Goal: Task Accomplishment & Management: Complete application form

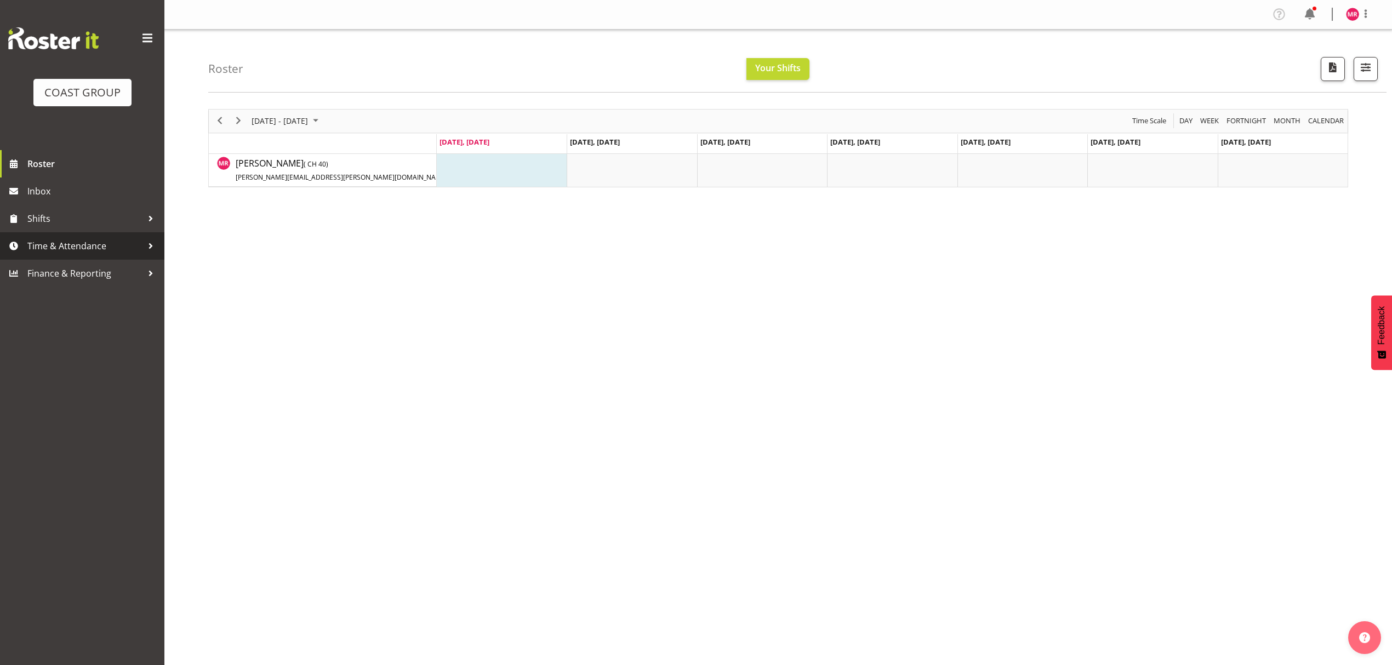
click at [100, 244] on span "Time & Attendance" at bounding box center [84, 246] width 115 height 16
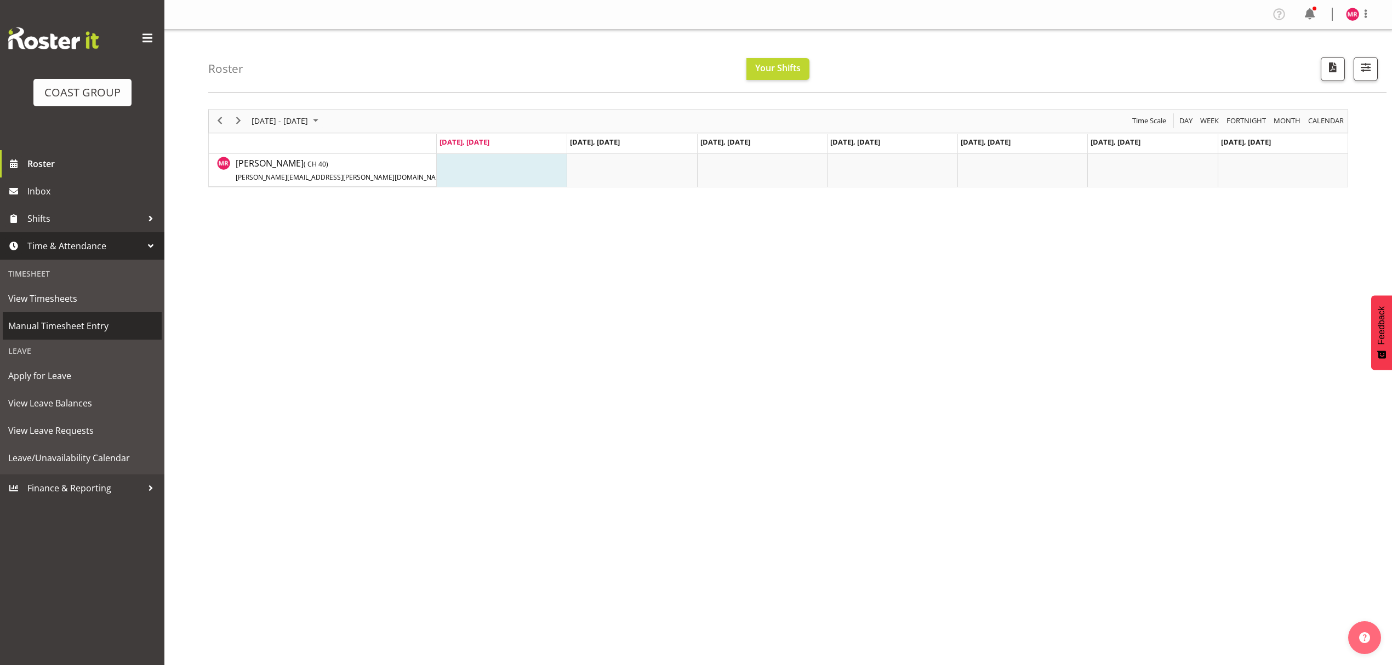
click at [123, 331] on span "Manual Timesheet Entry" at bounding box center [82, 326] width 148 height 16
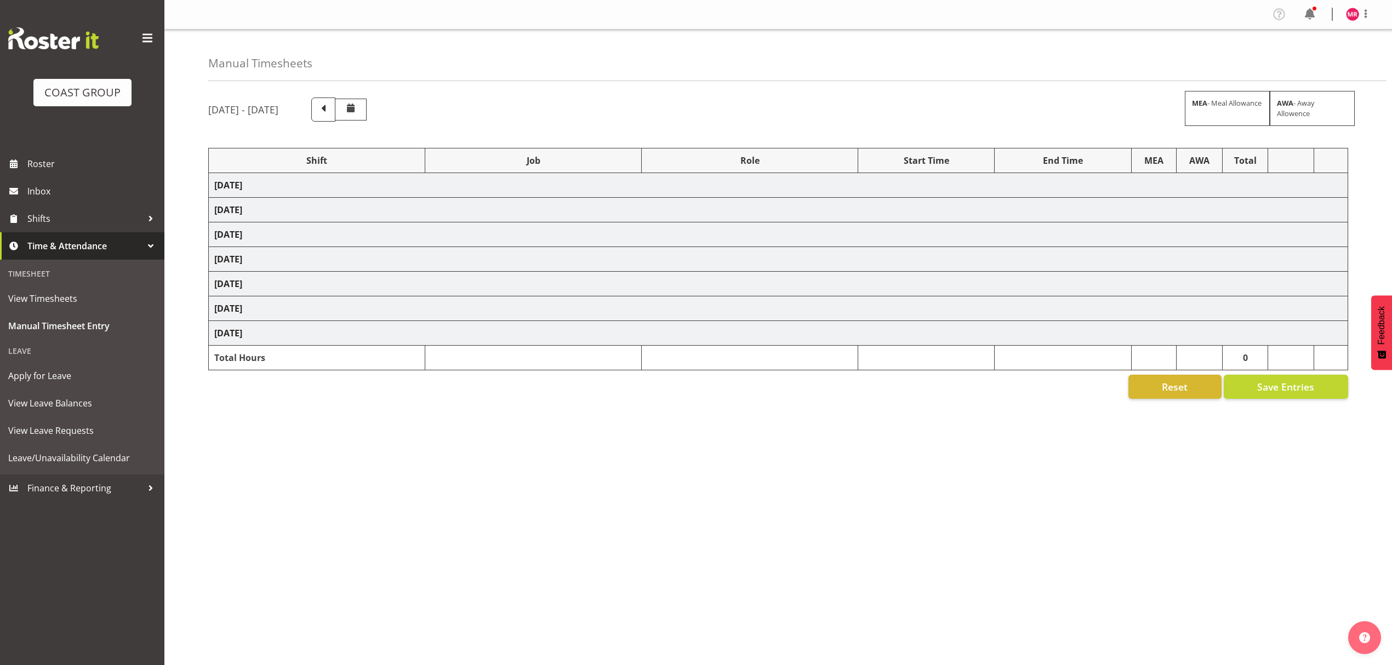
select select "1321"
select select "8690"
select select "1321"
select select "10038"
select select "1321"
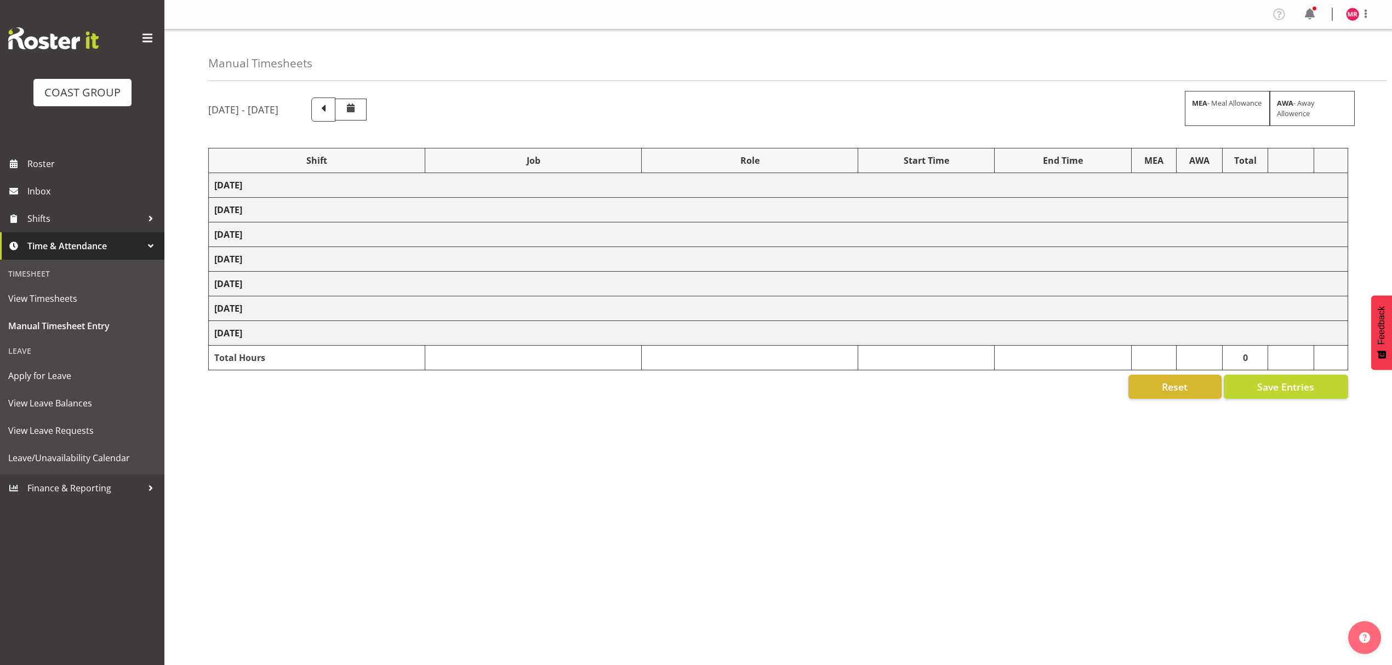
select select "8995"
select select "1321"
select select "9890"
select select "1321"
select select "8960"
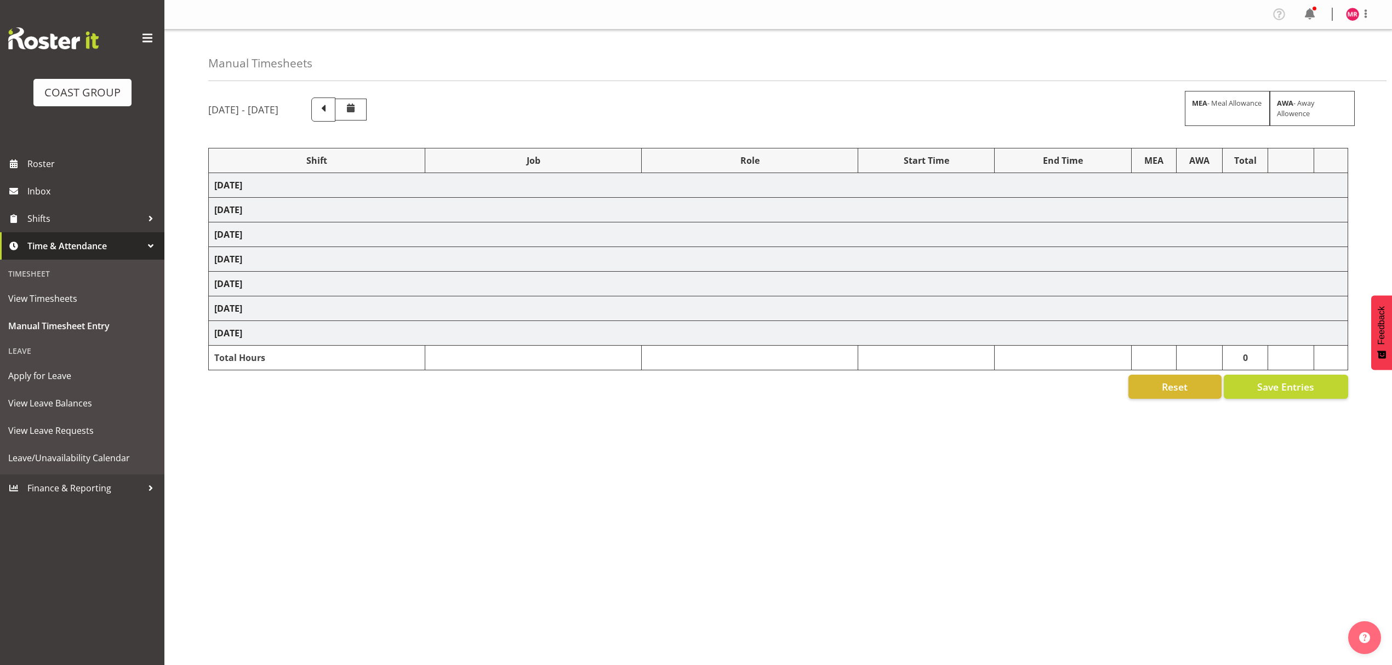
select select "1321"
select select "9452"
select select "1321"
select select "8681"
select select "1321"
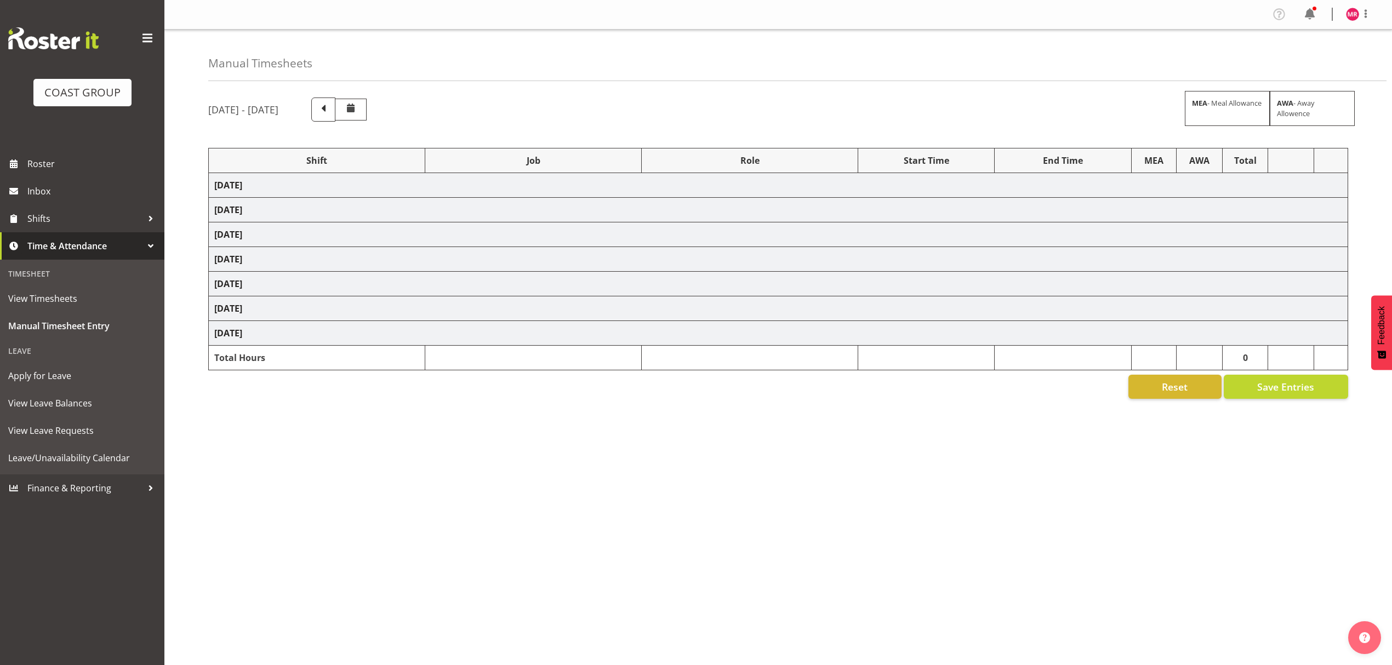
select select "10497"
select select "1321"
select select "10237"
select select "1321"
select select "10497"
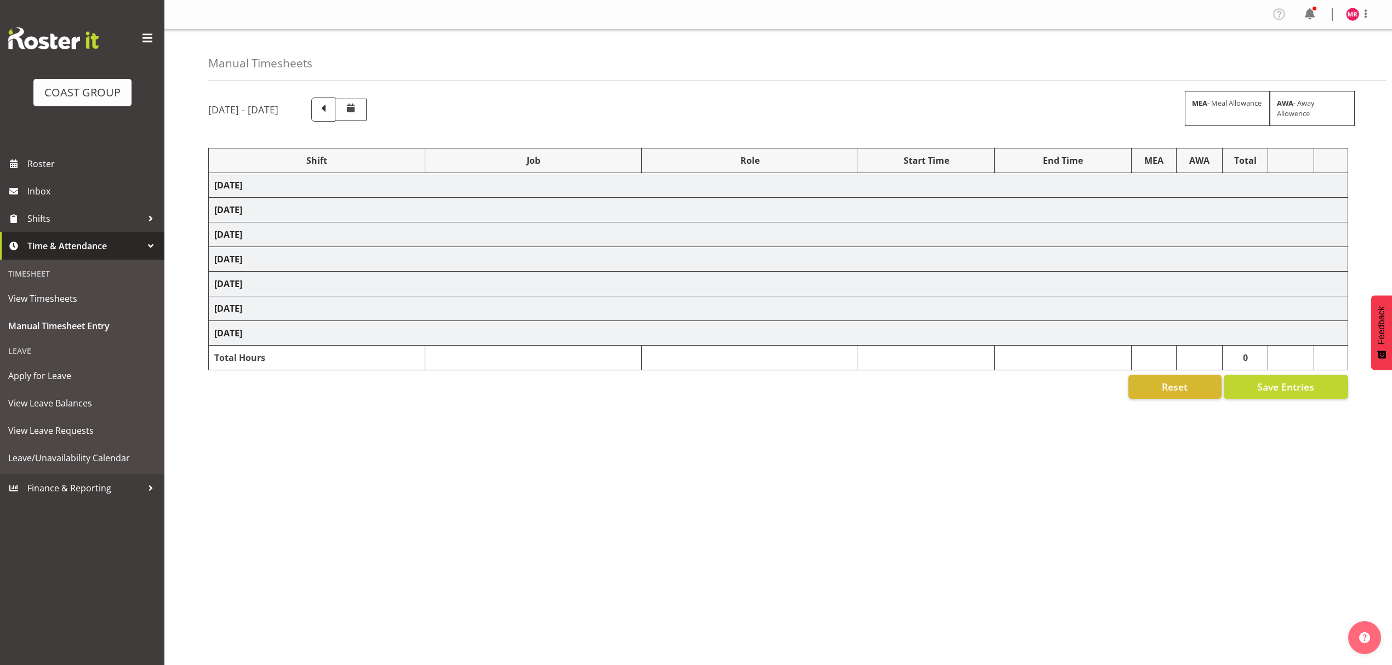
select select "1321"
select select "10307"
select select "1321"
select select "10613"
select select "1321"
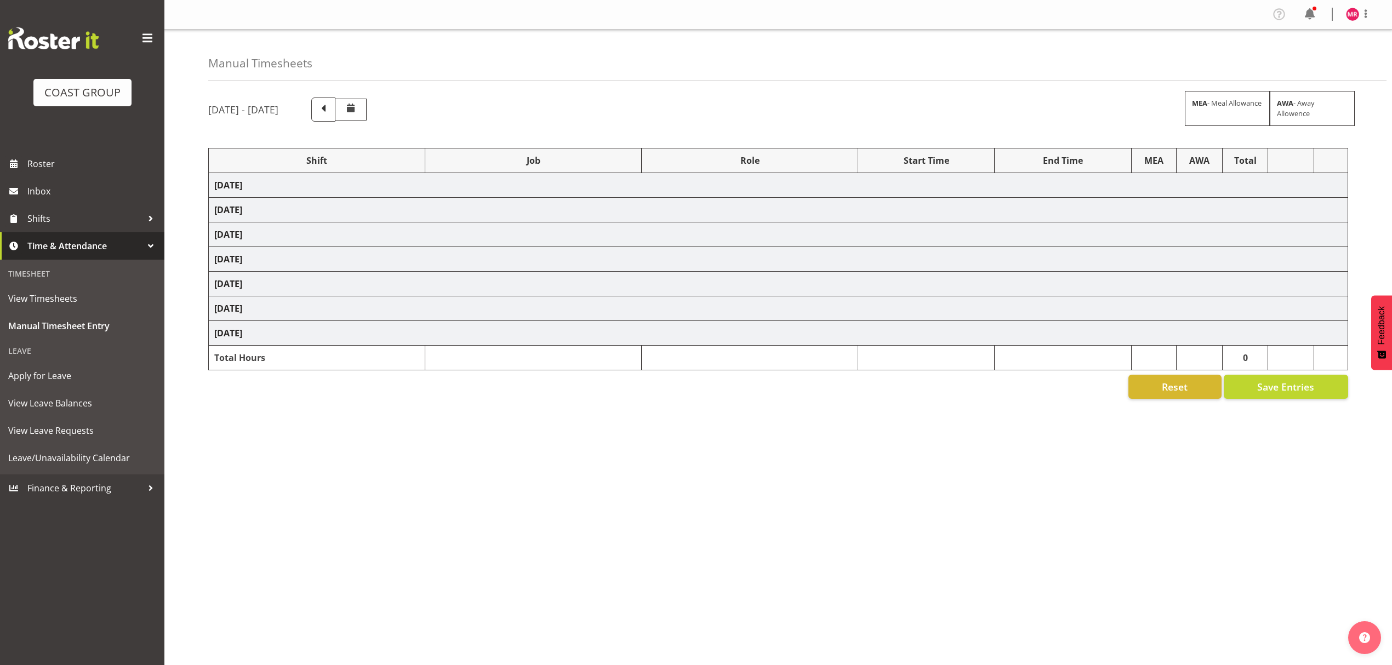
select select "10237"
select select "1321"
select select "8960"
select select "1321"
select select "10517"
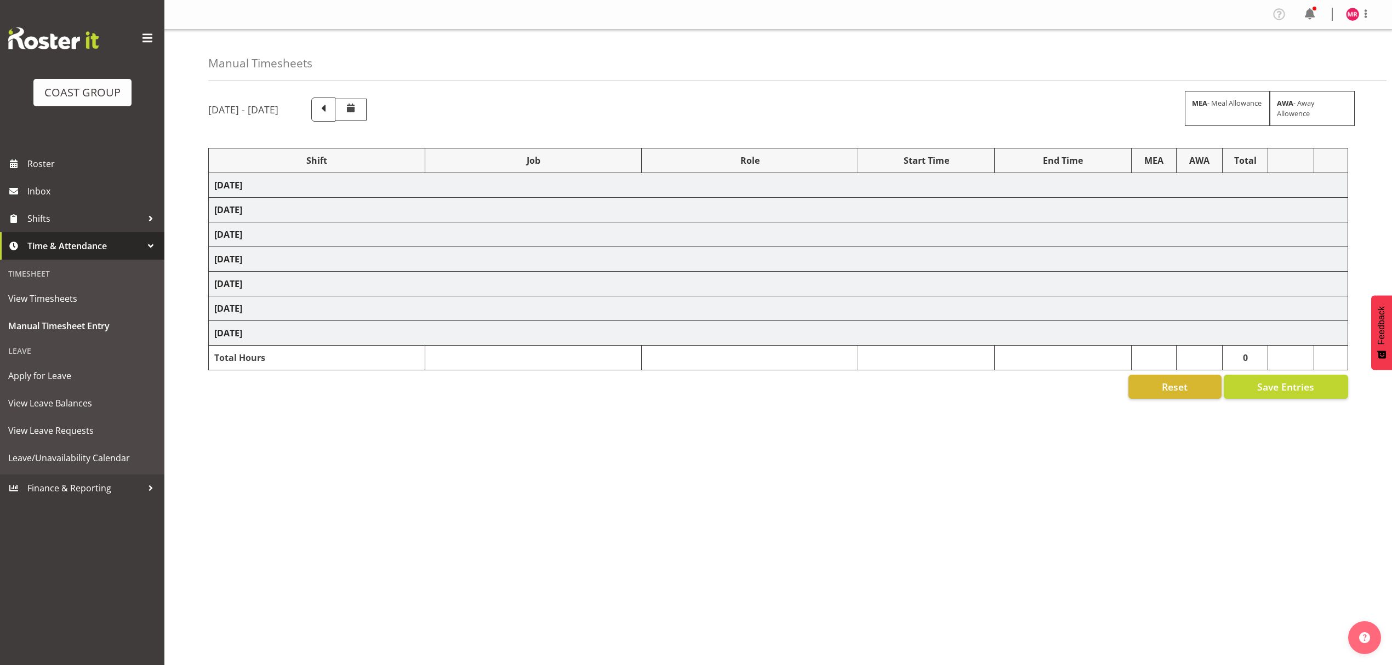
select select "1321"
select select "10497"
select select "1321"
select select "9235"
select select "1321"
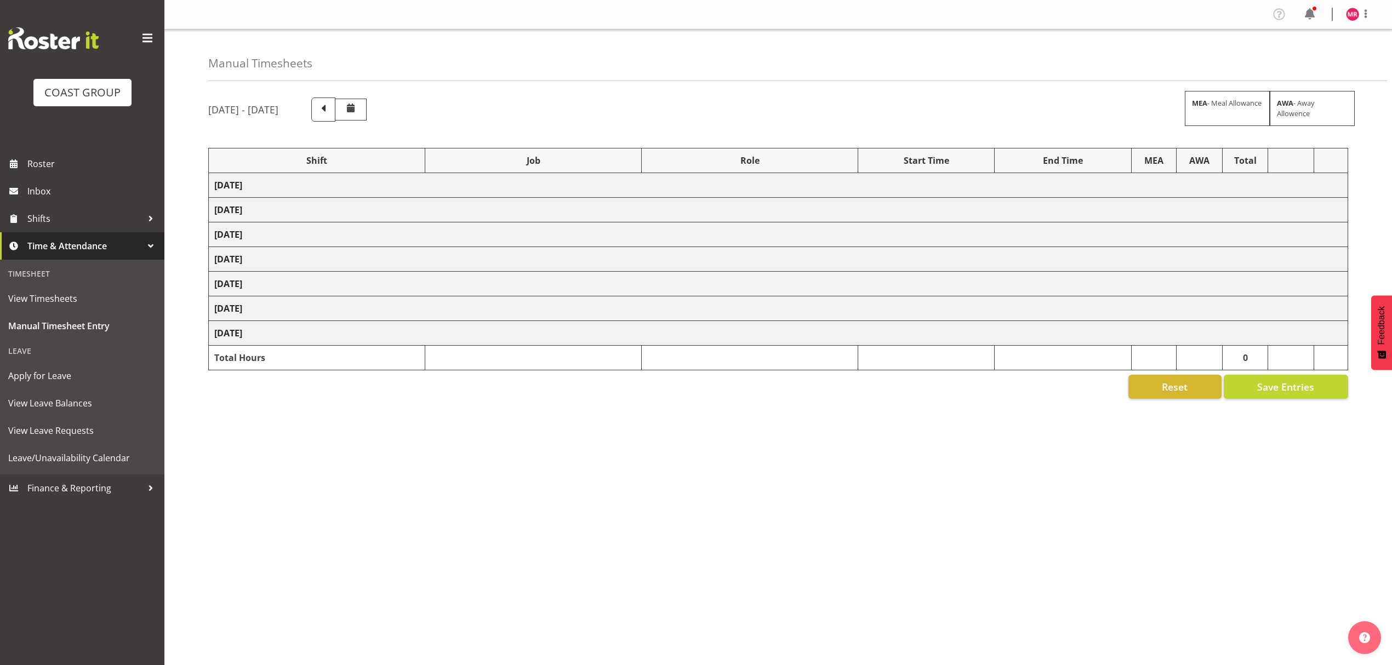
select select "9253"
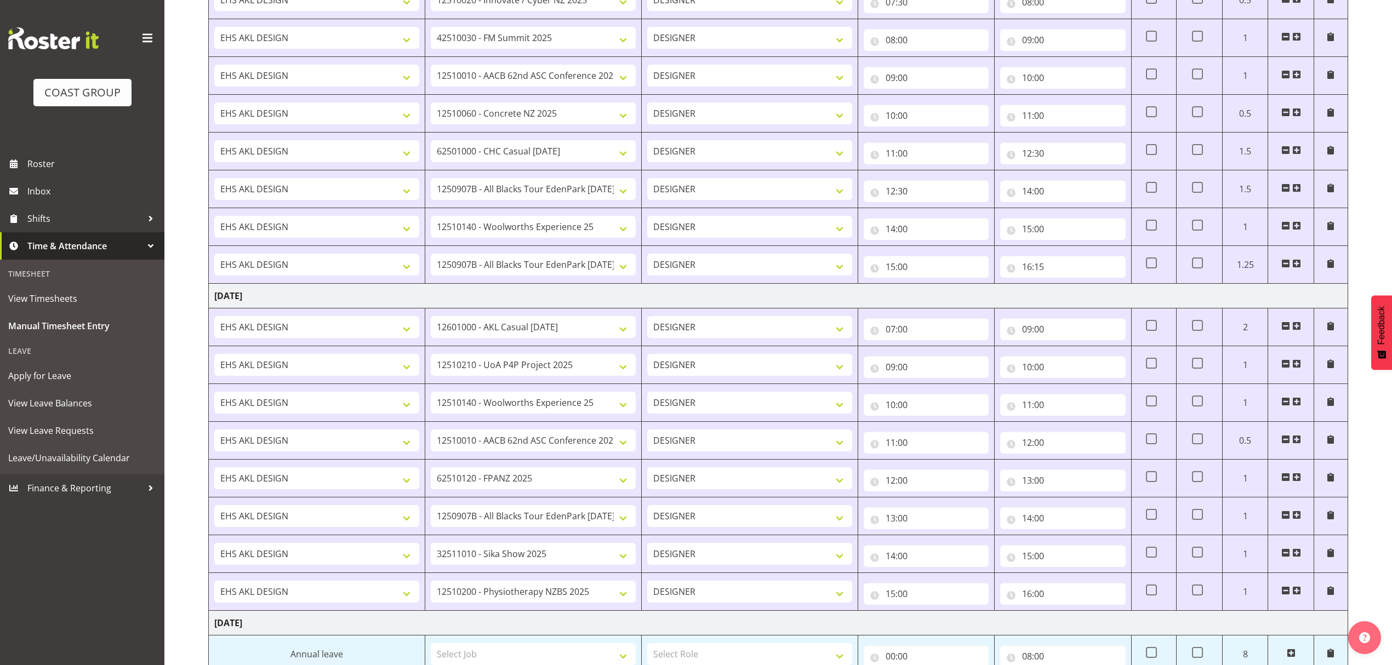
scroll to position [629, 0]
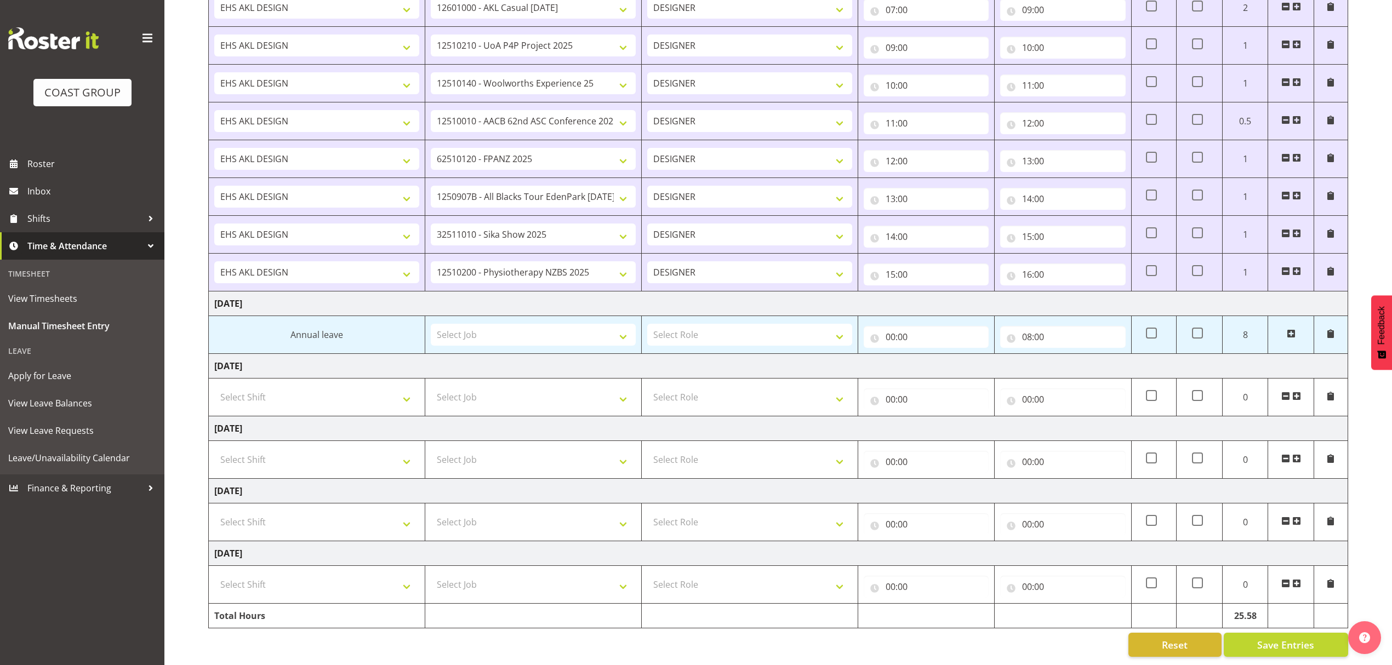
click at [1300, 517] on span at bounding box center [1296, 521] width 9 height 9
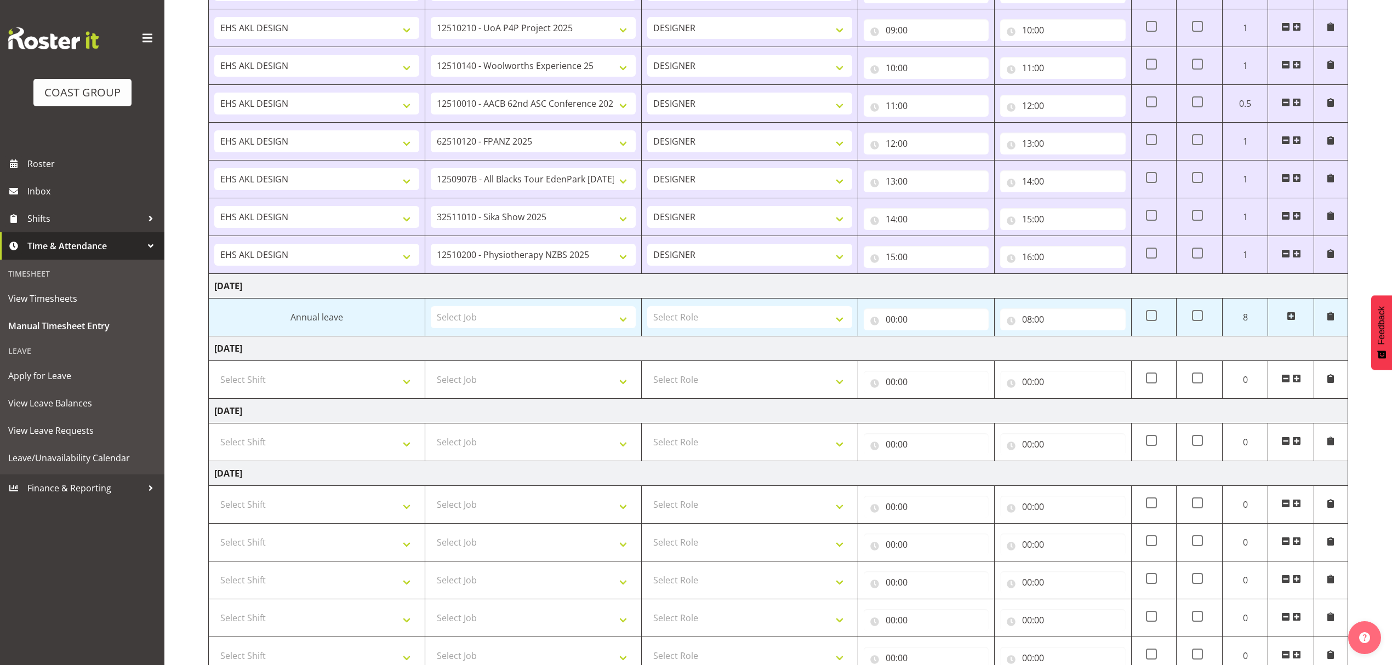
click at [1296, 505] on span at bounding box center [1296, 503] width 9 height 9
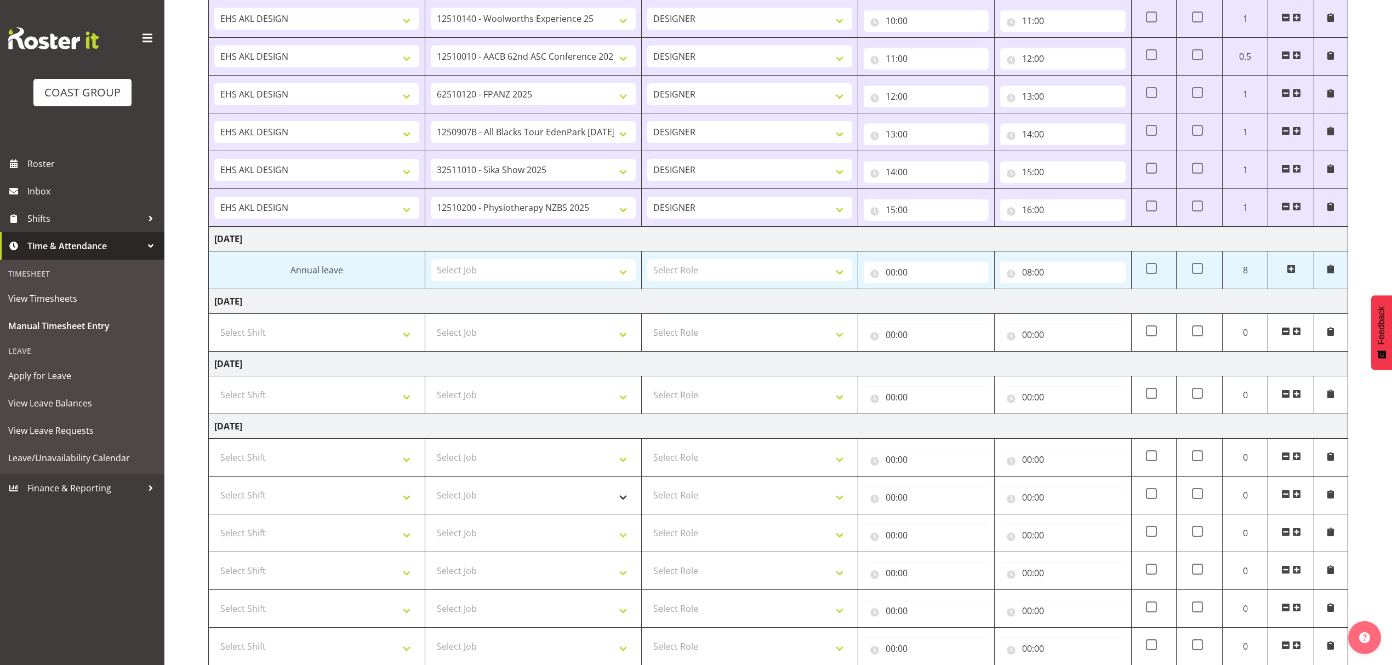
scroll to position [702, 0]
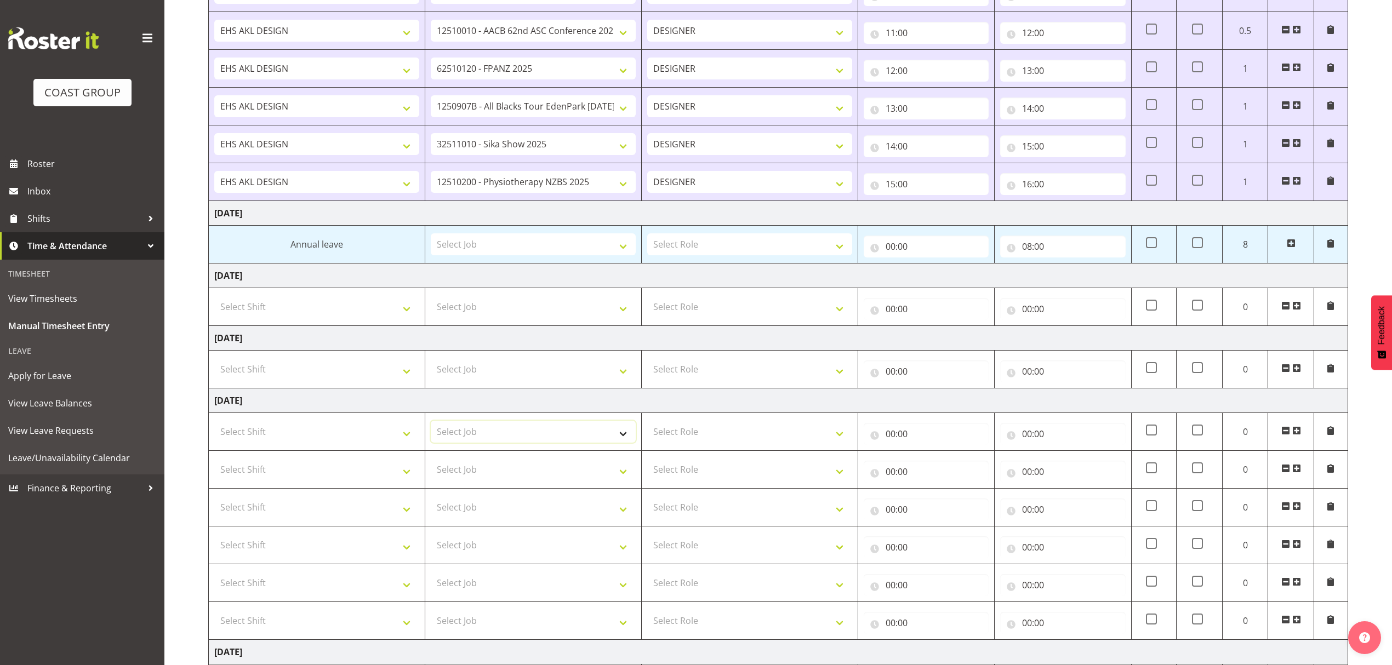
click at [479, 439] on select "Select Job 1 Carlton Events 1 Carlton Hamilton 1 Carlton Wellington 1 EHS WAREH…" at bounding box center [533, 432] width 205 height 22
select select "8002"
click at [431, 426] on select "Select Job 1 Carlton Events 1 Carlton Hamilton 1 Carlton Wellington 1 EHS WAREH…" at bounding box center [533, 432] width 205 height 22
click at [544, 471] on select "Select Job 1 Carlton Events 1 Carlton Hamilton 1 Carlton Wellington 1 EHS WAREH…" at bounding box center [533, 470] width 205 height 22
select select "9890"
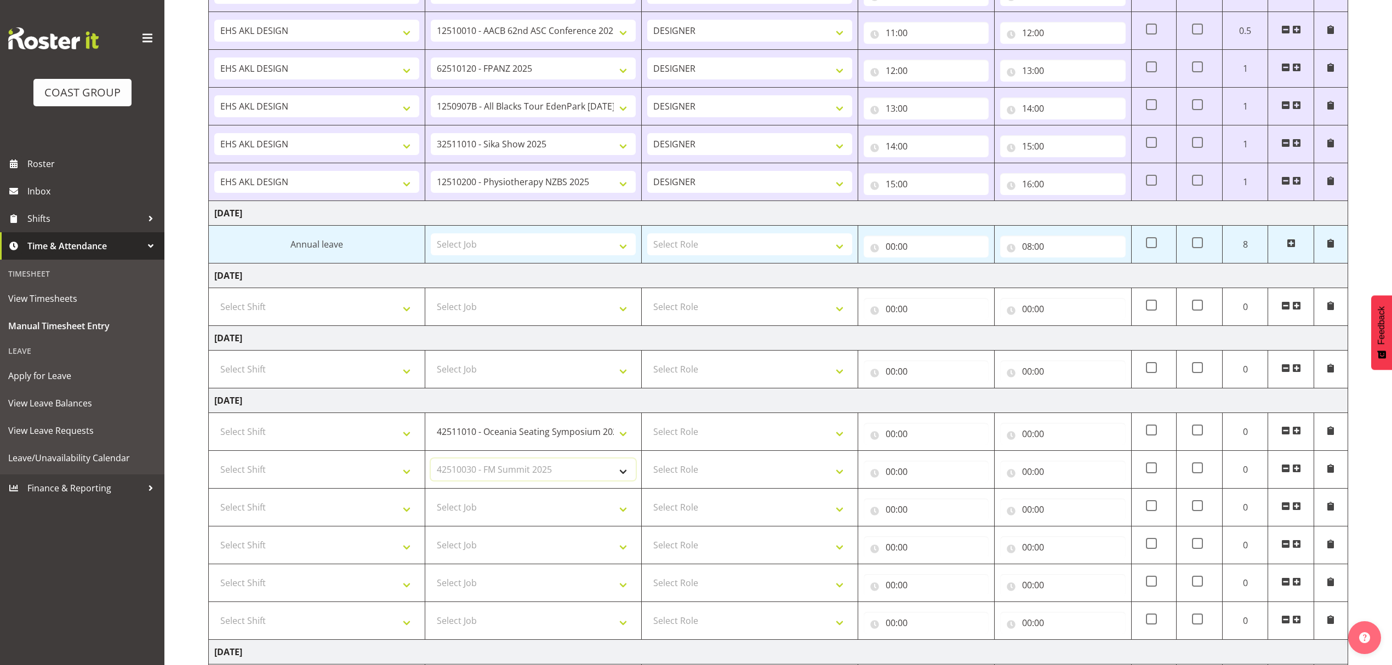
click at [431, 465] on select "Select Job 1 Carlton Events 1 Carlton Hamilton 1 Carlton Wellington 1 EHS WAREH…" at bounding box center [533, 470] width 205 height 22
click at [531, 518] on select "Select Job 1 Carlton Events 1 Carlton Hamilton 1 Carlton Wellington 1 EHS WAREH…" at bounding box center [533, 507] width 205 height 22
select select "9452"
click at [431, 502] on select "Select Job 1 Carlton Events 1 Carlton Hamilton 1 Carlton Wellington 1 EHS WAREH…" at bounding box center [533, 507] width 205 height 22
click at [503, 548] on select "Select Job 1 Carlton Events 1 Carlton Hamilton 1 Carlton Wellington 1 EHS WAREH…" at bounding box center [533, 545] width 205 height 22
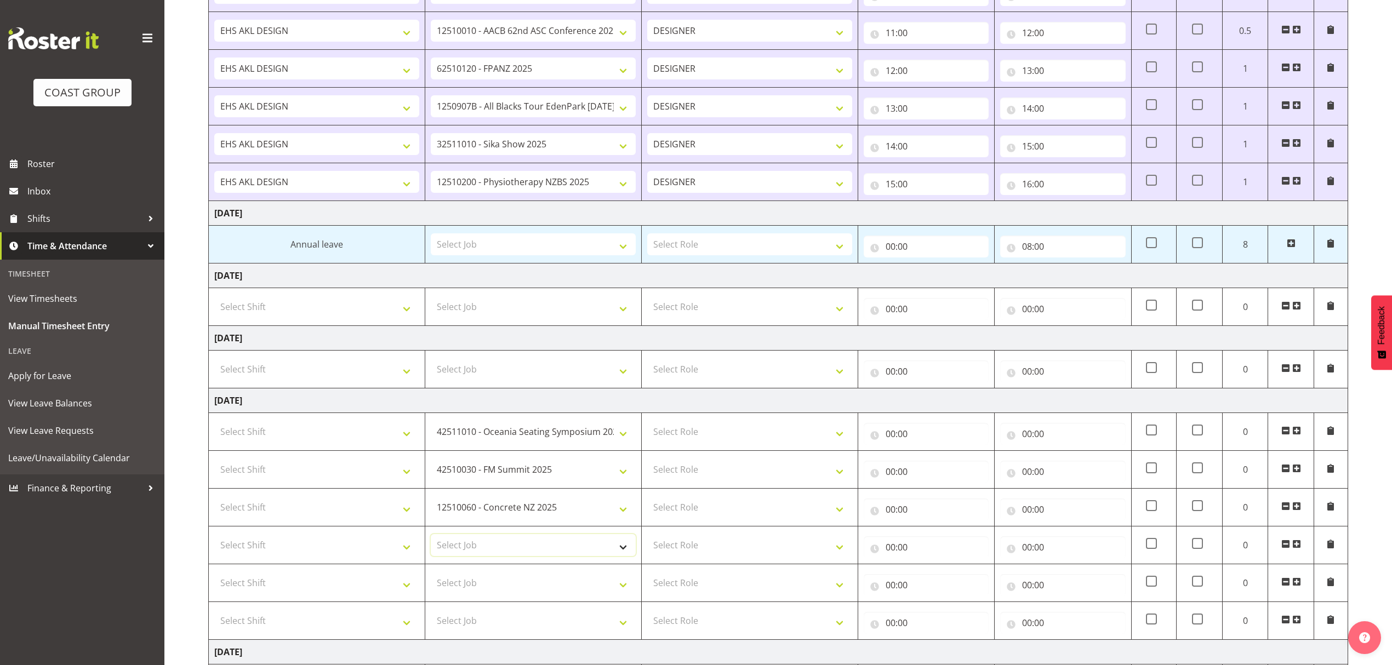
select select "9902"
click at [431, 540] on select "Select Job 1 Carlton Events 1 Carlton Hamilton 1 Carlton Wellington 1 EHS WAREH…" at bounding box center [533, 545] width 205 height 22
click at [476, 588] on select "Select Job 1 Carlton Events 1 Carlton Hamilton 1 Carlton Wellington 1 EHS WAREH…" at bounding box center [533, 583] width 205 height 22
select select "9321"
click at [431, 579] on select "Select Job 1 Carlton Events 1 Carlton Hamilton 1 Carlton Wellington 1 EHS WAREH…" at bounding box center [533, 583] width 205 height 22
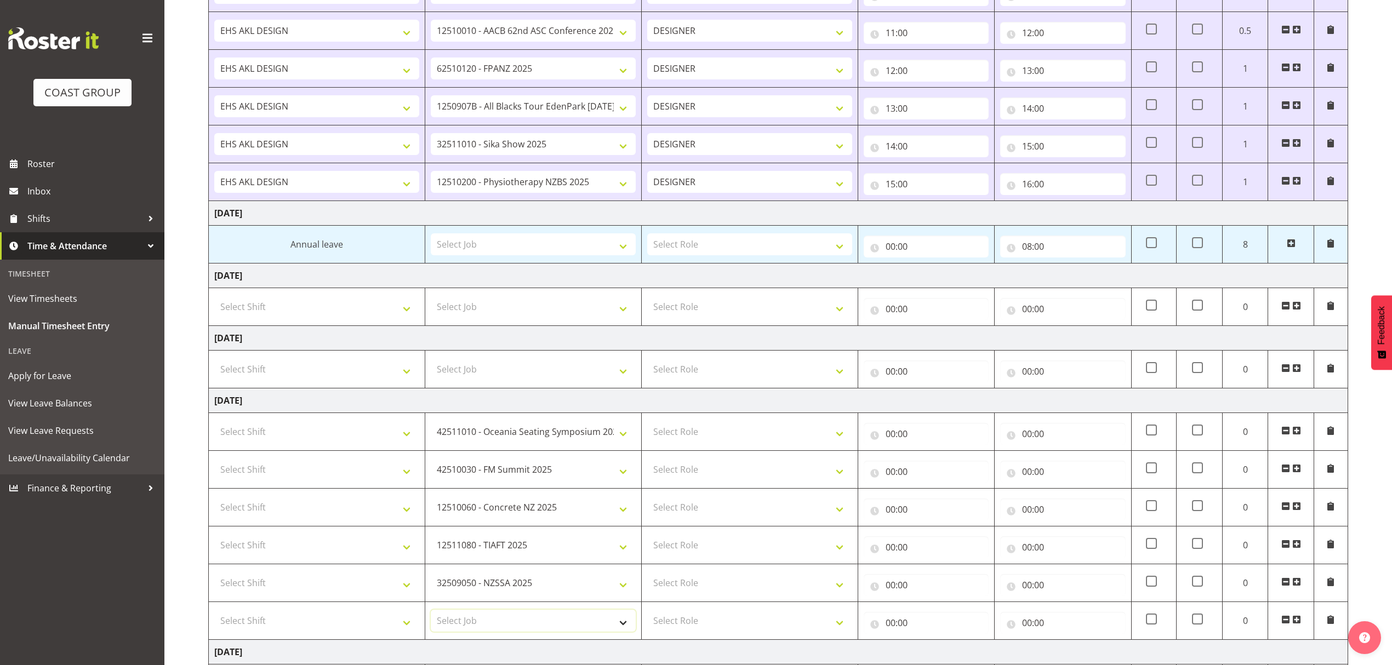
click at [539, 619] on select "Select Job 1 Carlton Events 1 Carlton Hamilton 1 Carlton Wellington 1 EHS WAREH…" at bounding box center [533, 621] width 205 height 22
select select "8002"
click at [431, 616] on select "Select Job 1 Carlton Events 1 Carlton Hamilton 1 Carlton Wellington 1 EHS WAREH…" at bounding box center [533, 621] width 205 height 22
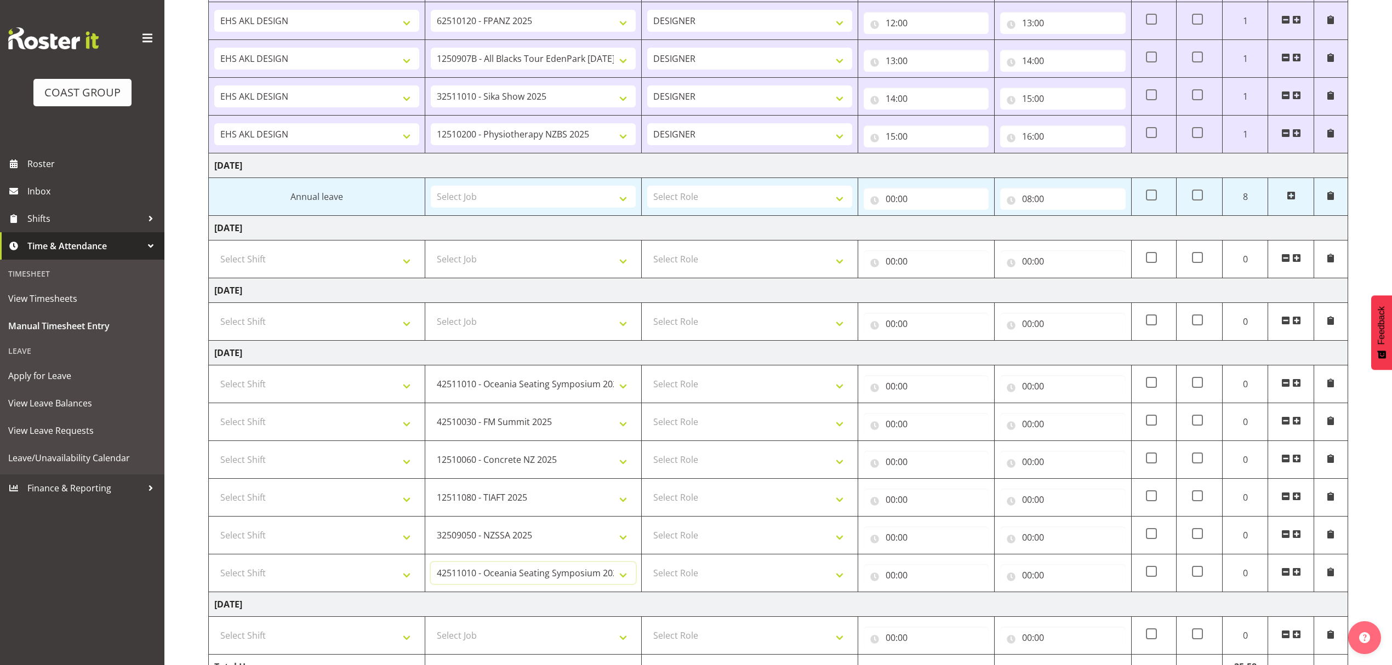
scroll to position [775, 0]
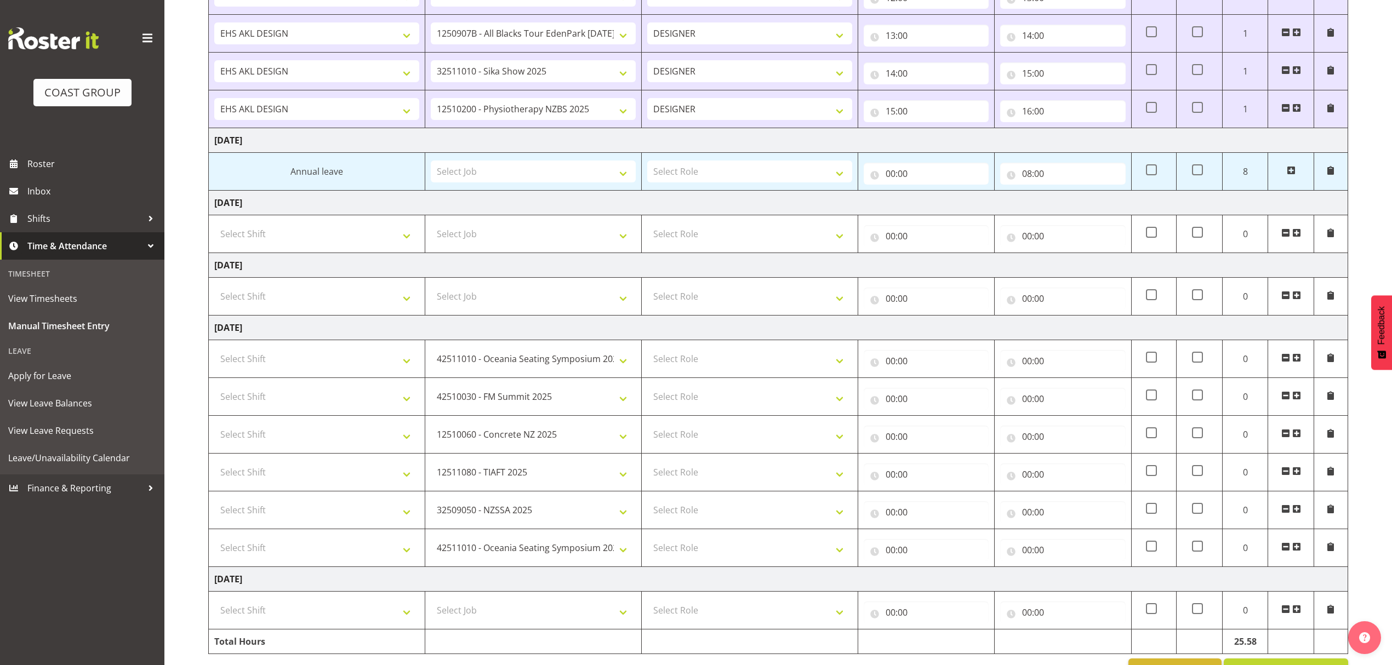
click at [1295, 551] on span at bounding box center [1296, 546] width 9 height 9
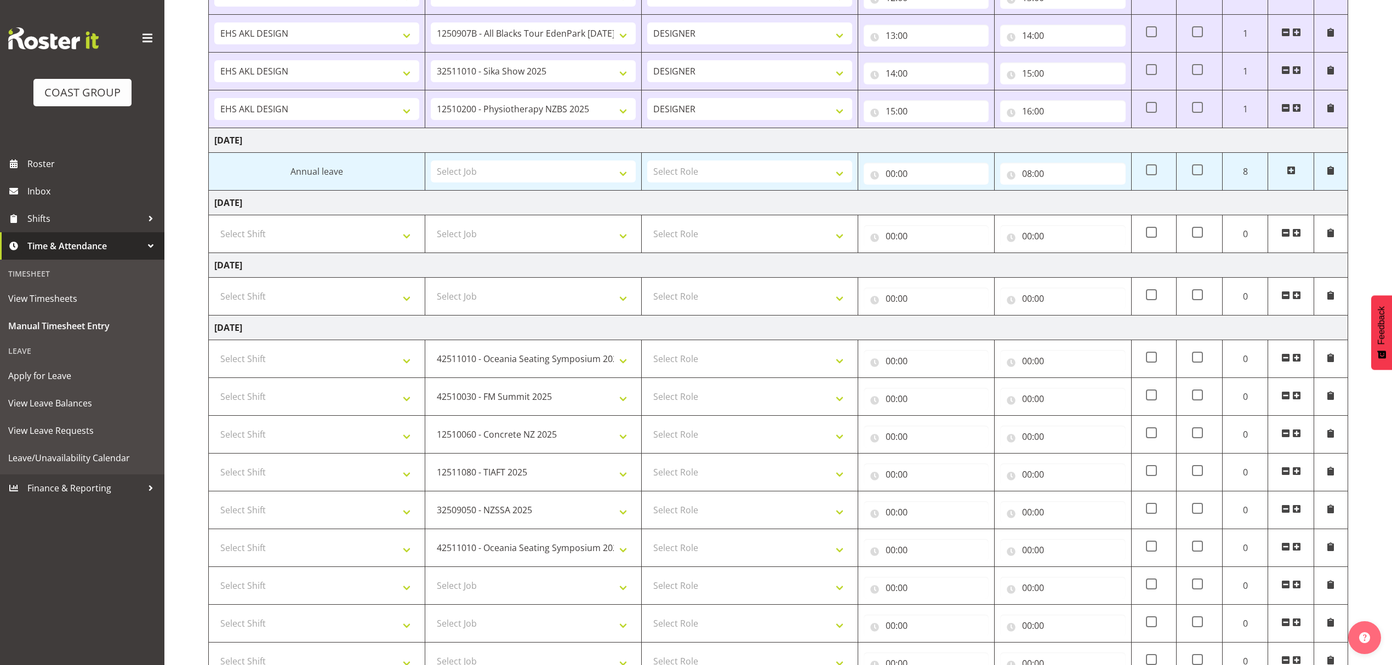
scroll to position [819, 0]
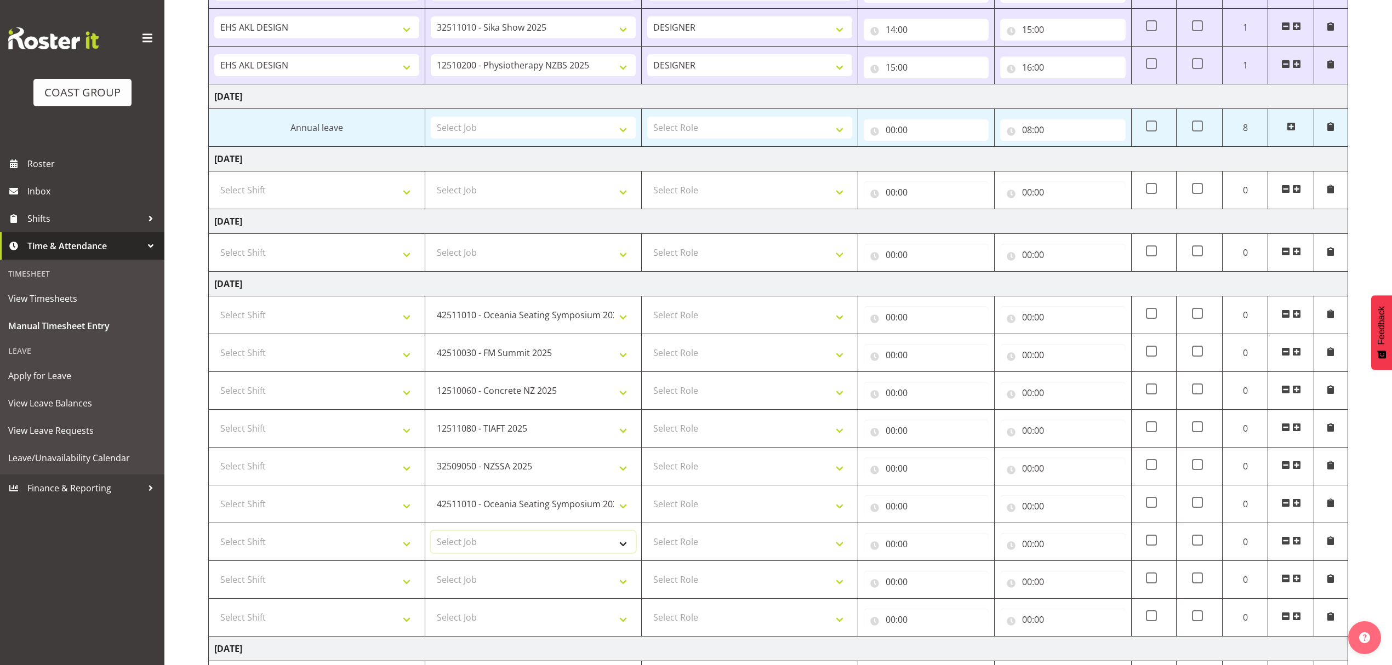
click at [559, 548] on select "Select Job 1 Carlton Events 1 Carlton Hamilton 1 Carlton Wellington 1 EHS WAREH…" at bounding box center [533, 542] width 205 height 22
select select "10537"
click at [431, 538] on select "Select Job 1 Carlton Events 1 Carlton Hamilton 1 Carlton Wellington 1 EHS WAREH…" at bounding box center [533, 542] width 205 height 22
click at [483, 585] on select "Select Job 1 Carlton Events 1 Carlton Hamilton 1 Carlton Wellington 1 EHS WAREH…" at bounding box center [533, 580] width 205 height 22
click at [431, 575] on select "Select Job 1 Carlton Events 1 Carlton Hamilton 1 Carlton Wellington 1 EHS WAREH…" at bounding box center [533, 580] width 205 height 22
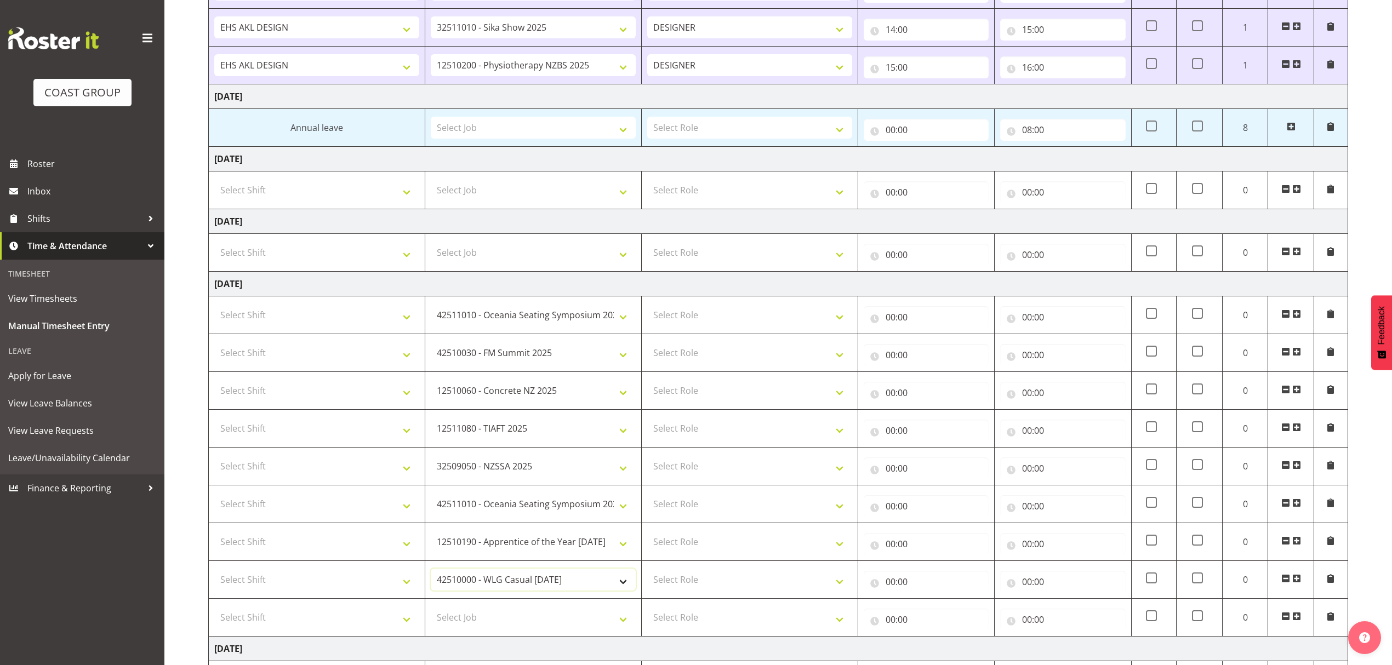
click at [551, 581] on select "1 Carlton Events 1 Carlton Hamilton 1 Carlton Wellington 1 EHS WAREHOUSE/OFFICE…" at bounding box center [533, 580] width 205 height 22
select select "9791"
click at [431, 575] on select "1 Carlton Events 1 Carlton Hamilton 1 Carlton Wellington 1 EHS WAREHOUSE/OFFICE…" at bounding box center [533, 580] width 205 height 22
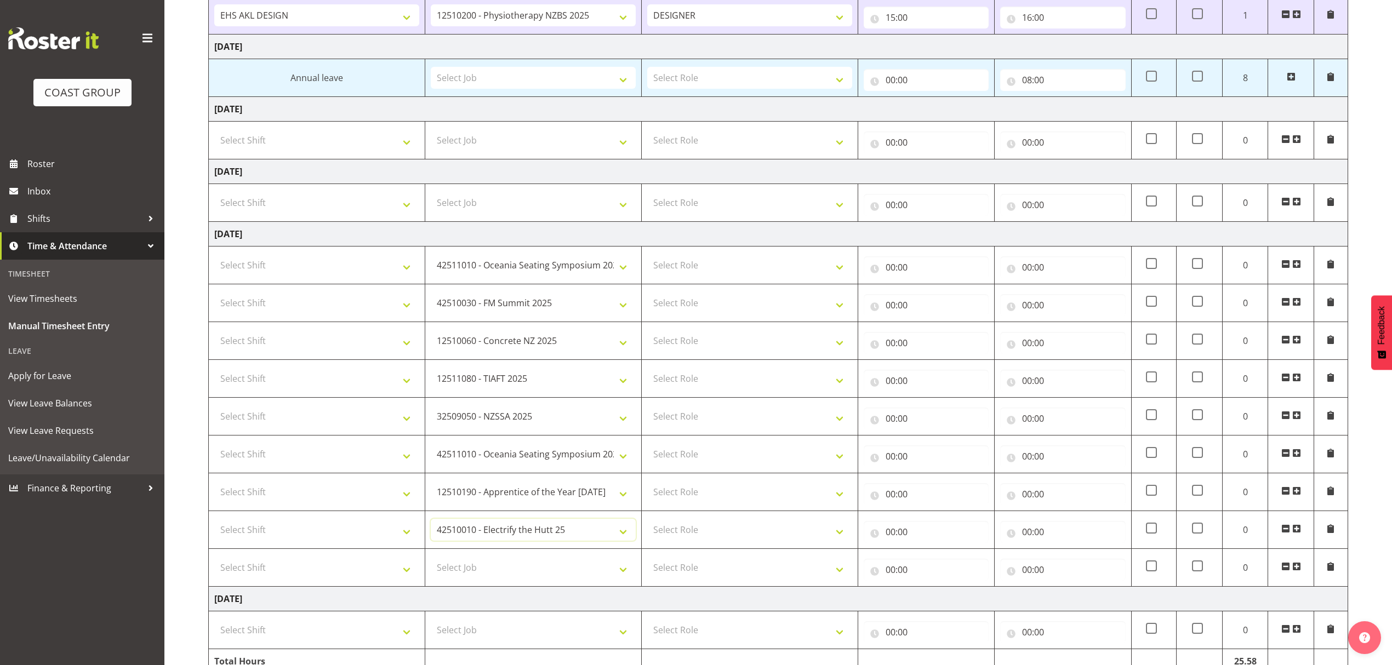
scroll to position [933, 0]
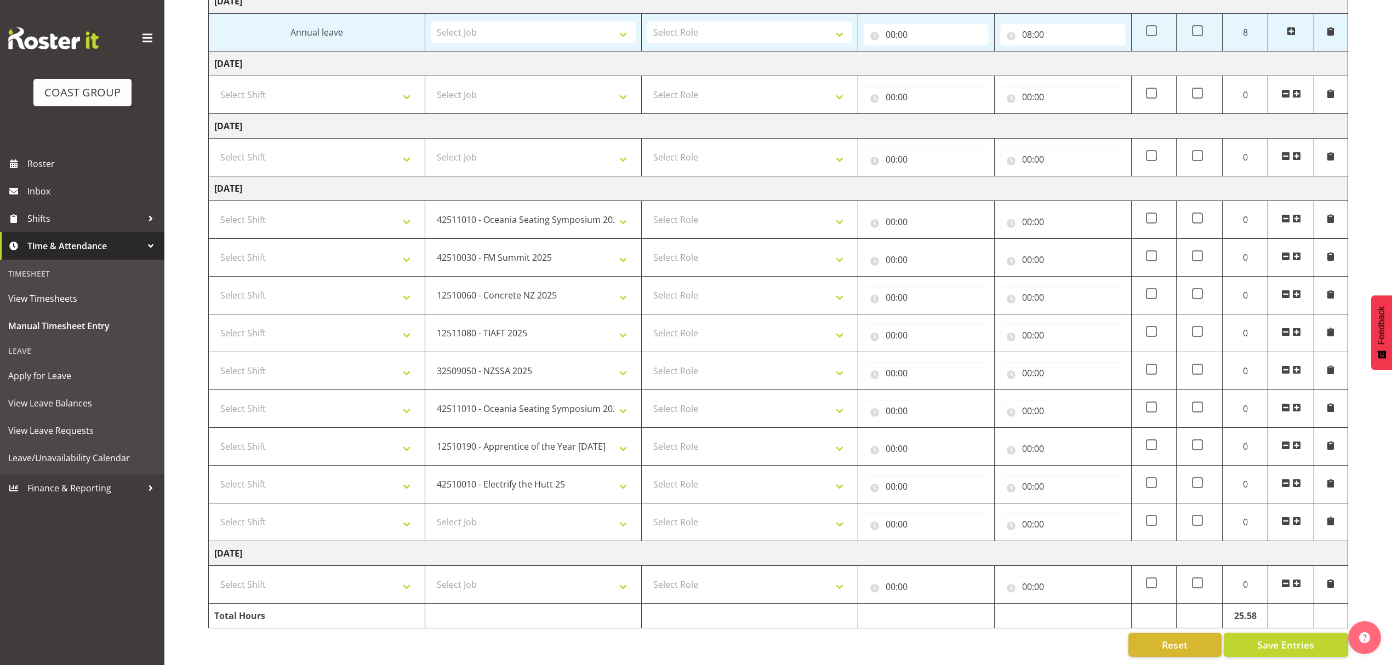
click at [1294, 517] on span at bounding box center [1296, 521] width 9 height 9
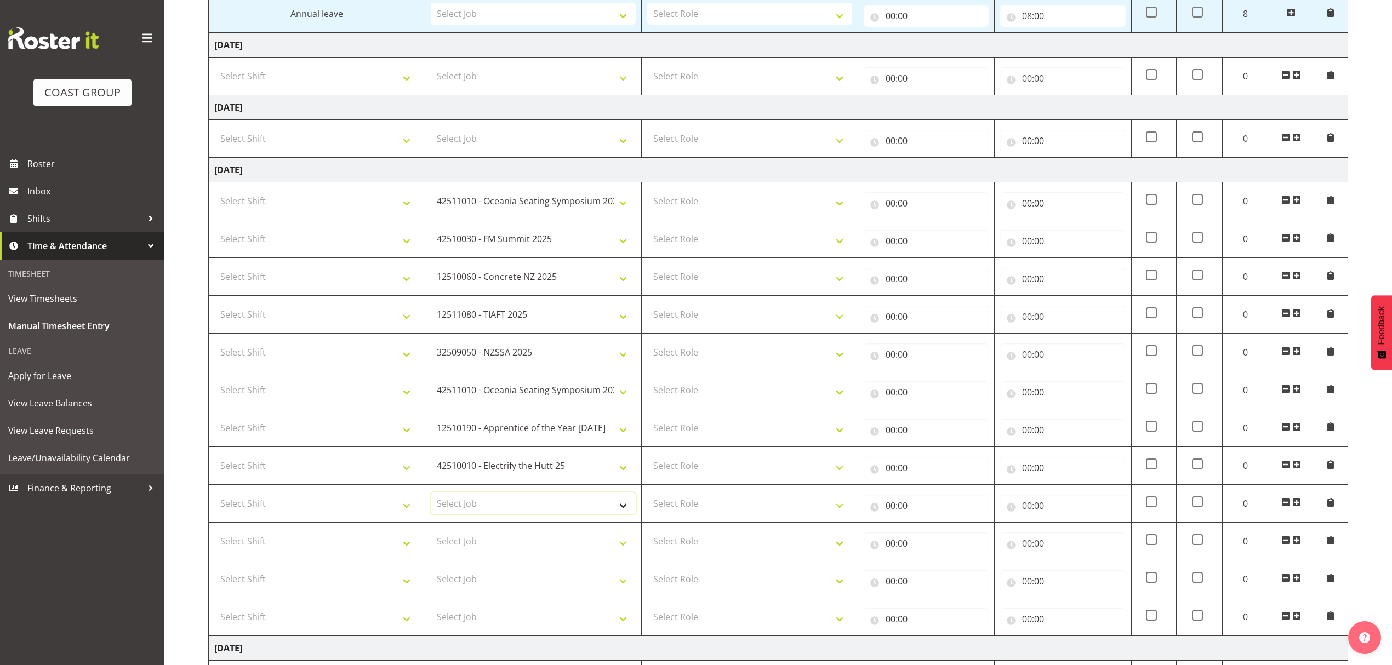
click at [562, 511] on select "Select Job 1 Carlton Events 1 Carlton Hamilton 1 Carlton Wellington 1 EHS WAREH…" at bounding box center [533, 504] width 205 height 22
select select "8995"
click at [431, 500] on select "Select Job 1 Carlton Events 1 Carlton Hamilton 1 Carlton Wellington 1 EHS WAREH…" at bounding box center [533, 504] width 205 height 22
click at [564, 552] on select "Select Job 1 Carlton Events 1 Carlton Hamilton 1 Carlton Wellington 1 EHS WAREH…" at bounding box center [533, 541] width 205 height 22
select select "9253"
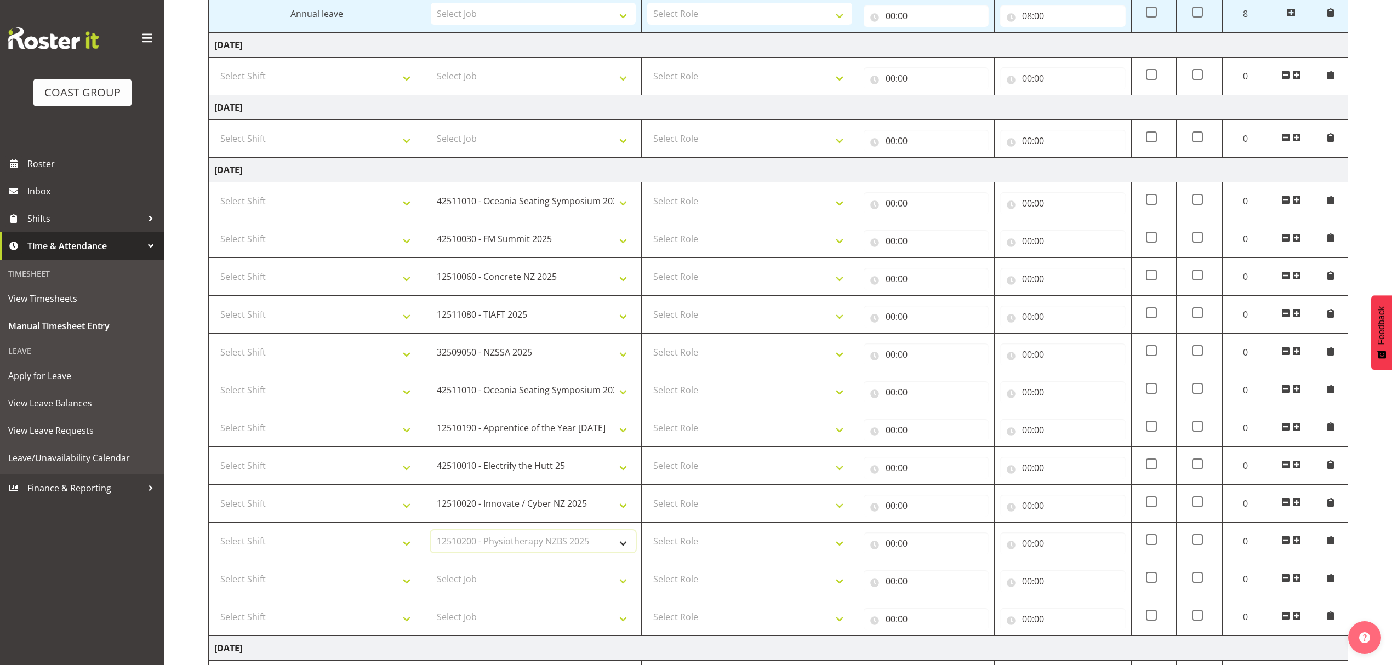
click at [431, 538] on select "Select Job 1 Carlton Events 1 Carlton Hamilton 1 Carlton Wellington 1 EHS WAREH…" at bounding box center [533, 541] width 205 height 22
click at [559, 590] on select "Select Job 1 Carlton Events 1 Carlton Hamilton 1 Carlton Wellington 1 EHS WAREH…" at bounding box center [533, 579] width 205 height 22
select select "10517"
click at [431, 575] on select "Select Job 1 Carlton Events 1 Carlton Hamilton 1 Carlton Wellington 1 EHS WAREH…" at bounding box center [533, 579] width 205 height 22
click at [546, 627] on select "Select Job 1 Carlton Events 1 Carlton Hamilton 1 Carlton Wellington 1 EHS WAREH…" at bounding box center [533, 617] width 205 height 22
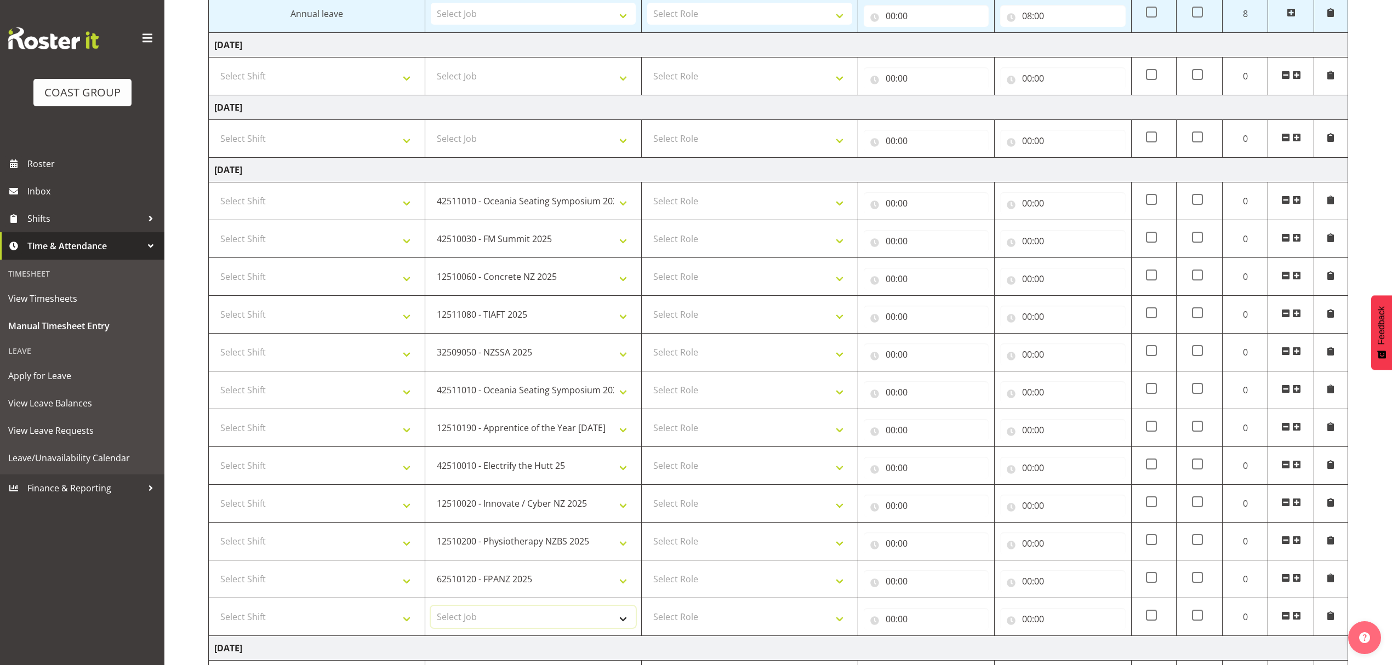
select select "8995"
click at [431, 614] on select "Select Job 1 Carlton Events 1 Carlton Hamilton 1 Carlton Wellington 1 EHS WAREH…" at bounding box center [533, 617] width 205 height 22
click at [776, 205] on select "Select Role DESIGNER" at bounding box center [749, 201] width 205 height 22
select select "215"
click at [647, 196] on select "Select Role DESIGNER" at bounding box center [749, 201] width 205 height 22
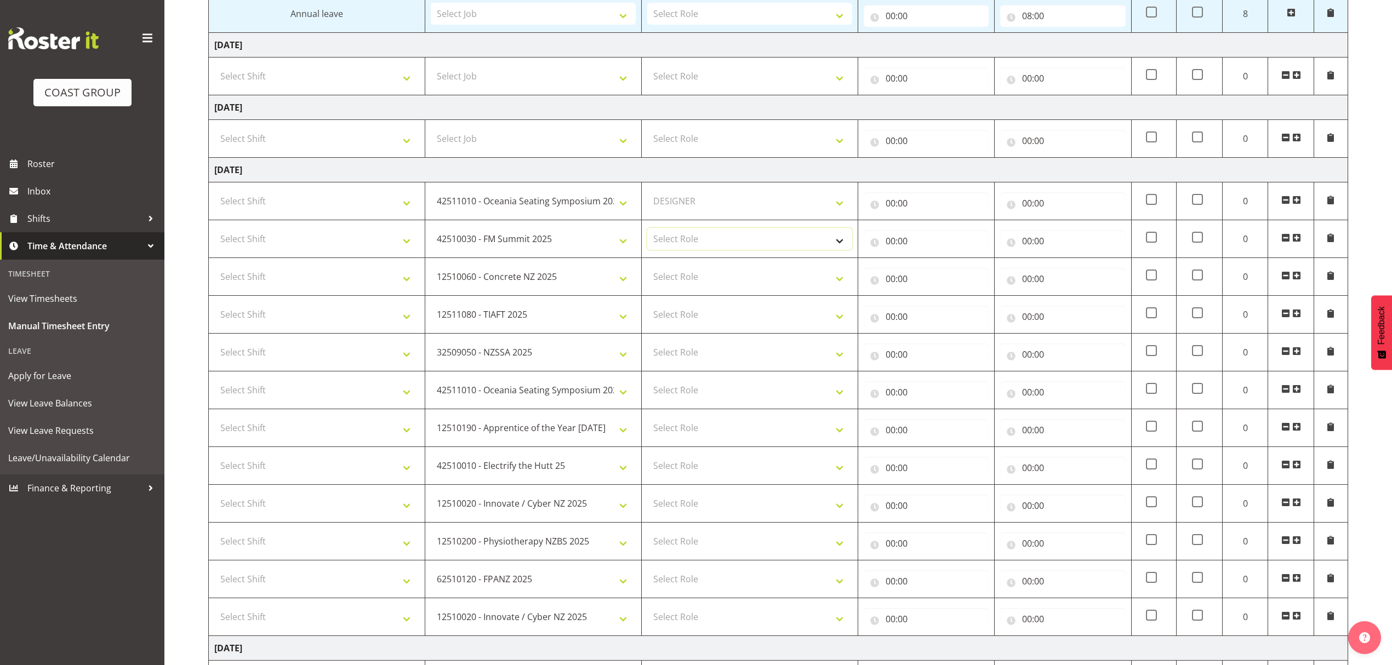
click at [741, 241] on select "Select Role DESIGNER" at bounding box center [749, 239] width 205 height 22
select select "215"
click at [647, 233] on select "Select Role DESIGNER" at bounding box center [749, 239] width 205 height 22
drag, startPoint x: 715, startPoint y: 277, endPoint x: 705, endPoint y: 293, distance: 19.0
click at [715, 277] on select "Select Role DESIGNER" at bounding box center [749, 277] width 205 height 22
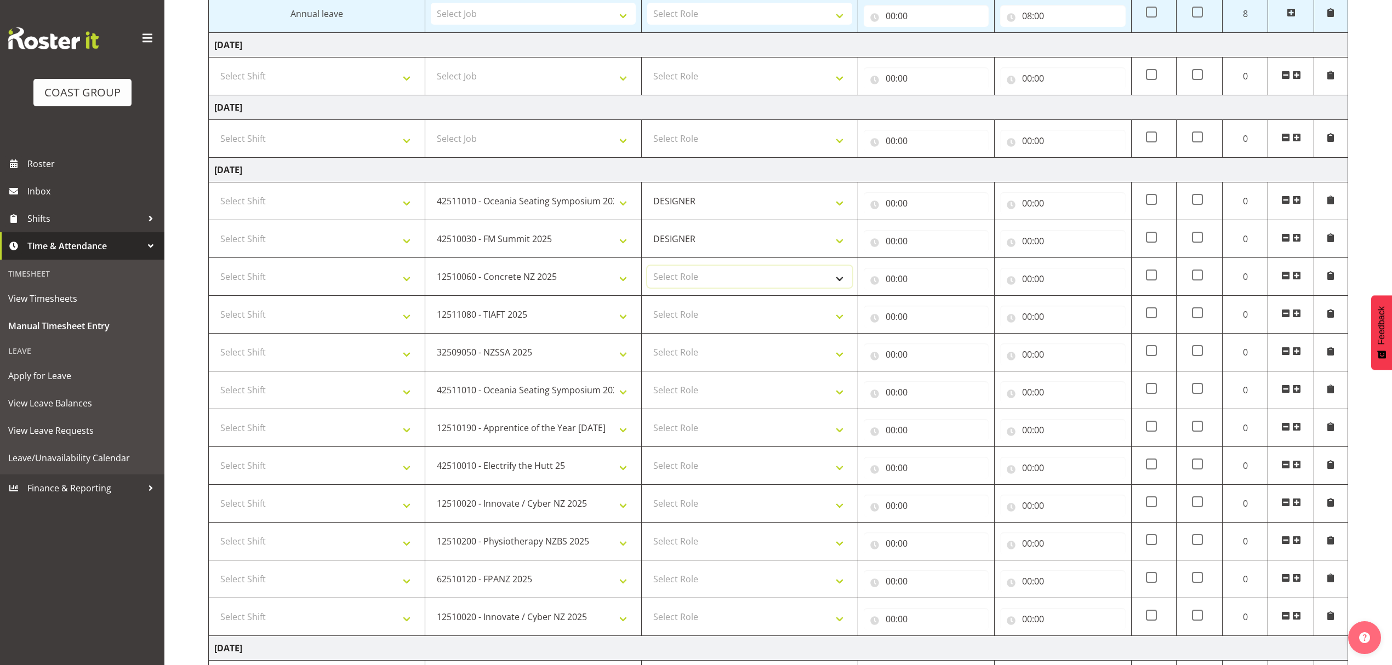
select select "215"
click at [647, 272] on select "Select Role DESIGNER" at bounding box center [749, 277] width 205 height 22
click at [688, 325] on select "Select Role DESIGNER" at bounding box center [749, 315] width 205 height 22
select select "215"
click at [647, 310] on select "Select Role DESIGNER" at bounding box center [749, 315] width 205 height 22
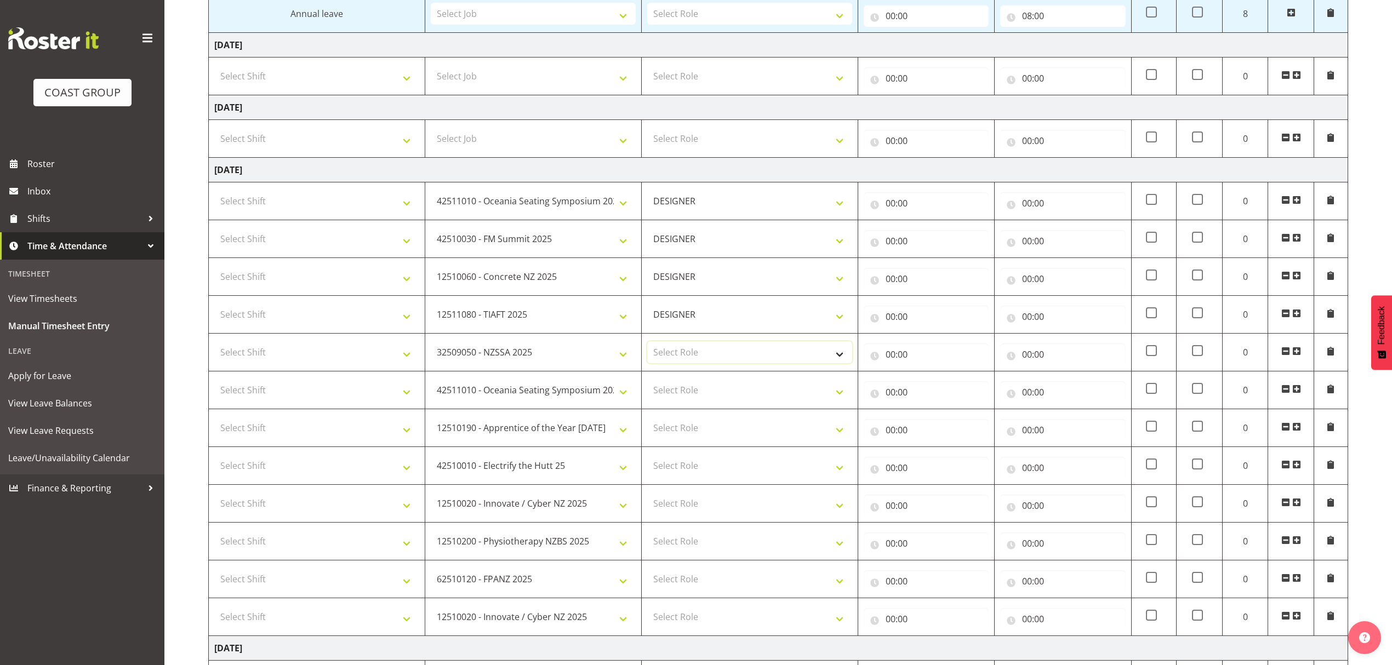
drag, startPoint x: 681, startPoint y: 358, endPoint x: 678, endPoint y: 369, distance: 10.6
click at [681, 359] on select "Select Role DESIGNER" at bounding box center [749, 352] width 205 height 22
select select "215"
click at [647, 347] on select "Select Role DESIGNER" at bounding box center [749, 352] width 205 height 22
drag, startPoint x: 680, startPoint y: 398, endPoint x: 678, endPoint y: 404, distance: 6.2
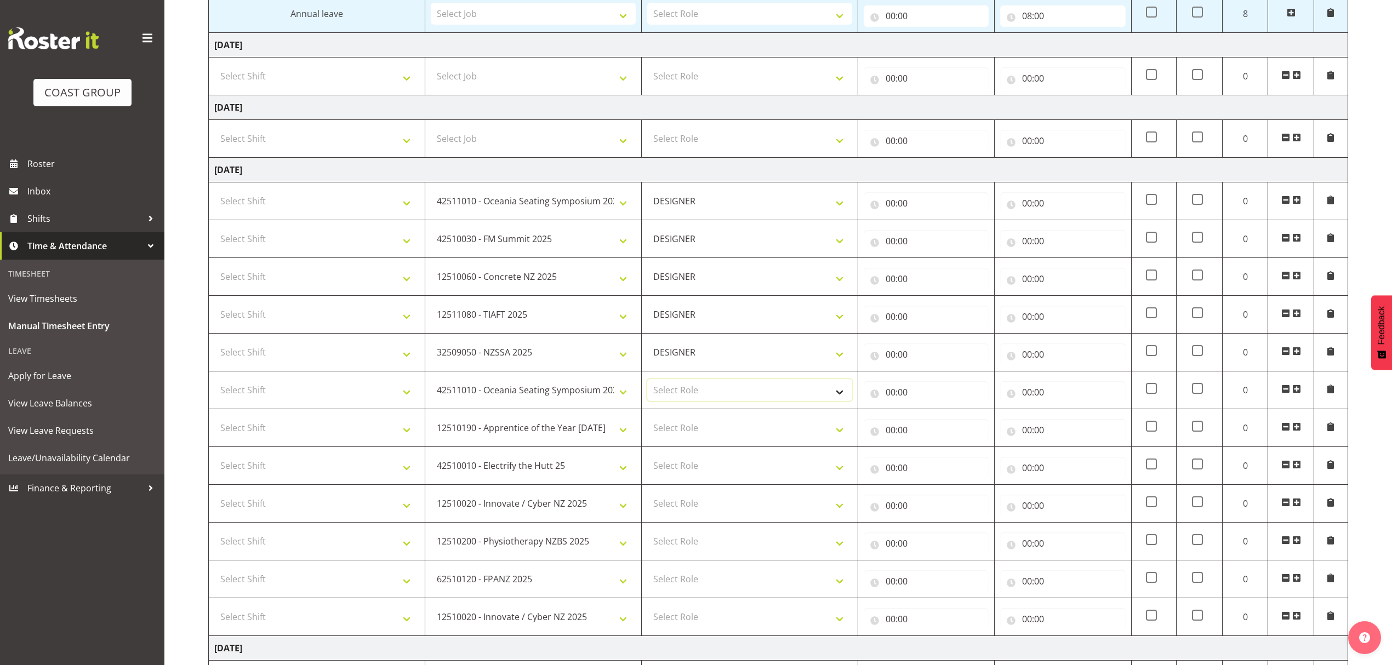
click at [680, 398] on select "Select Role DESIGNER" at bounding box center [749, 390] width 205 height 22
select select "215"
click at [647, 386] on select "Select Role DESIGNER" at bounding box center [749, 390] width 205 height 22
drag, startPoint x: 685, startPoint y: 435, endPoint x: 684, endPoint y: 445, distance: 10.4
click at [685, 435] on select "Select Role DESIGNER" at bounding box center [749, 428] width 205 height 22
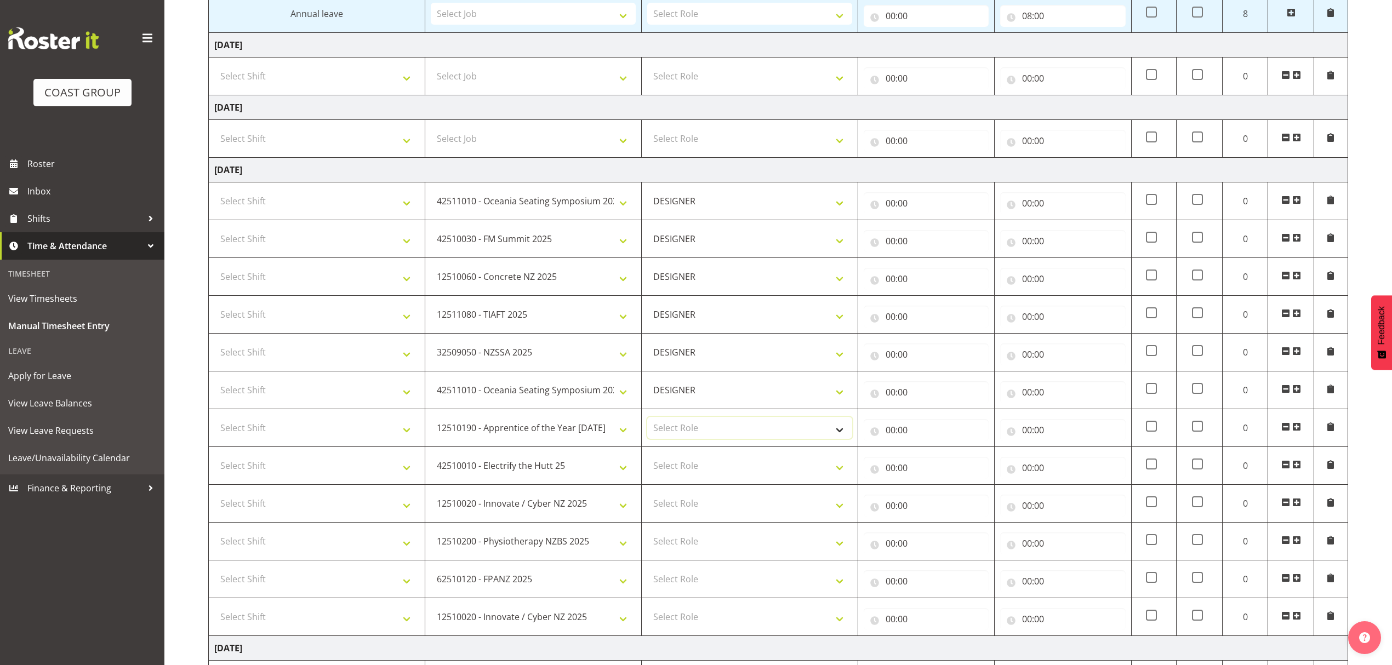
select select "215"
click at [647, 424] on select "Select Role DESIGNER" at bounding box center [749, 428] width 205 height 22
drag, startPoint x: 691, startPoint y: 472, endPoint x: 691, endPoint y: 481, distance: 8.2
click at [691, 474] on select "Select Role DESIGNER" at bounding box center [749, 466] width 205 height 22
select select "215"
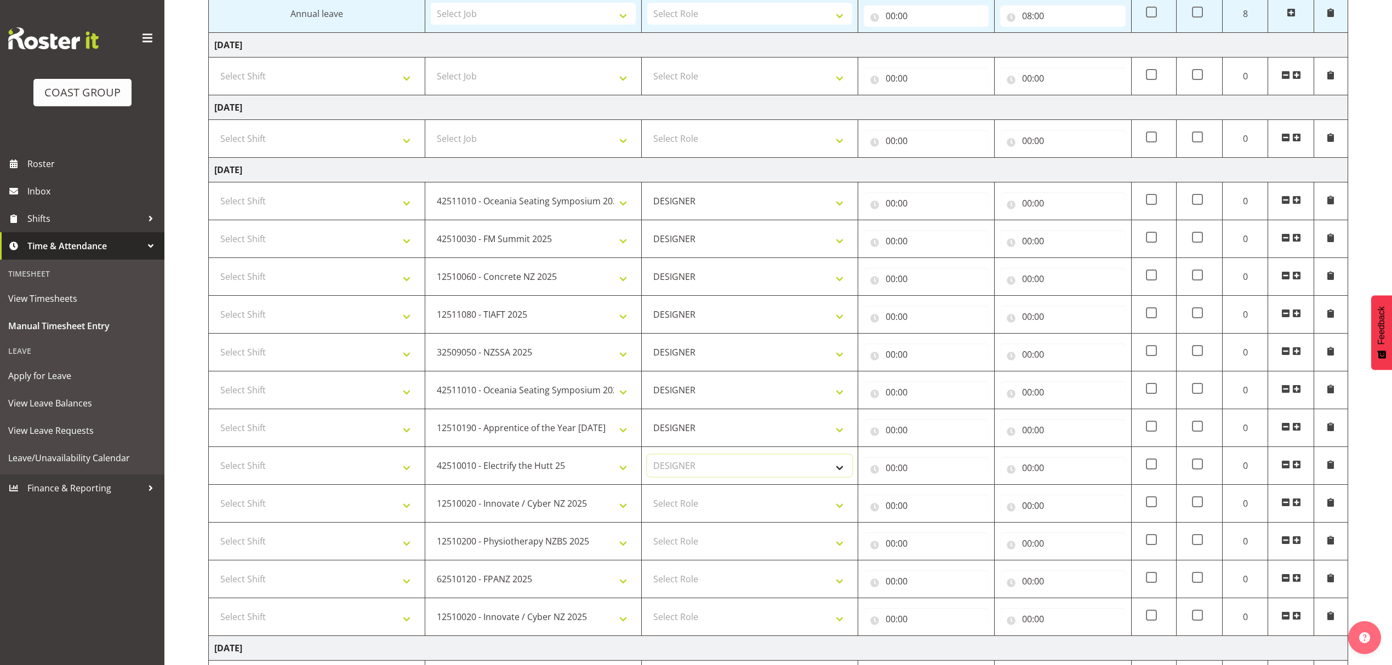
click at [647, 461] on select "Select Role DESIGNER" at bounding box center [749, 466] width 205 height 22
click at [687, 513] on select "Select Role DESIGNER" at bounding box center [749, 504] width 205 height 22
select select "215"
click at [647, 500] on select "Select Role DESIGNER" at bounding box center [749, 504] width 205 height 22
drag, startPoint x: 685, startPoint y: 547, endPoint x: 684, endPoint y: 556, distance: 8.8
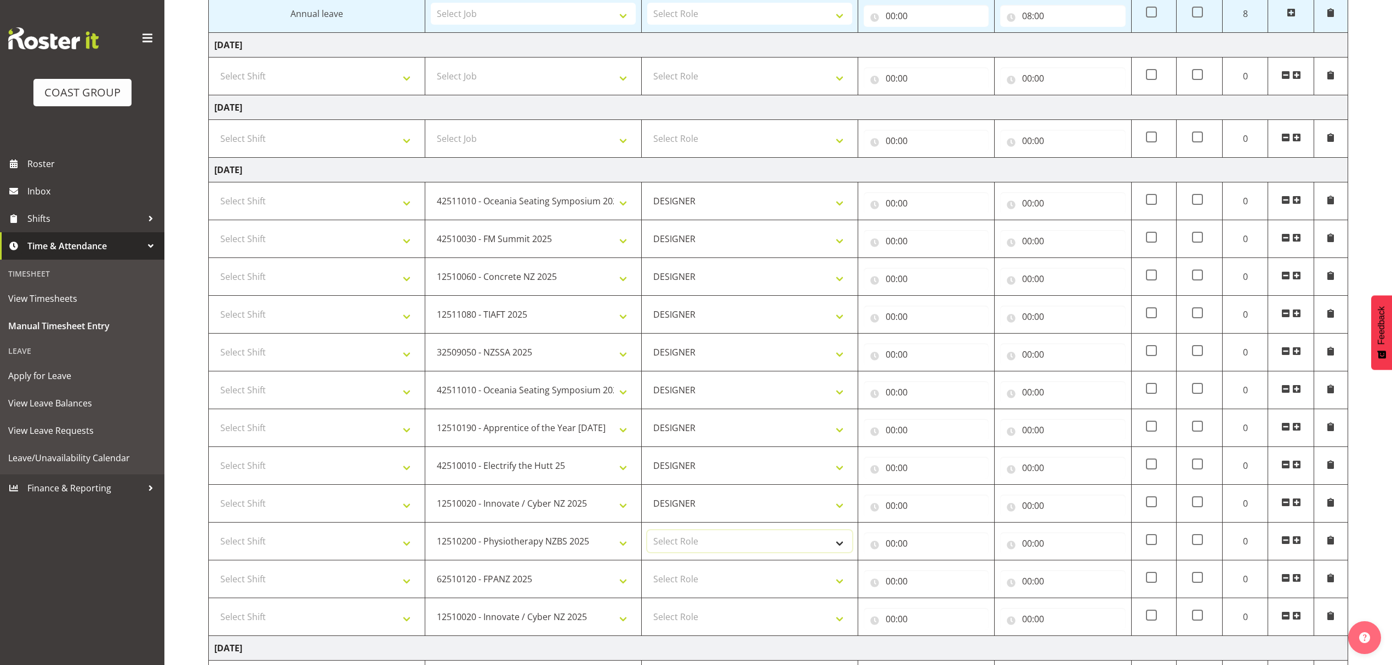
click at [685, 547] on select "Select Role DESIGNER" at bounding box center [749, 541] width 205 height 22
select select "215"
click at [647, 538] on select "Select Role DESIGNER" at bounding box center [749, 541] width 205 height 22
drag, startPoint x: 682, startPoint y: 579, endPoint x: 682, endPoint y: 585, distance: 6.0
click at [682, 581] on select "Select Role DESIGNER" at bounding box center [749, 579] width 205 height 22
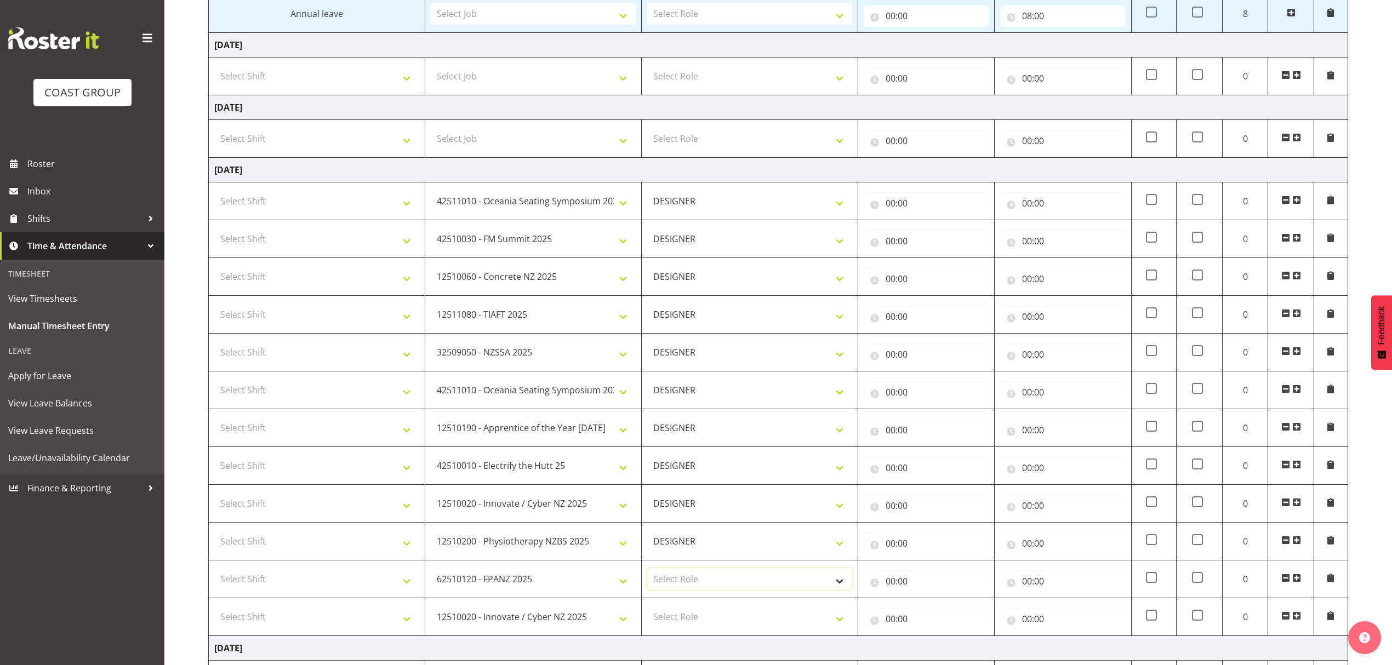
select select "215"
click at [647, 575] on select "Select Role DESIGNER" at bounding box center [749, 579] width 205 height 22
click at [691, 625] on select "Select Role DESIGNER" at bounding box center [749, 617] width 205 height 22
select select "215"
click at [647, 614] on select "Select Role DESIGNER" at bounding box center [749, 617] width 205 height 22
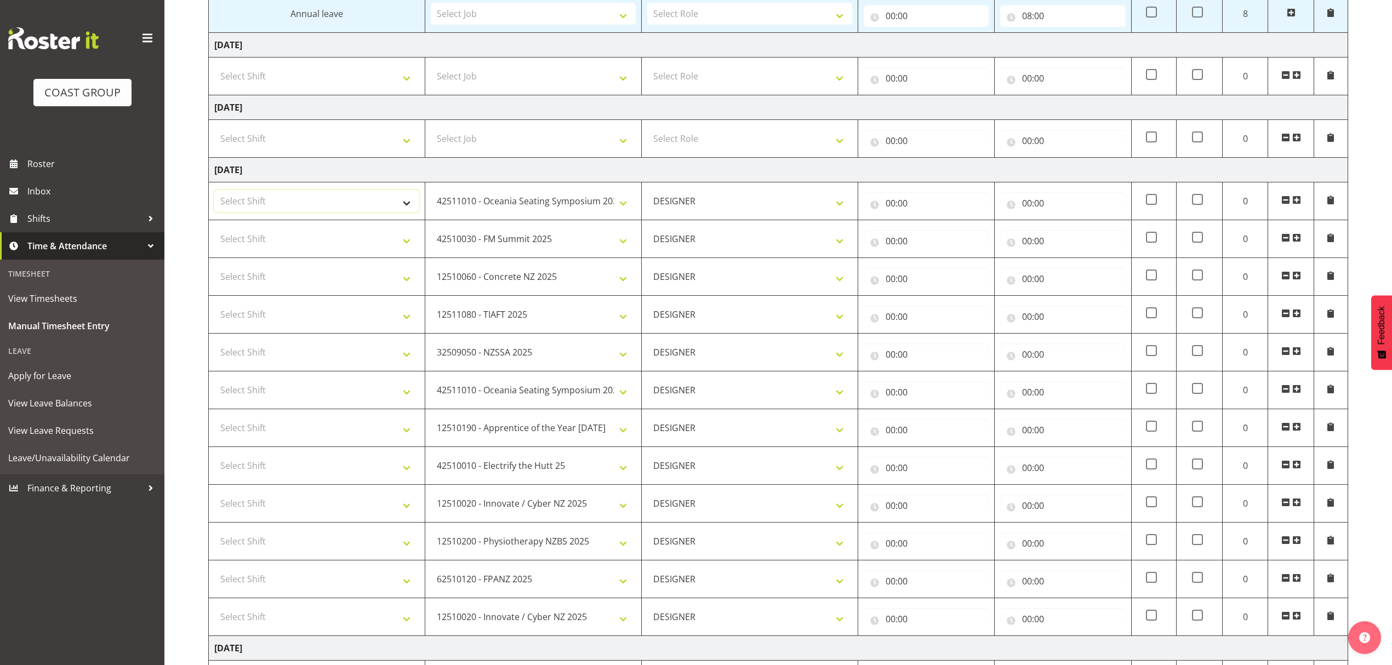
click at [306, 212] on select "Select Shift D+B @ HiNZ D+B Build D+B Build NZACA D+B Build Tech Day OCT 24 D+B…" at bounding box center [316, 201] width 205 height 22
select select "1321"
click at [214, 196] on select "Select Shift D+B @ HiNZ D+B Build D+B Build NZACA D+B Build Tech Day OCT 24 D+B…" at bounding box center [316, 201] width 205 height 22
click at [327, 247] on select "Select Shift D+B @ HiNZ D+B Build D+B Build NZACA D+B Build Tech Day OCT 24 D+B…" at bounding box center [316, 239] width 205 height 22
select select "1321"
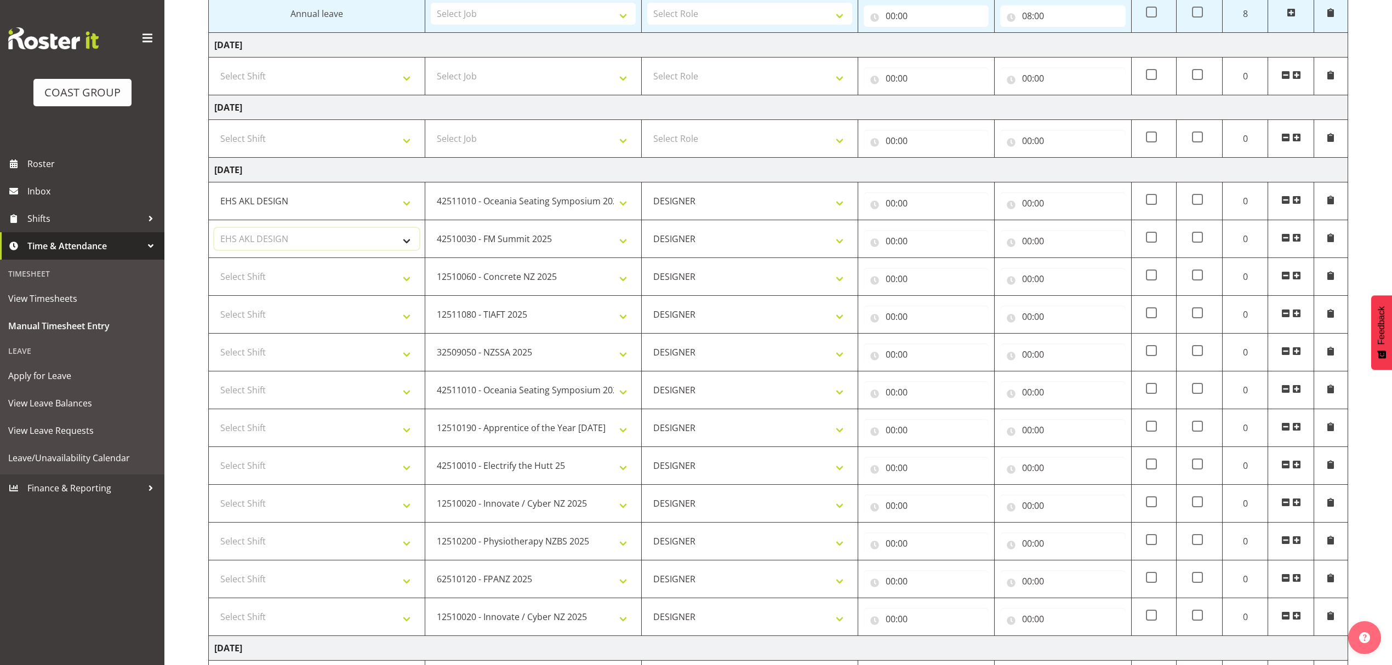
drag, startPoint x: 327, startPoint y: 247, endPoint x: 313, endPoint y: 288, distance: 43.7
click at [327, 247] on select "Select Shift D+B @ HiNZ D+B Build D+B Build NZACA D+B Build Tech Day OCT 24 D+B…" at bounding box center [316, 239] width 205 height 22
click at [312, 288] on select "Select Shift D+B @ HiNZ D+B Build D+B Build NZACA D+B Build Tech Day OCT 24 D+B…" at bounding box center [316, 277] width 205 height 22
select select "1321"
drag, startPoint x: 312, startPoint y: 290, endPoint x: 310, endPoint y: 315, distance: 24.2
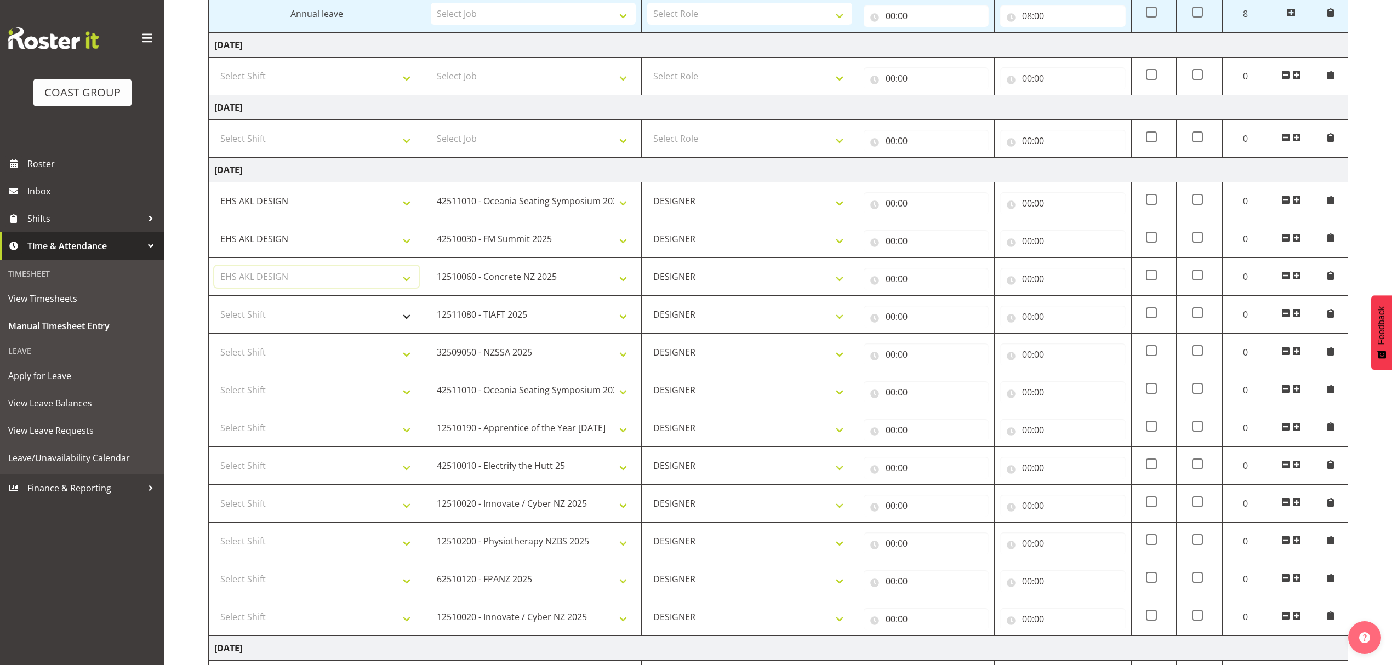
click at [312, 288] on select "Select Shift D+B @ HiNZ D+B Build D+B Build NZACA D+B Build Tech Day OCT 24 D+B…" at bounding box center [316, 277] width 205 height 22
click at [310, 316] on select "Select Shift D+B @ HiNZ D+B Build D+B Build NZACA D+B Build Tech Day OCT 24 D+B…" at bounding box center [316, 315] width 205 height 22
select select "1321"
drag, startPoint x: 310, startPoint y: 318, endPoint x: 308, endPoint y: 349, distance: 31.3
click at [310, 318] on select "Select Shift D+B @ HiNZ D+B Build D+B Build NZACA D+B Build Tech Day OCT 24 D+B…" at bounding box center [316, 315] width 205 height 22
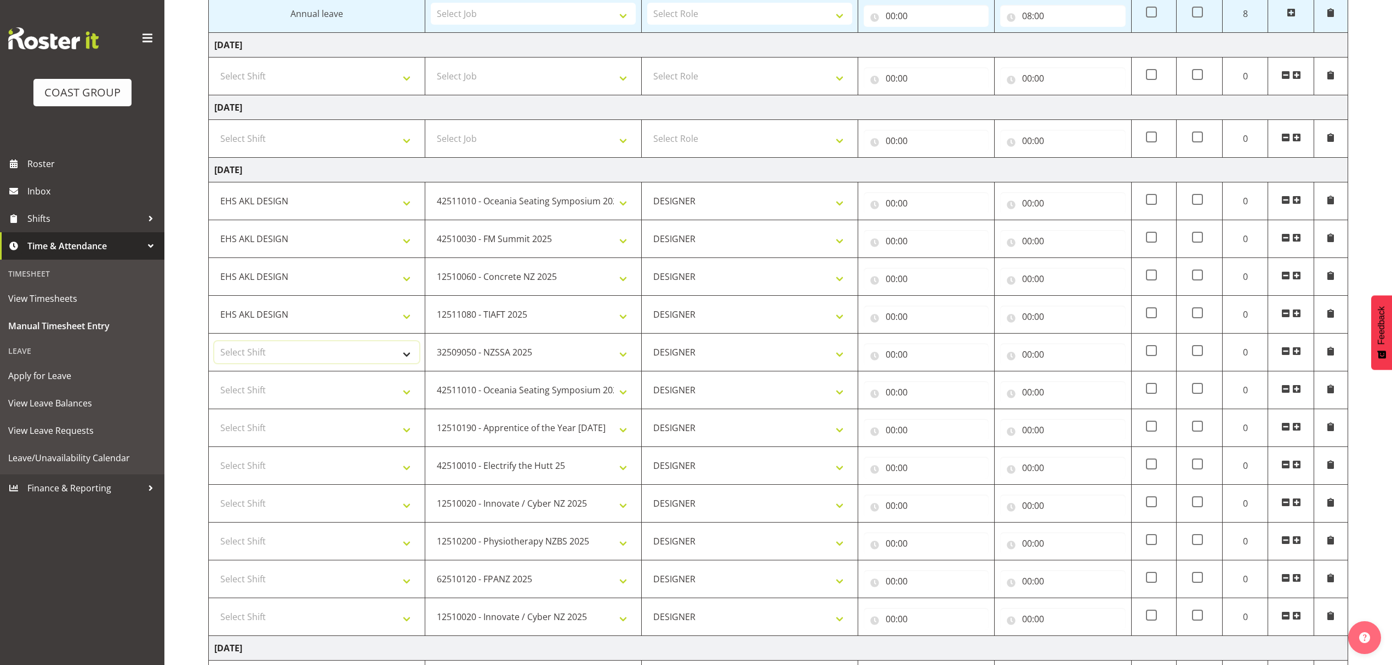
click at [302, 359] on select "Select Shift D+B @ HiNZ D+B Build D+B Build NZACA D+B Build Tech Day OCT 24 D+B…" at bounding box center [316, 352] width 205 height 22
select select "1321"
drag, startPoint x: 302, startPoint y: 359, endPoint x: 294, endPoint y: 399, distance: 40.3
click at [302, 359] on select "Select Shift D+B @ HiNZ D+B Build D+B Build NZACA D+B Build Tech Day OCT 24 D+B…" at bounding box center [316, 352] width 205 height 22
drag, startPoint x: 294, startPoint y: 399, endPoint x: 291, endPoint y: 404, distance: 5.6
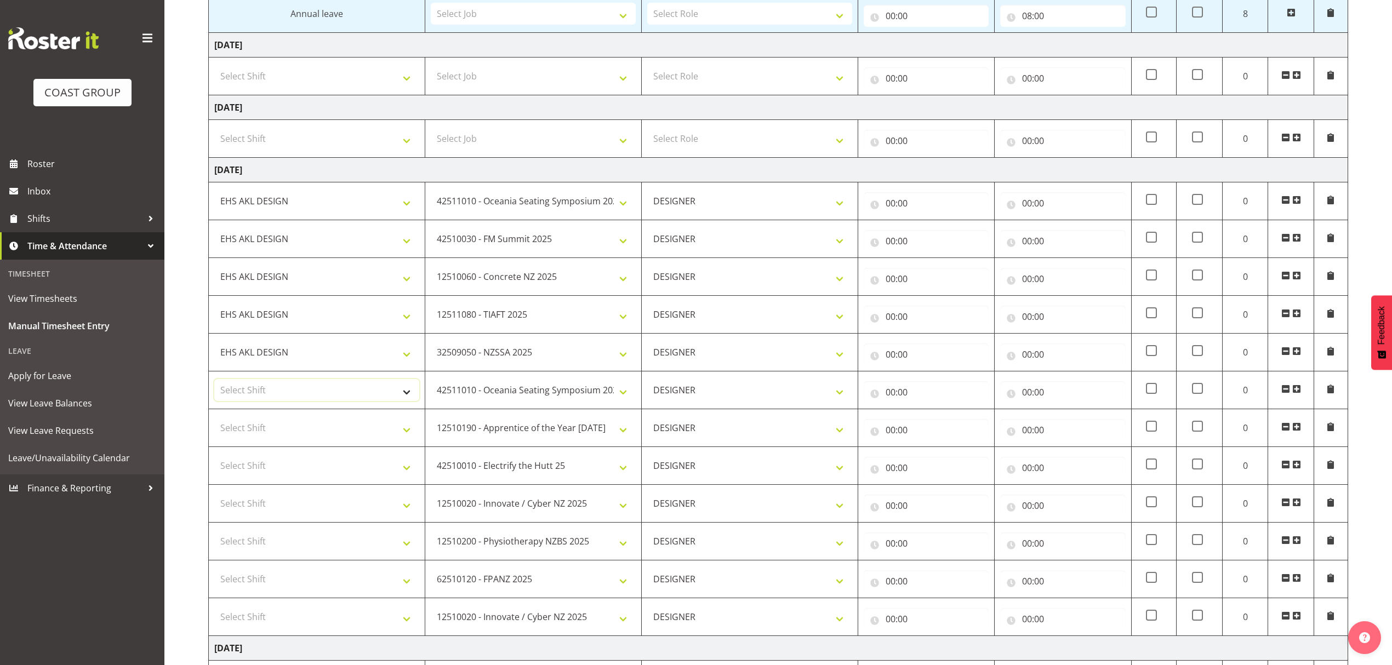
click at [294, 399] on select "Select Shift D+B @ HiNZ D+B Build D+B Build NZACA D+B Build Tech Day OCT 24 D+B…" at bounding box center [316, 390] width 205 height 22
select select "1321"
drag, startPoint x: 291, startPoint y: 406, endPoint x: 283, endPoint y: 427, distance: 22.9
click at [290, 401] on select "Select Shift D+B @ HiNZ D+B Build D+B Build NZACA D+B Build Tech Day OCT 24 D+B…" at bounding box center [316, 390] width 205 height 22
drag, startPoint x: 283, startPoint y: 427, endPoint x: 281, endPoint y: 436, distance: 9.2
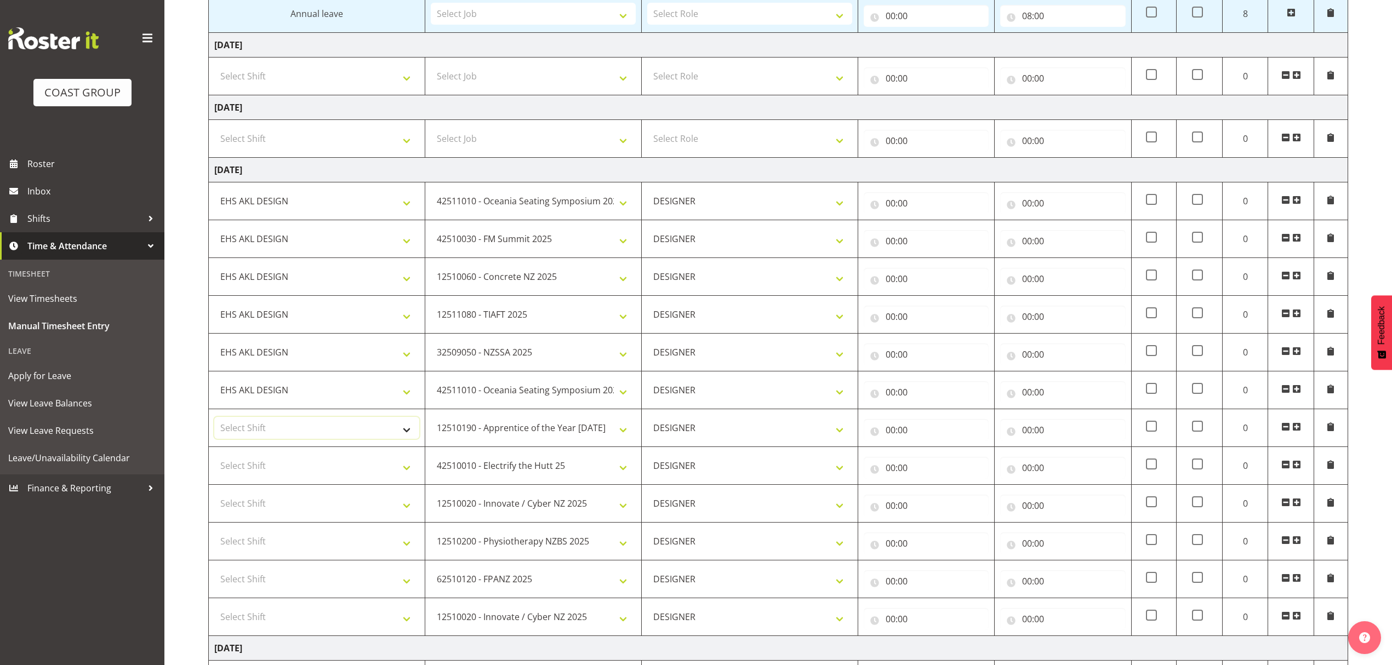
click at [283, 428] on select "Select Shift D+B @ HiNZ D+B Build D+B Build NZACA D+B Build Tech Day OCT 24 D+B…" at bounding box center [316, 428] width 205 height 22
select select "1321"
click at [279, 439] on select "Select Shift D+B @ HiNZ D+B Build D+B Build NZACA D+B Build Tech Day OCT 24 D+B…" at bounding box center [316, 428] width 205 height 22
click at [275, 463] on select "Select Shift D+B @ HiNZ D+B Build D+B Build NZACA D+B Build Tech Day OCT 24 D+B…" at bounding box center [316, 466] width 205 height 22
select select "1321"
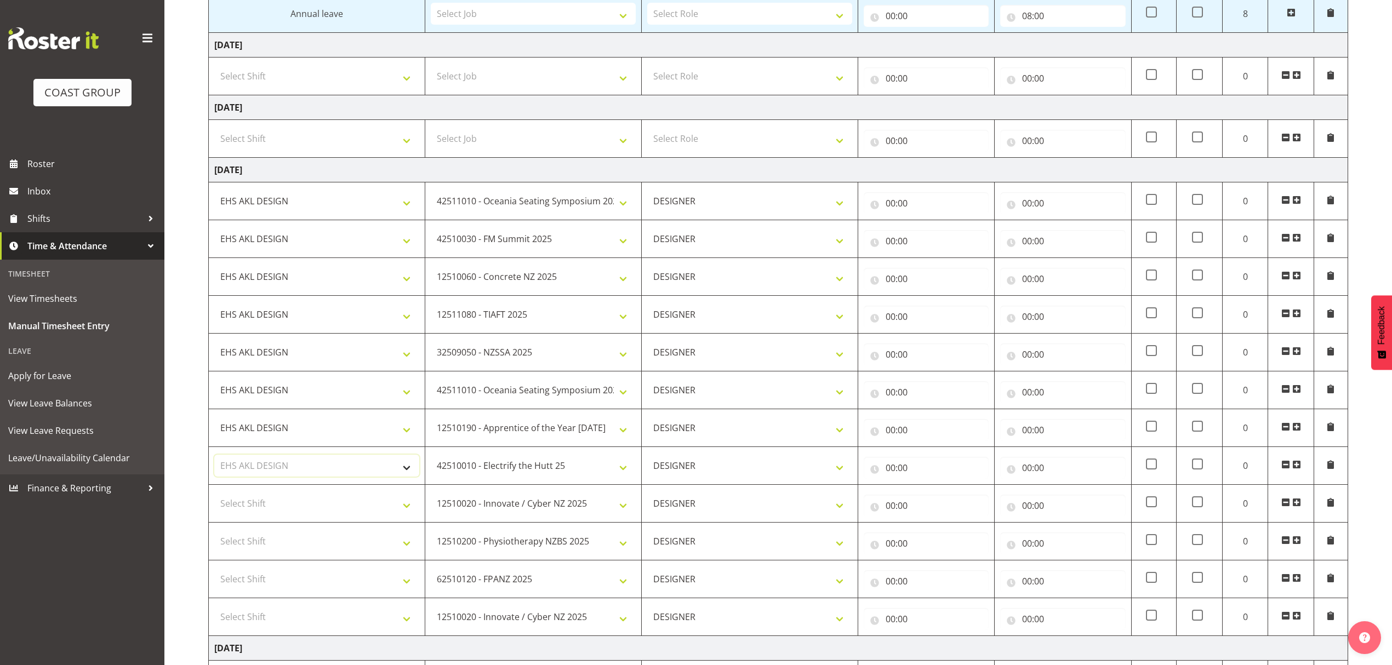
drag, startPoint x: 274, startPoint y: 470, endPoint x: 266, endPoint y: 494, distance: 25.5
click at [274, 471] on select "Select Shift D+B @ HiNZ D+B Build D+B Build NZACA D+B Build Tech Day OCT 24 D+B…" at bounding box center [316, 466] width 205 height 22
click at [266, 508] on select "Select Shift D+B @ HiNZ D+B Build D+B Build NZACA D+B Build Tech Day OCT 24 D+B…" at bounding box center [316, 504] width 205 height 22
select select "1321"
drag, startPoint x: 265, startPoint y: 513, endPoint x: 248, endPoint y: 548, distance: 39.0
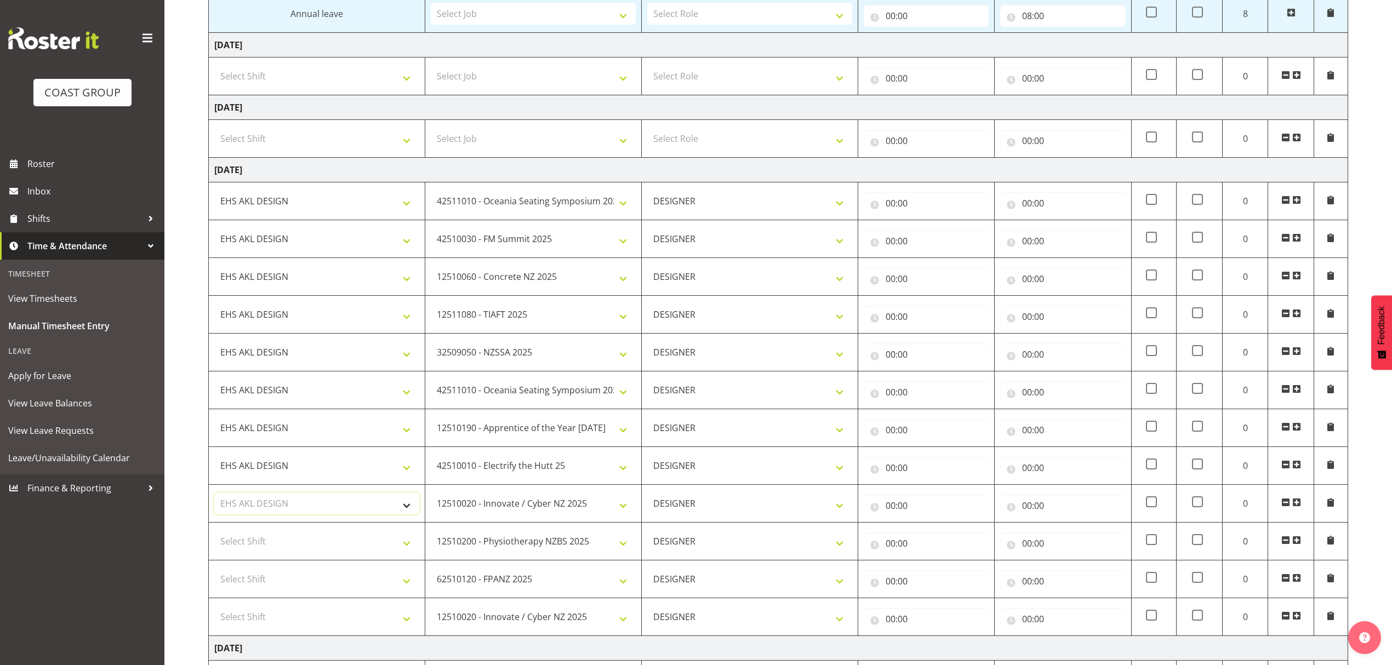
click at [263, 513] on select "Select Shift D+B @ HiNZ D+B Build D+B Build NZACA D+B Build Tech Day OCT 24 D+B…" at bounding box center [316, 504] width 205 height 22
click at [246, 549] on select "Select Shift D+B @ HiNZ D+B Build D+B Build NZACA D+B Build Tech Day OCT 24 D+B…" at bounding box center [316, 541] width 205 height 22
select select "1321"
click at [245, 552] on select "Select Shift D+B @ HiNZ D+B Build D+B Build NZACA D+B Build Tech Day OCT 24 D+B…" at bounding box center [316, 541] width 205 height 22
click at [237, 581] on select "Select Shift D+B @ HiNZ D+B Build D+B Build NZACA D+B Build Tech Day OCT 24 D+B…" at bounding box center [316, 579] width 205 height 22
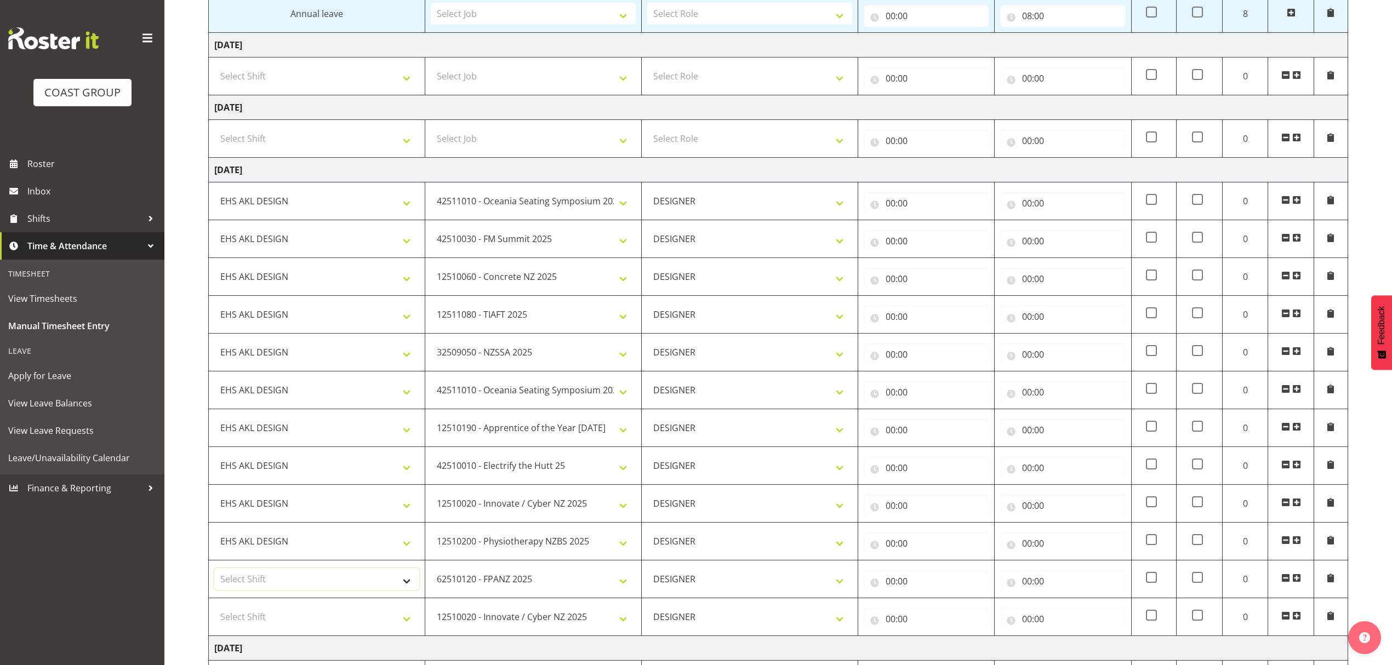
select select "1321"
drag, startPoint x: 236, startPoint y: 587, endPoint x: 231, endPoint y: 614, distance: 26.7
click at [235, 590] on select "Select Shift D+B @ HiNZ D+B Build D+B Build NZACA D+B Build Tech Day OCT 24 D+B…" at bounding box center [316, 579] width 205 height 22
click at [230, 618] on select "Select Shift D+B @ HiNZ D+B Build D+B Build NZACA D+B Build Tech Day OCT 24 D+B…" at bounding box center [316, 617] width 205 height 22
select select "1321"
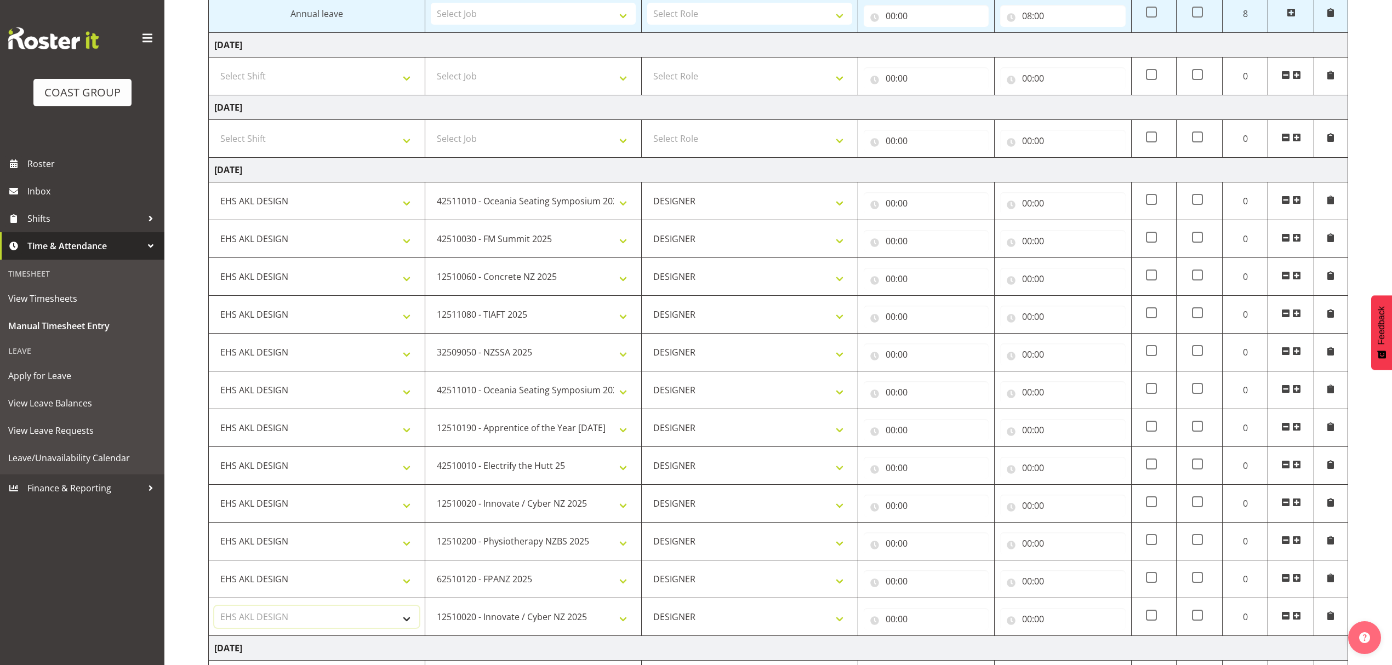
drag, startPoint x: 230, startPoint y: 618, endPoint x: 415, endPoint y: 476, distance: 233.7
click at [230, 618] on select "Select Shift D+B @ HiNZ D+B Build D+B Build NZACA D+B Build Tech Day OCT 24 D+B…" at bounding box center [316, 617] width 205 height 22
drag, startPoint x: 897, startPoint y: 196, endPoint x: 901, endPoint y: 213, distance: 17.0
click at [897, 203] on div "00:00 00 01 02 03 04 05 06 07 08 09 10 11 12 13 14 15 16 17 18 19 20 21 22 23 :…" at bounding box center [926, 201] width 125 height 26
click at [903, 213] on input "00:00" at bounding box center [926, 203] width 125 height 22
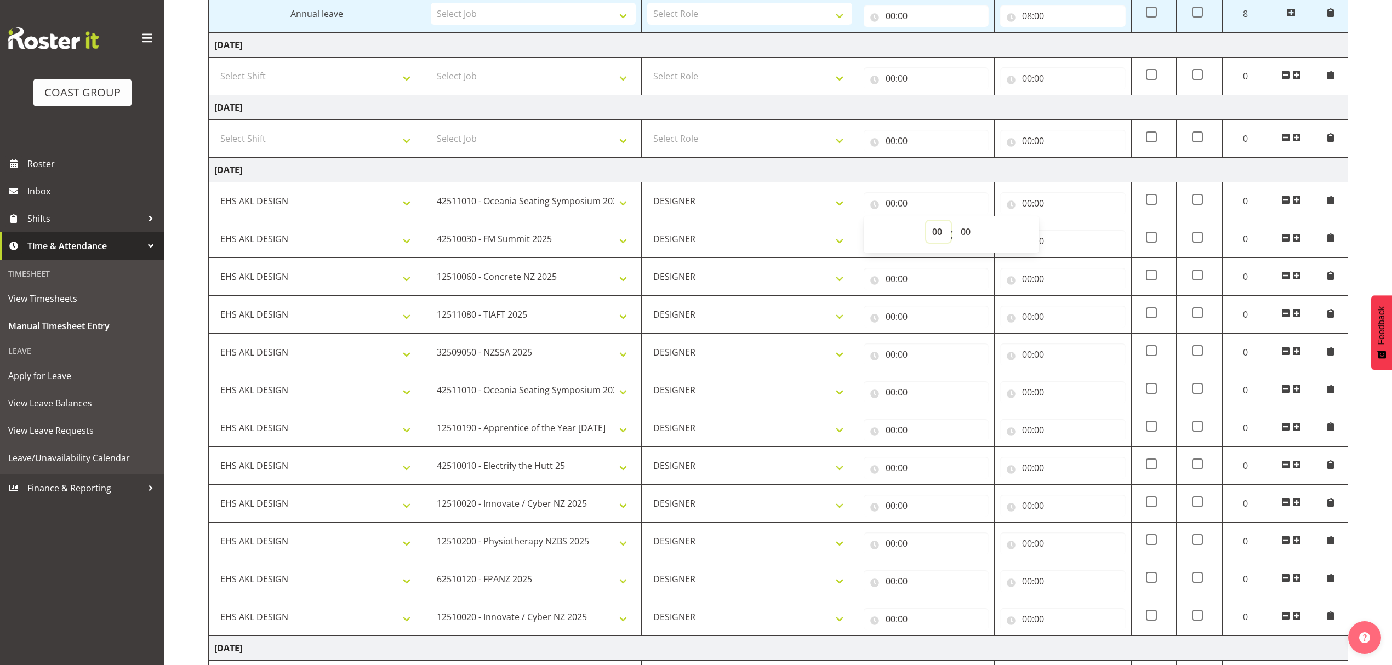
click at [936, 240] on select "00 01 02 03 04 05 06 07 08 09 10 11 12 13 14 15 16 17 18 19 20 21 22 23" at bounding box center [938, 232] width 25 height 22
select select "8"
click at [926, 226] on select "00 01 02 03 04 05 06 07 08 09 10 11 12 13 14 15 16 17 18 19 20 21 22 23" at bounding box center [938, 232] width 25 height 22
type input "08:00"
click at [967, 225] on div "00 01 02 03 04 05 06 07 08 09 10 11 12 13 14 15 16 17 18 19 20 21 22 23 : 00 01…" at bounding box center [951, 234] width 175 height 36
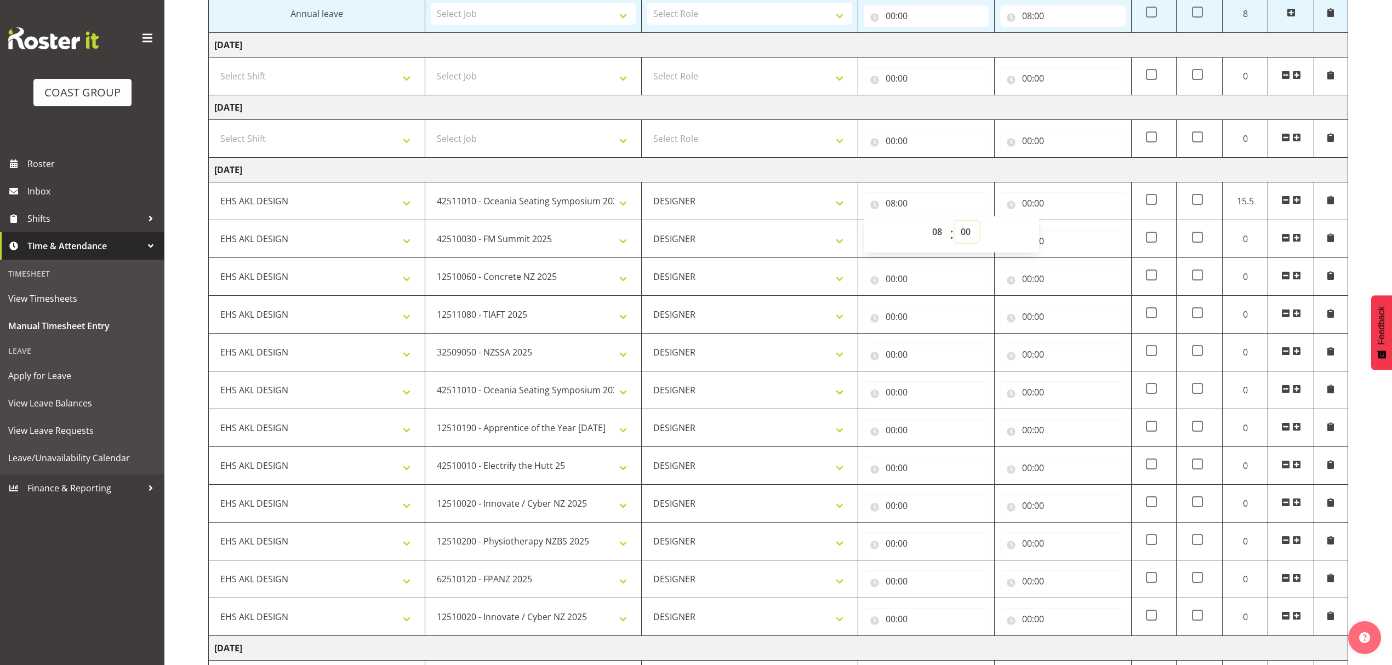
click at [963, 228] on select "00 01 02 03 04 05 06 07 08 09 10 11 12 13 14 15 16 17 18 19 20 21 22 23 24 25 2…" at bounding box center [966, 232] width 25 height 22
select select "10"
click at [954, 226] on select "00 01 02 03 04 05 06 07 08 09 10 11 12 13 14 15 16 17 18 19 20 21 22 23 24 25 2…" at bounding box center [966, 232] width 25 height 22
type input "08:10"
click at [1087, 197] on div "00:00 00 01 02 03 04 05 06 07 08 09 10 11 12 13 14 15 16 17 18 19 20 21 22 23 :…" at bounding box center [1062, 201] width 125 height 26
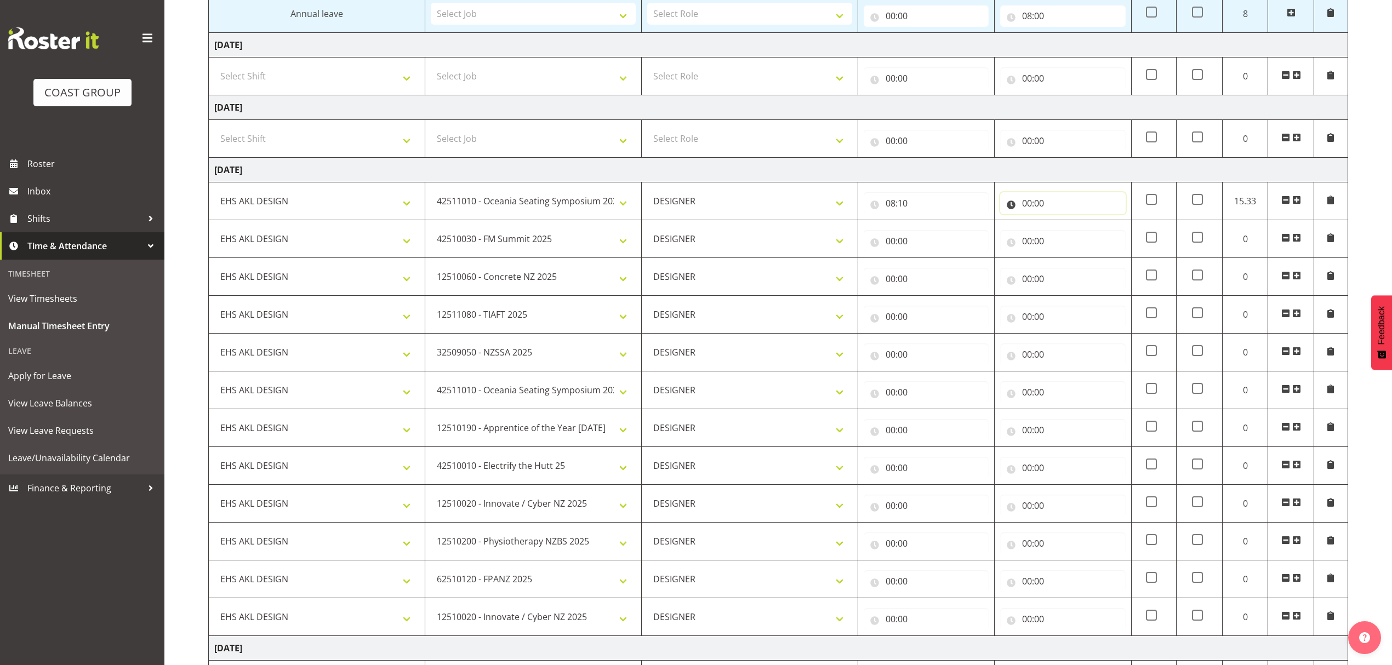
click at [1087, 204] on input "00:00" at bounding box center [1062, 203] width 125 height 22
click at [1081, 233] on select "00 01 02 03 04 05 06 07 08 09 10 11 12 13 14 15 16 17 18 19 20 21 22 23" at bounding box center [1074, 232] width 25 height 22
select select "9"
click at [1062, 226] on select "00 01 02 03 04 05 06 07 08 09 10 11 12 13 14 15 16 17 18 19 20 21 22 23" at bounding box center [1074, 232] width 25 height 22
type input "09:00"
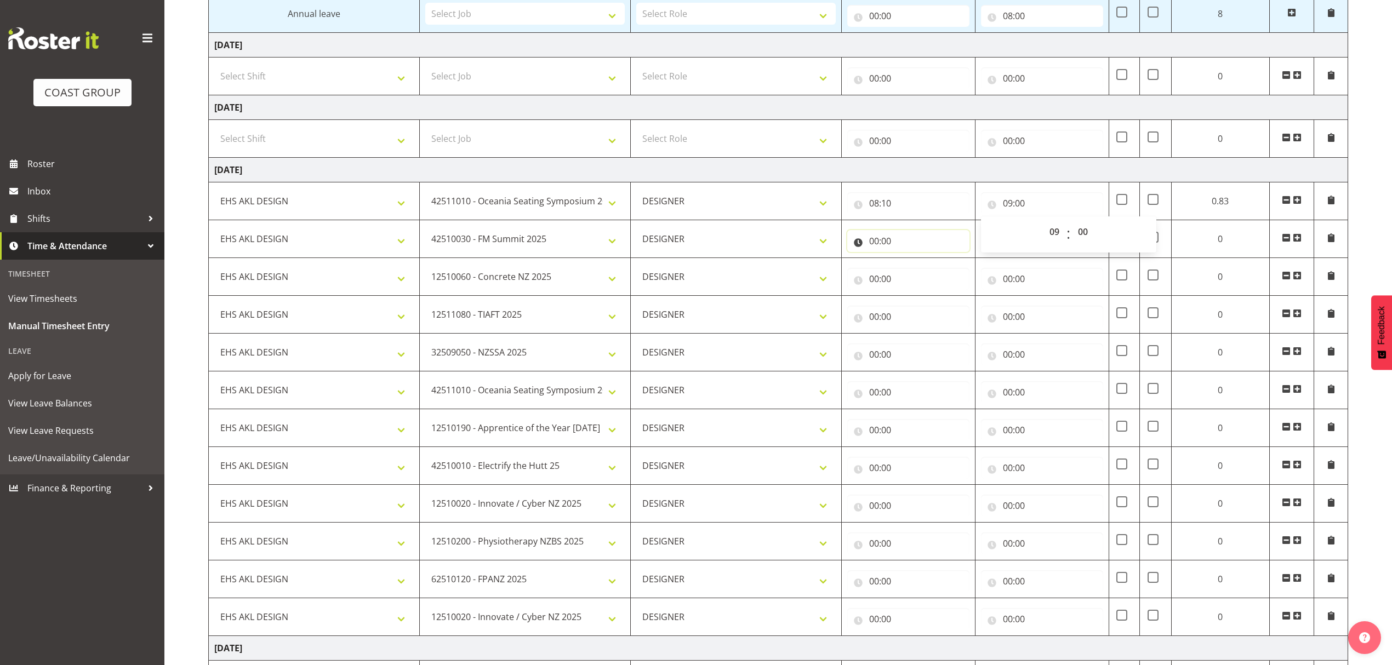
click at [939, 249] on input "00:00" at bounding box center [908, 241] width 122 height 22
click at [919, 273] on select "00 01 02 03 04 05 06 07 08 09 10 11 12 13 14 15 16 17 18 19 20 21 22 23" at bounding box center [922, 270] width 25 height 22
select select "9"
click at [925, 264] on select "00 01 02 03 04 05 06 07 08 09 10 11 12 13 14 15 16 17 18 19 20 21 22 23" at bounding box center [922, 270] width 25 height 22
type input "09:00"
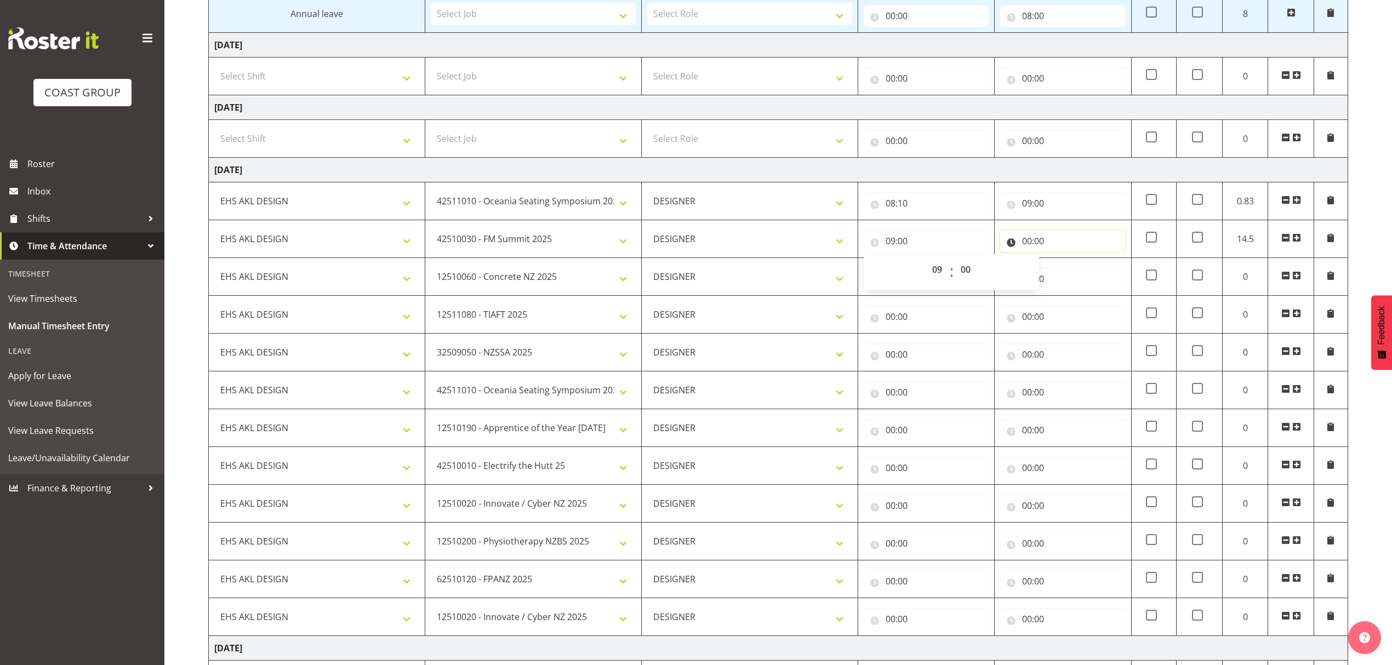
click at [1037, 243] on input "00:00" at bounding box center [1062, 241] width 125 height 22
click at [1070, 271] on select "00 01 02 03 04 05 06 07 08 09 10 11 12 13 14 15 16 17 18 19 20 21 22 23" at bounding box center [1074, 270] width 25 height 22
select select "9"
click at [1062, 264] on select "00 01 02 03 04 05 06 07 08 09 10 11 12 13 14 15 16 17 18 19 20 21 22 23" at bounding box center [1074, 270] width 25 height 22
type input "09:00"
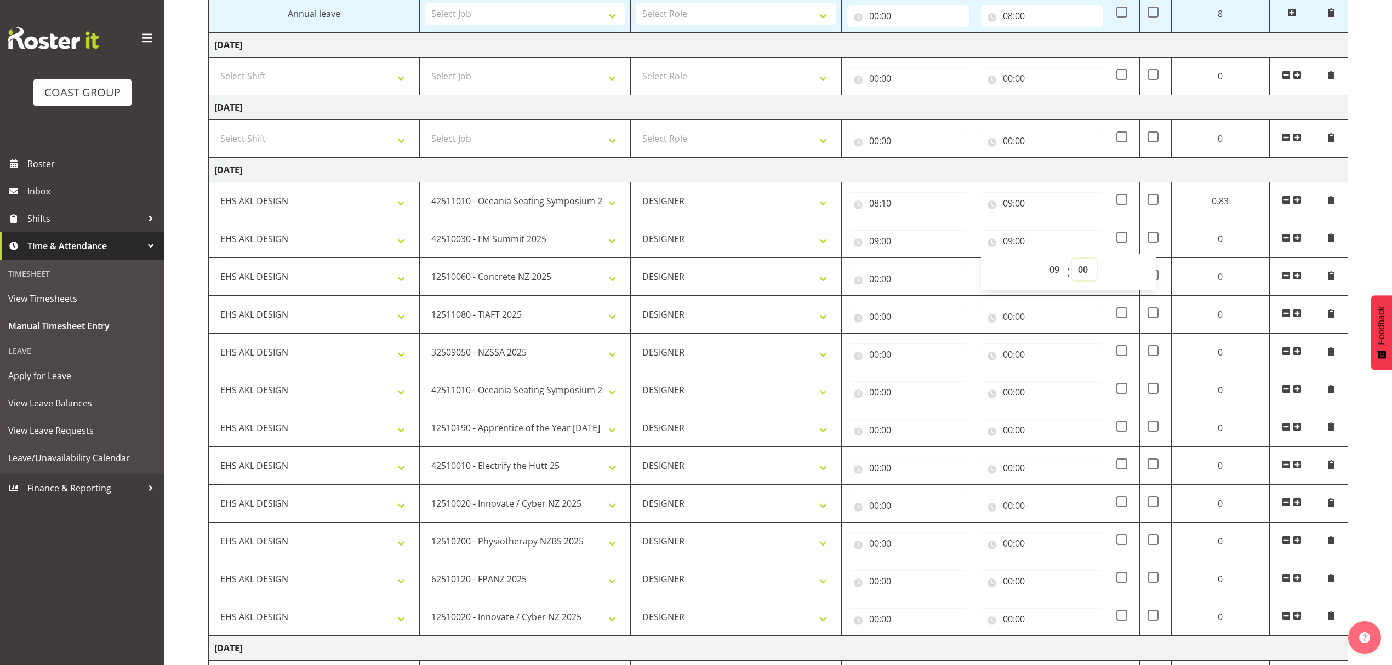
click at [1079, 275] on select "00 01 02 03 04 05 06 07 08 09 10 11 12 13 14 15 16 17 18 19 20 21 22 23 24 25 2…" at bounding box center [1084, 270] width 25 height 22
select select "30"
click at [1072, 264] on select "00 01 02 03 04 05 06 07 08 09 10 11 12 13 14 15 16 17 18 19 20 21 22 23 24 25 2…" at bounding box center [1084, 270] width 25 height 22
type input "09:30"
click at [910, 294] on td "00:00 00 01 02 03 04 05 06 07 08 09 10 11 12 13 14 15 16 17 18 19 20 21 22 23 :…" at bounding box center [908, 277] width 134 height 38
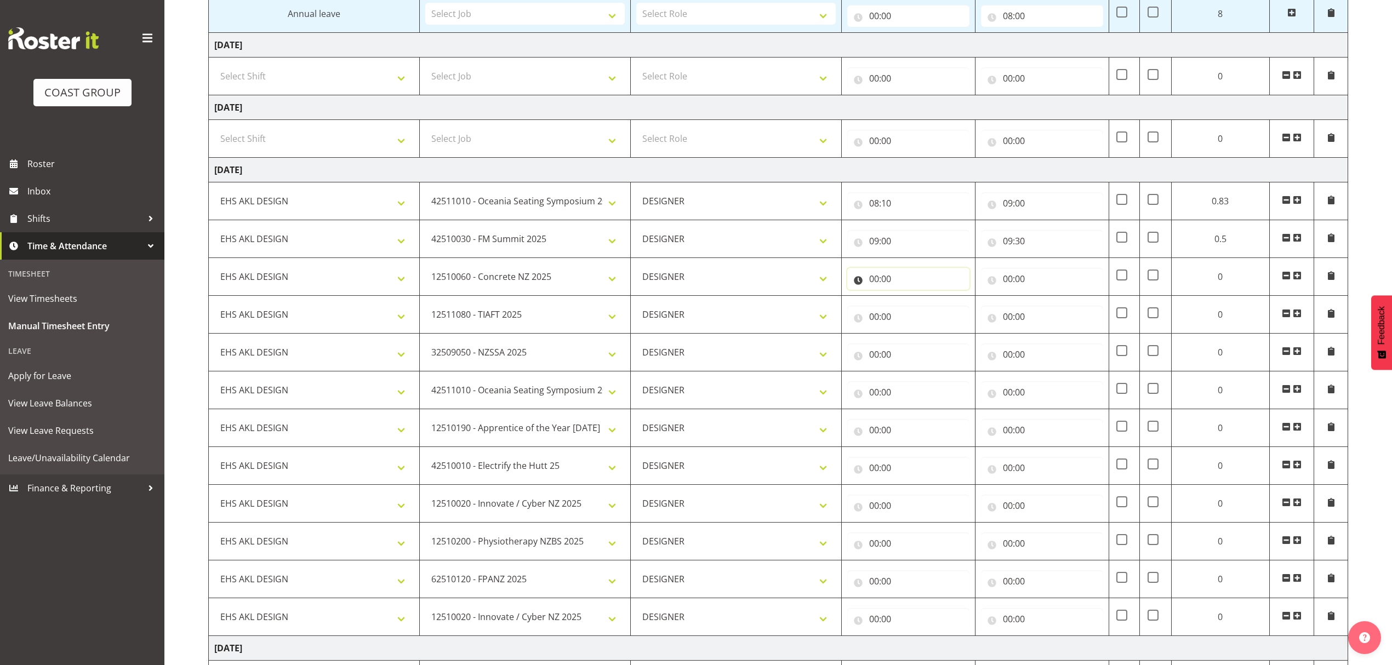
click at [911, 287] on input "00:00" at bounding box center [908, 279] width 122 height 22
click at [921, 312] on select "00 01 02 03 04 05 06 07 08 09 10 11 12 13 14 15 16 17 18 19 20 21 22 23" at bounding box center [922, 307] width 25 height 22
select select "9"
click at [925, 302] on select "00 01 02 03 04 05 06 07 08 09 10 11 12 13 14 15 16 17 18 19 20 21 22 23" at bounding box center [922, 307] width 25 height 22
type input "09:00"
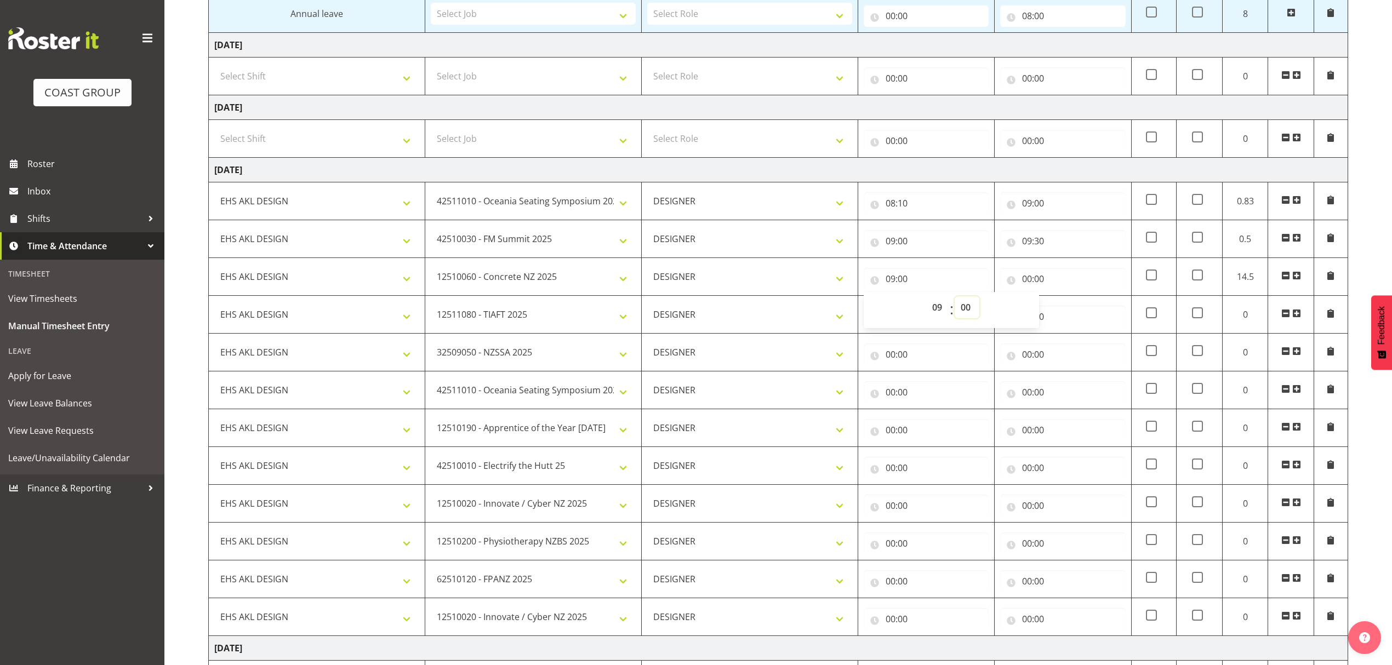
click at [964, 311] on select "00 01 02 03 04 05 06 07 08 09 10 11 12 13 14 15 16 17 18 19 20 21 22 23 24 25 2…" at bounding box center [966, 307] width 25 height 22
select select "30"
click at [954, 302] on select "00 01 02 03 04 05 06 07 08 09 10 11 12 13 14 15 16 17 18 19 20 21 22 23 24 25 2…" at bounding box center [966, 307] width 25 height 22
type input "09:30"
click at [1043, 287] on input "00:00" at bounding box center [1062, 279] width 125 height 22
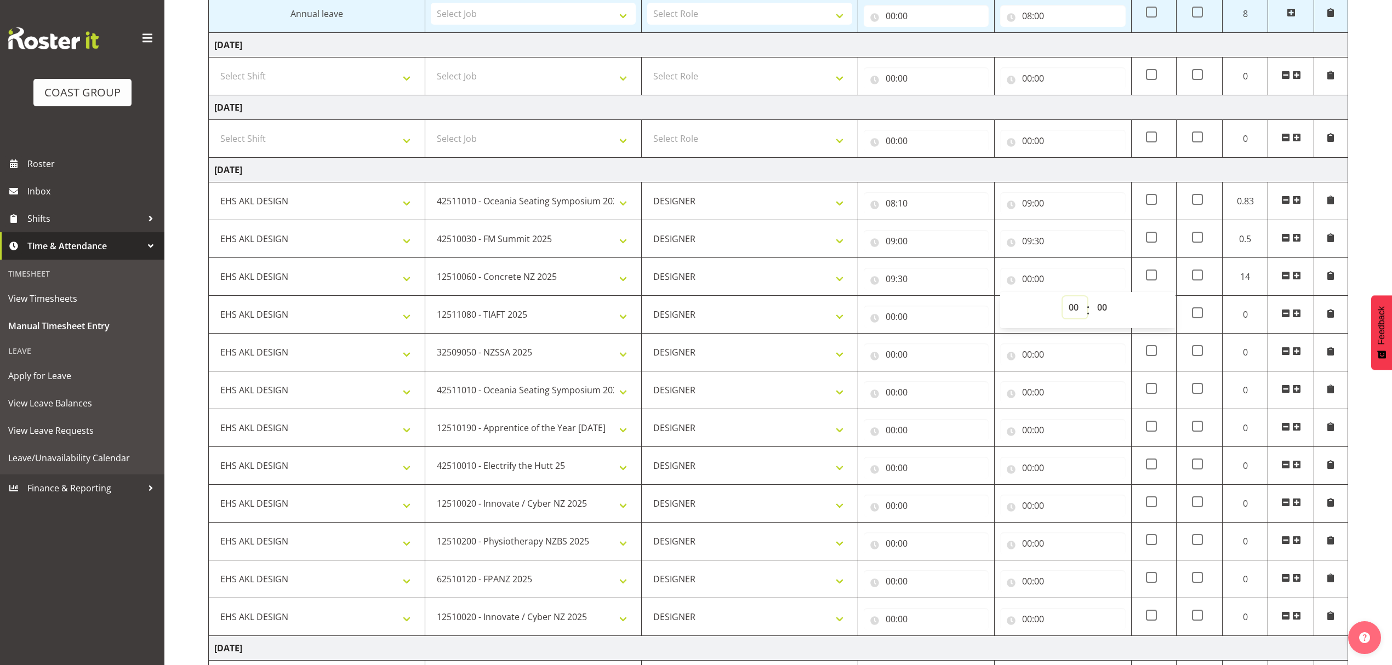
click at [1068, 310] on select "00 01 02 03 04 05 06 07 08 09 10 11 12 13 14 15 16 17 18 19 20 21 22 23" at bounding box center [1074, 307] width 25 height 22
select select "10"
click at [1062, 302] on select "00 01 02 03 04 05 06 07 08 09 10 11 12 13 14 15 16 17 18 19 20 21 22 23" at bounding box center [1074, 307] width 25 height 22
type input "10:00"
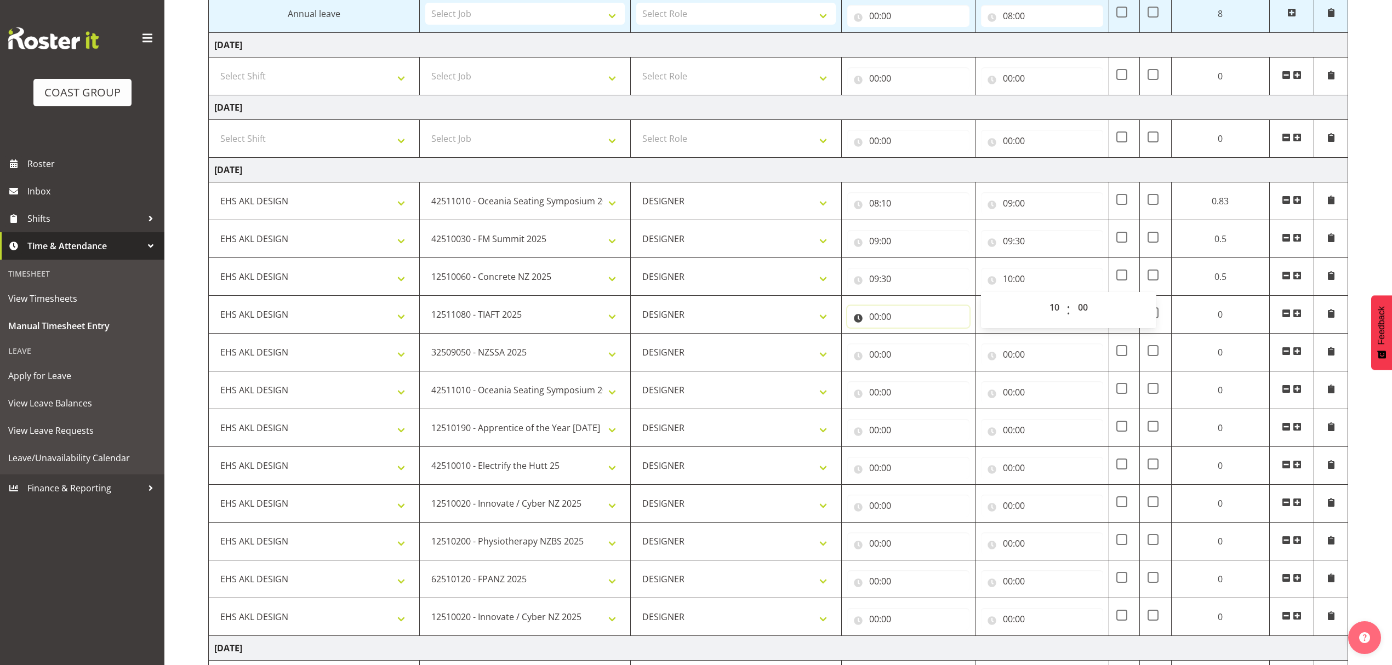
click at [923, 325] on input "00:00" at bounding box center [908, 317] width 122 height 22
click at [916, 353] on select "00 01 02 03 04 05 06 07 08 09 10 11 12 13 14 15 16 17 18 19 20 21 22 23" at bounding box center [922, 345] width 25 height 22
select select "10"
click at [925, 340] on select "00 01 02 03 04 05 06 07 08 09 10 11 12 13 14 15 16 17 18 19 20 21 22 23" at bounding box center [922, 345] width 25 height 22
type input "10:00"
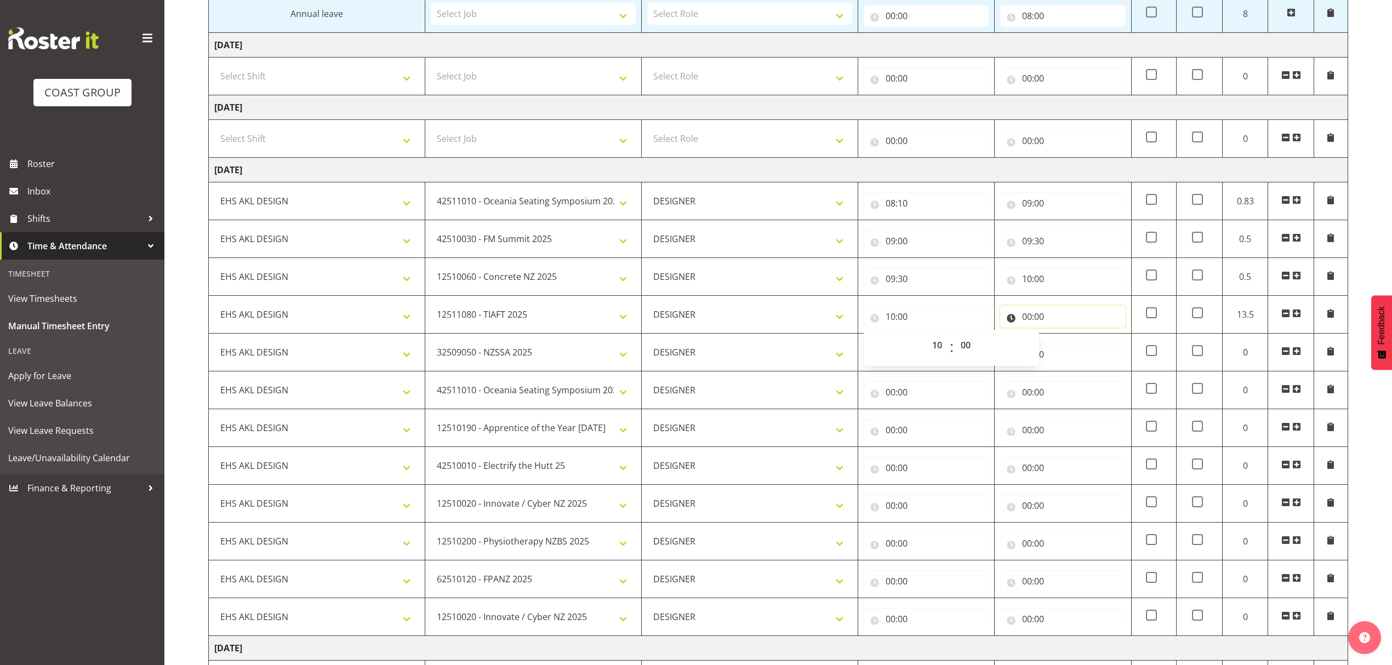
click at [1048, 325] on input "00:00" at bounding box center [1062, 317] width 125 height 22
click at [1068, 346] on select "00 01 02 03 04 05 06 07 08 09 10 11 12 13 14 15 16 17 18 19 20 21 22 23" at bounding box center [1074, 345] width 25 height 22
select select "11"
click at [1062, 340] on select "00 01 02 03 04 05 06 07 08 09 10 11 12 13 14 15 16 17 18 19 20 21 22 23" at bounding box center [1074, 345] width 25 height 22
type input "11:00"
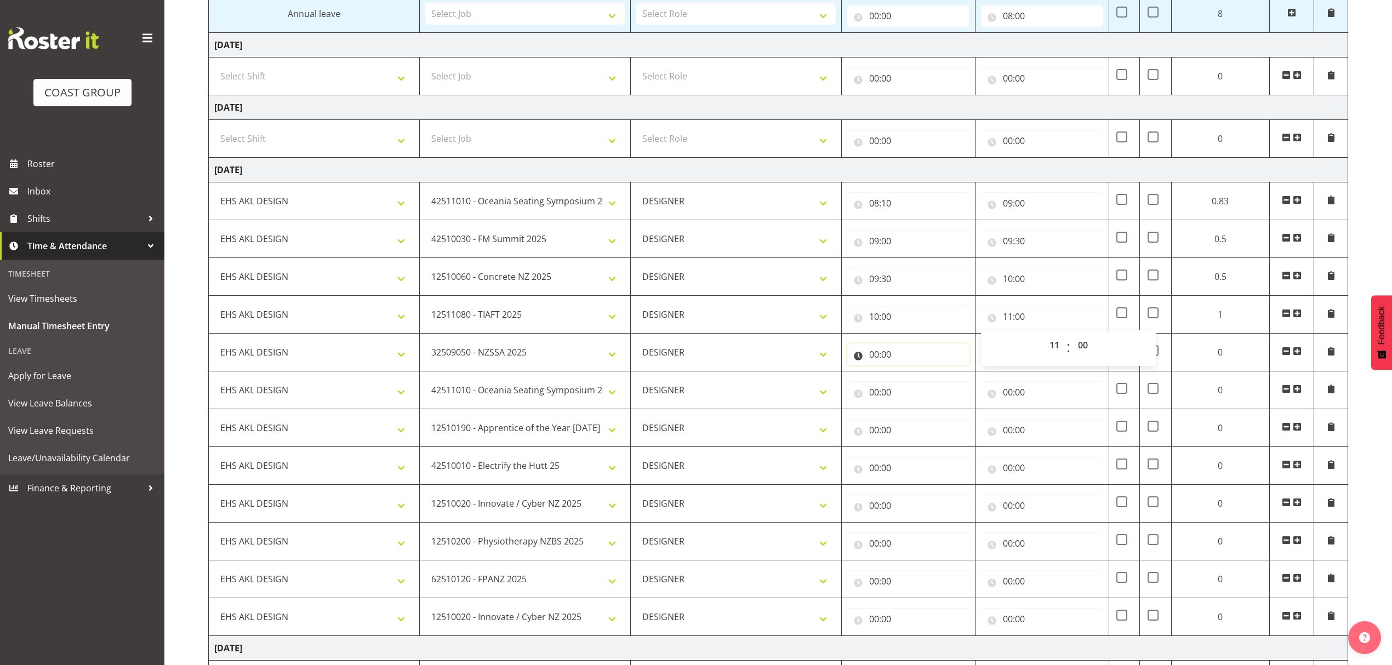
click at [947, 365] on input "00:00" at bounding box center [908, 355] width 122 height 22
click at [919, 388] on select "00 01 02 03 04 05 06 07 08 09 10 11 12 13 14 15 16 17 18 19 20 21 22 23" at bounding box center [922, 383] width 25 height 22
select select "11"
click at [925, 378] on select "00 01 02 03 04 05 06 07 08 09 10 11 12 13 14 15 16 17 18 19 20 21 22 23" at bounding box center [922, 383] width 25 height 22
type input "11:00"
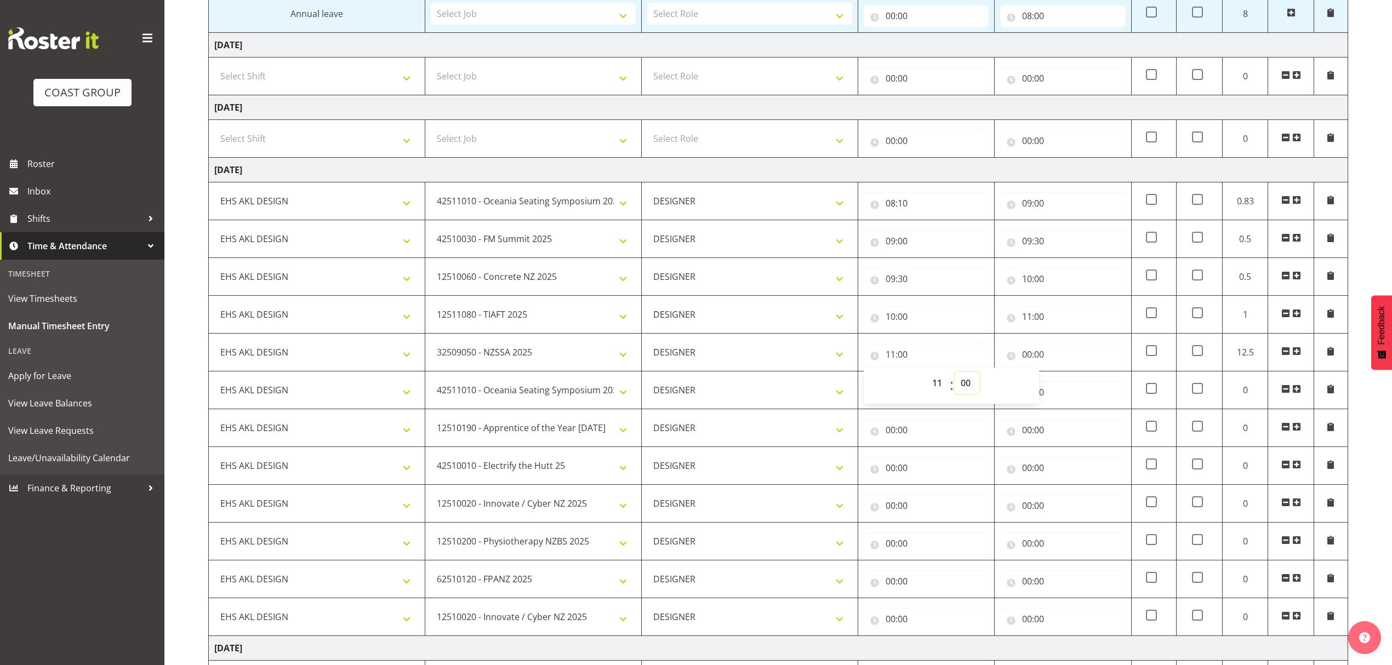
click at [967, 391] on select "00 01 02 03 04 05 06 07 08 09 10 11 12 13 14 15 16 17 18 19 20 21 22 23 24 25 2…" at bounding box center [966, 383] width 25 height 22
select select "30"
click at [954, 378] on select "00 01 02 03 04 05 06 07 08 09 10 11 12 13 14 15 16 17 18 19 20 21 22 23 24 25 2…" at bounding box center [966, 383] width 25 height 22
type input "11:30"
click at [958, 386] on select "00 01 02 03 04 05 06 07 08 09 10 11 12 13 14 15 16 17 18 19 20 21 22 23 24 25 2…" at bounding box center [966, 383] width 25 height 22
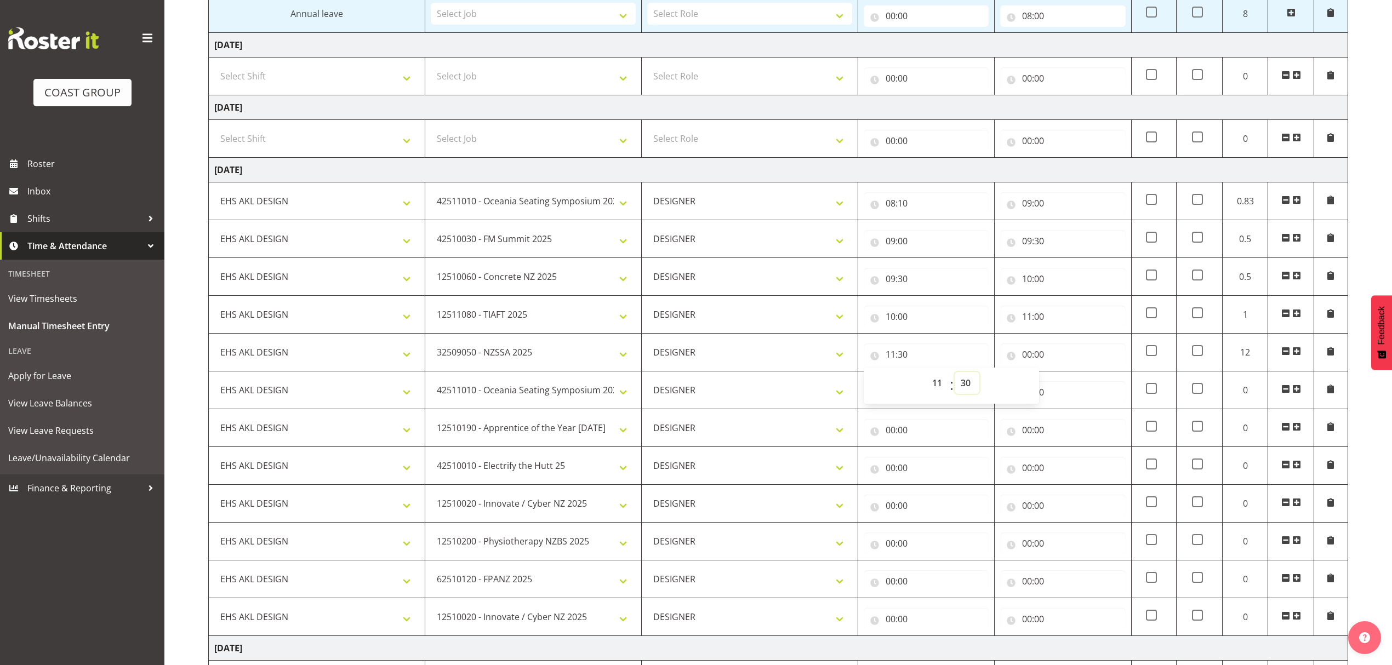
select select "1"
click at [954, 378] on select "00 01 02 03 04 05 06 07 08 09 10 11 12 13 14 15 16 17 18 19 20 21 22 23 24 25 2…" at bounding box center [966, 383] width 25 height 22
type input "11:01"
click at [969, 375] on div "00 01 02 03 04 05 06 07 08 09 10 11 12 13 14 15 16 17 18 19 20 21 22 23 : 00 01…" at bounding box center [951, 386] width 175 height 36
click at [970, 380] on select "00 01 02 03 04 05 06 07 08 09 10 11 12 13 14 15 16 17 18 19 20 21 22 23 24 25 2…" at bounding box center [966, 383] width 25 height 22
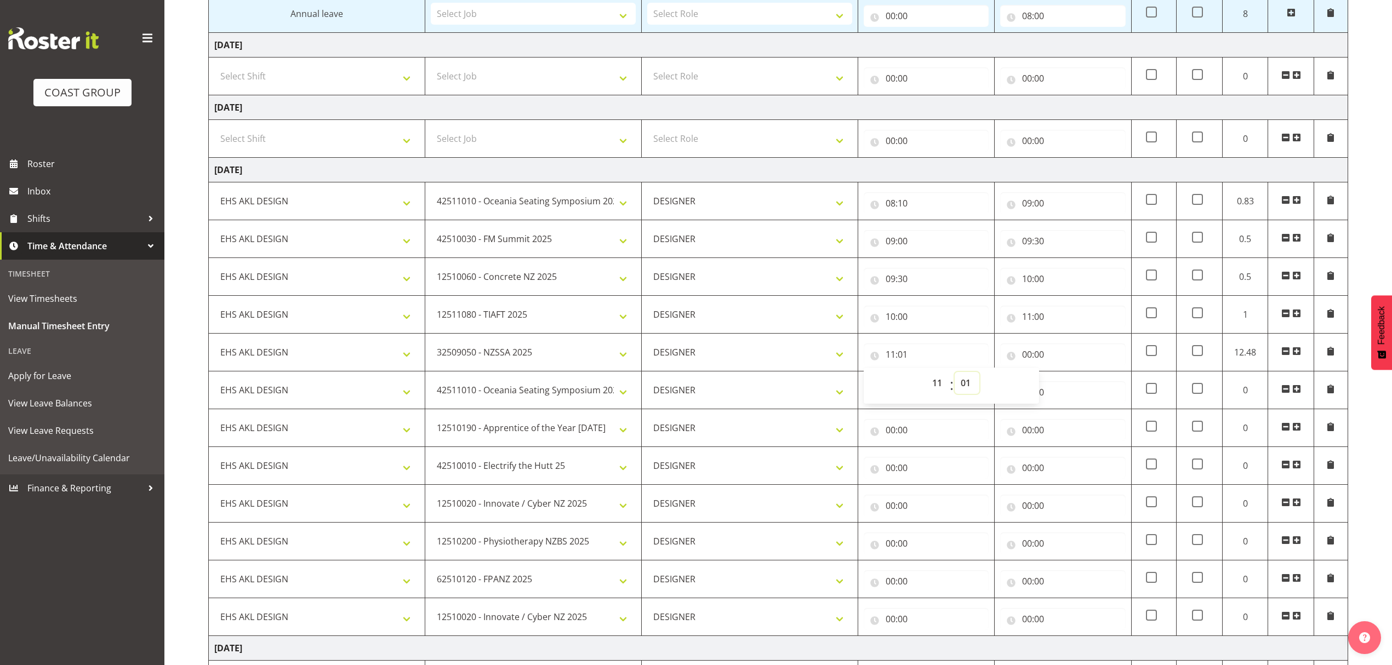
select select "0"
click at [954, 378] on select "00 01 02 03 04 05 06 07 08 09 10 11 12 13 14 15 16 17 18 19 20 21 22 23 24 25 2…" at bounding box center [966, 383] width 25 height 22
type input "11:00"
click at [1044, 360] on input "00:00" at bounding box center [1062, 355] width 125 height 22
click at [1072, 388] on select "00 01 02 03 04 05 06 07 08 09 10 11 12 13 14 15 16 17 18 19 20 21 22 23" at bounding box center [1074, 383] width 25 height 22
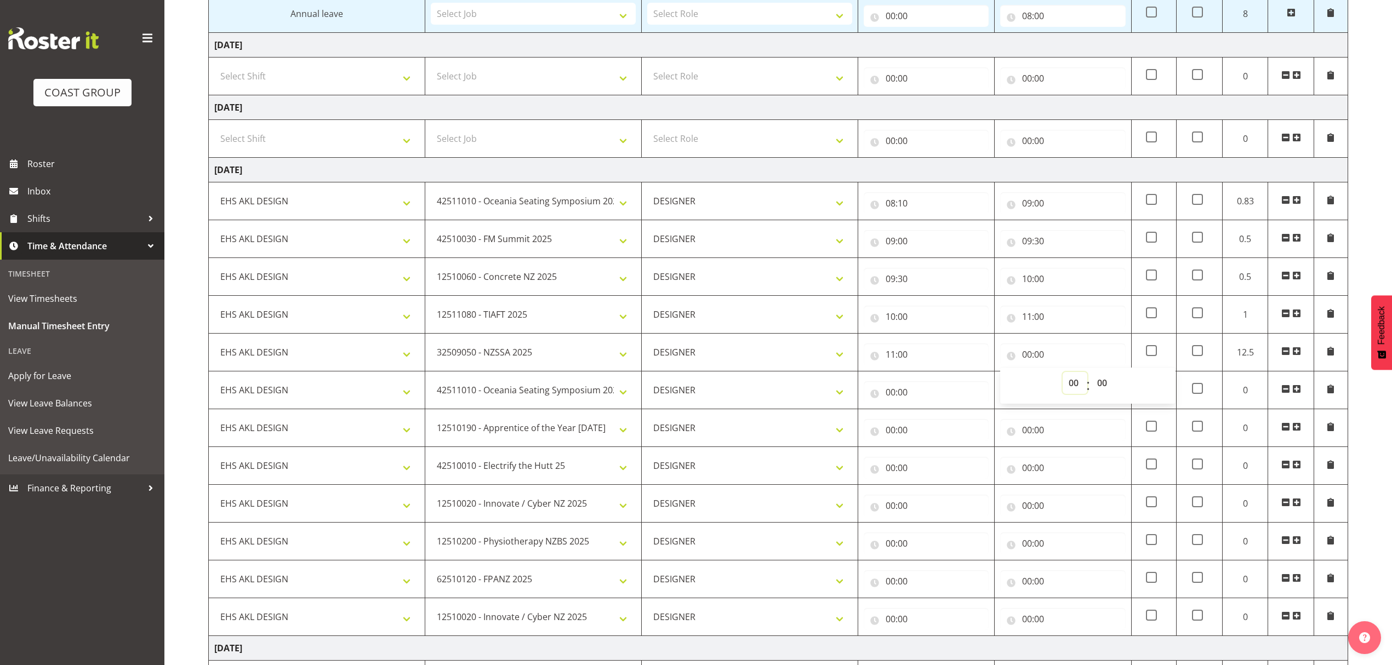
select select "11"
click at [1062, 378] on select "00 01 02 03 04 05 06 07 08 09 10 11 12 13 14 15 16 17 18 19 20 21 22 23" at bounding box center [1074, 383] width 25 height 22
type input "11:00"
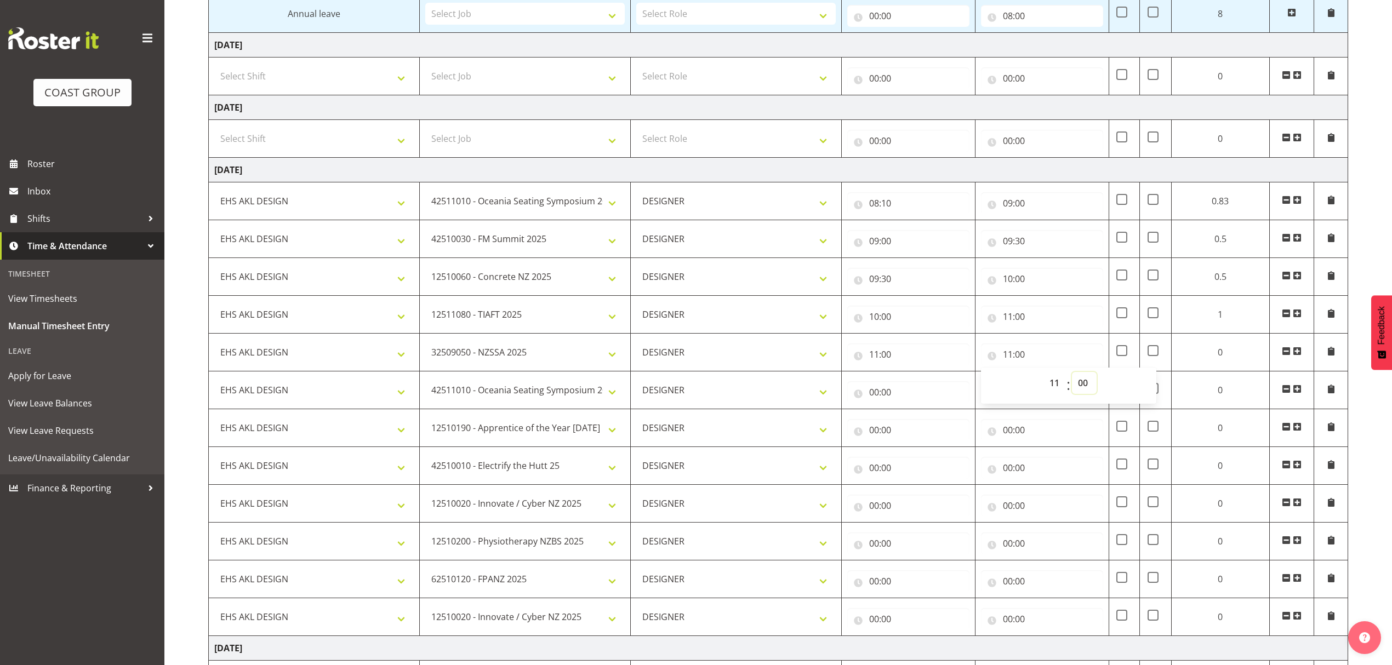
click at [1079, 388] on select "00 01 02 03 04 05 06 07 08 09 10 11 12 13 14 15 16 17 18 19 20 21 22 23 24 25 2…" at bounding box center [1084, 383] width 25 height 22
select select "30"
click at [1072, 378] on select "00 01 02 03 04 05 06 07 08 09 10 11 12 13 14 15 16 17 18 19 20 21 22 23 24 25 2…" at bounding box center [1084, 383] width 25 height 22
type input "11:30"
click at [913, 403] on input "00:00" at bounding box center [908, 392] width 122 height 22
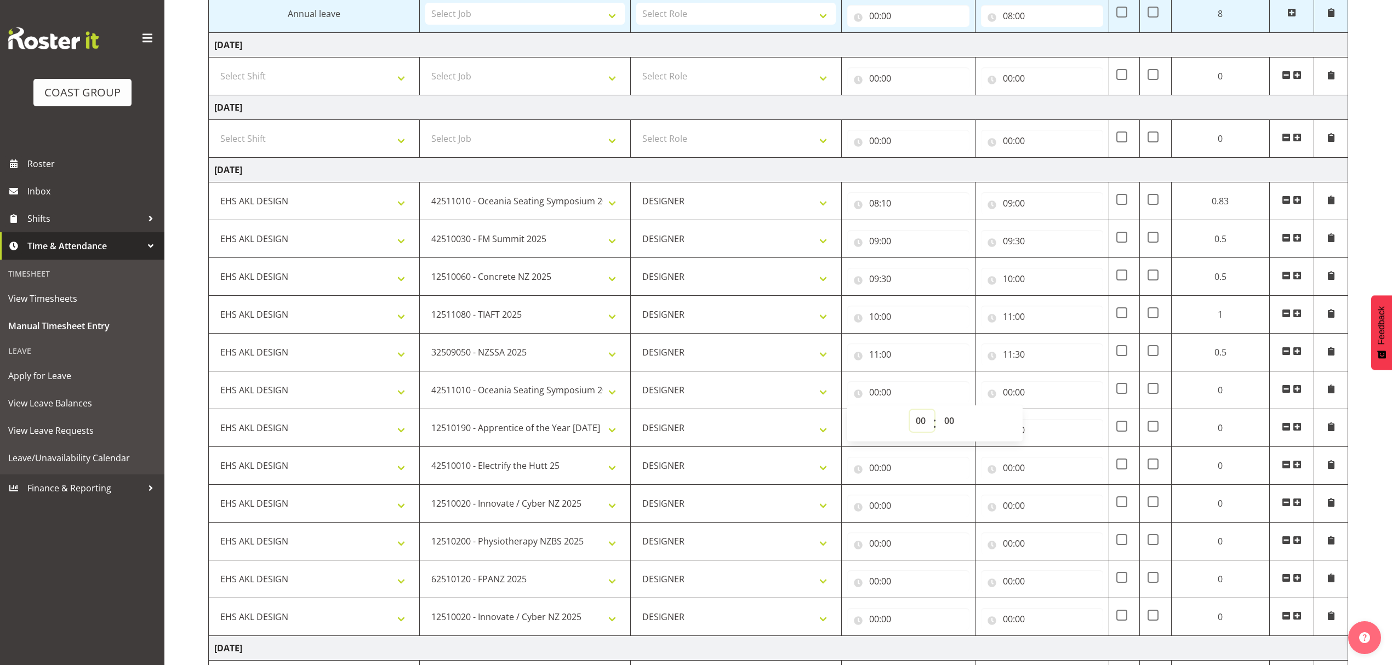
click at [917, 425] on select "00 01 02 03 04 05 06 07 08 09 10 11 12 13 14 15 16 17 18 19 20 21 22 23" at bounding box center [922, 421] width 25 height 22
select select "11"
click at [925, 416] on select "00 01 02 03 04 05 06 07 08 09 10 11 12 13 14 15 16 17 18 19 20 21 22 23" at bounding box center [922, 421] width 25 height 22
type input "11:00"
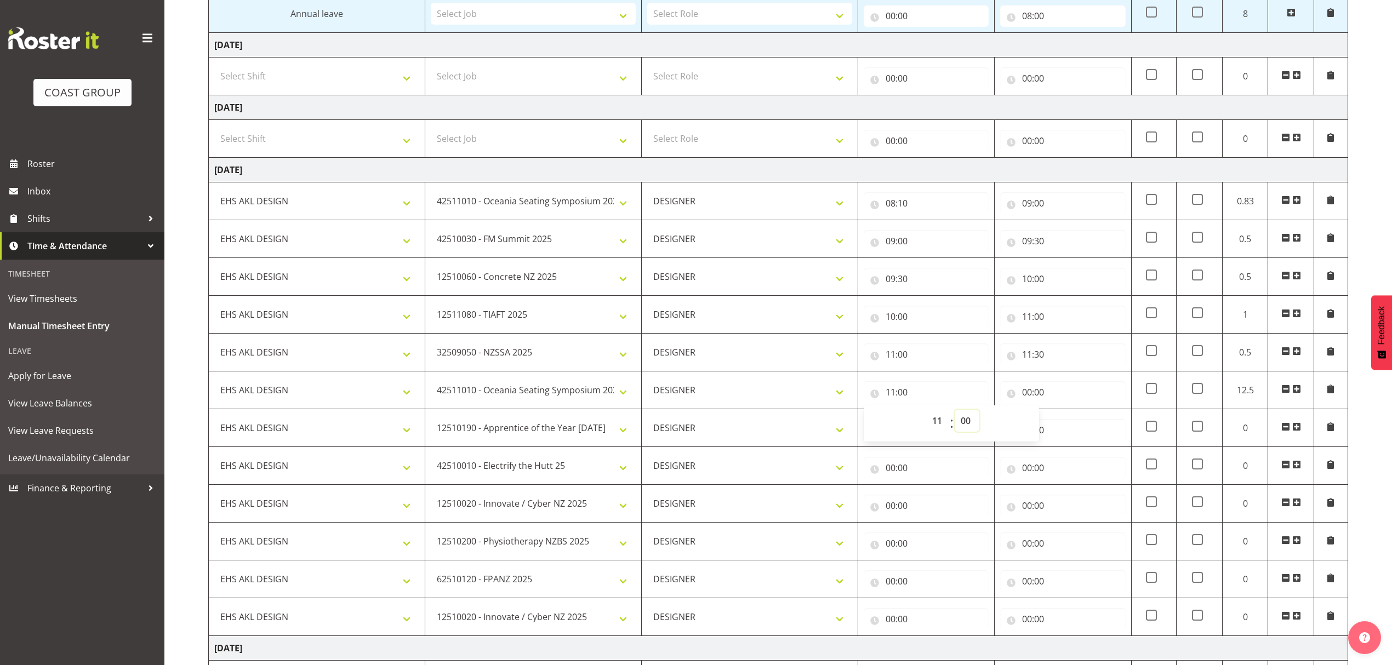
click at [965, 431] on select "00 01 02 03 04 05 06 07 08 09 10 11 12 13 14 15 16 17 18 19 20 21 22 23 24 25 2…" at bounding box center [966, 421] width 25 height 22
select select "30"
click at [954, 416] on select "00 01 02 03 04 05 06 07 08 09 10 11 12 13 14 15 16 17 18 19 20 21 22 23 24 25 2…" at bounding box center [966, 421] width 25 height 22
type input "11:30"
click at [1065, 397] on input "00:00" at bounding box center [1062, 392] width 125 height 22
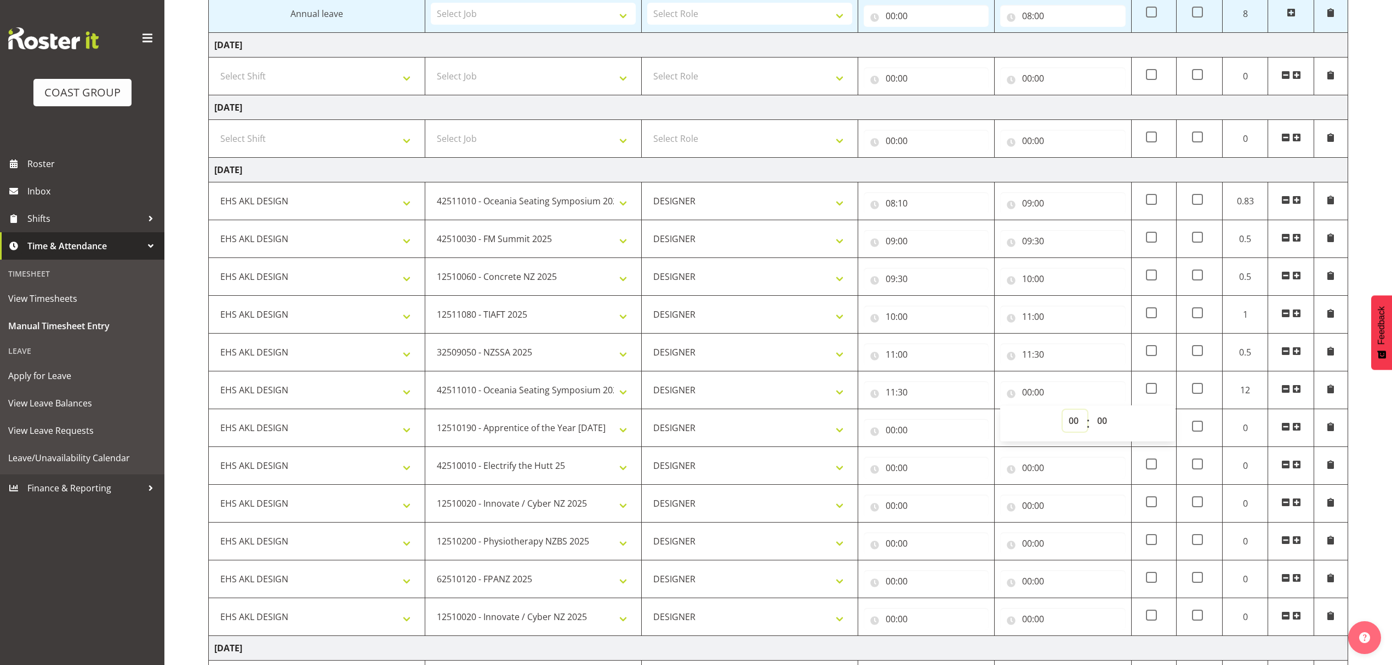
click at [1070, 425] on select "00 01 02 03 04 05 06 07 08 09 10 11 12 13 14 15 16 17 18 19 20 21 22 23" at bounding box center [1074, 421] width 25 height 22
select select "12"
click at [1062, 416] on select "00 01 02 03 04 05 06 07 08 09 10 11 12 13 14 15 16 17 18 19 20 21 22 23" at bounding box center [1074, 421] width 25 height 22
type input "12:00"
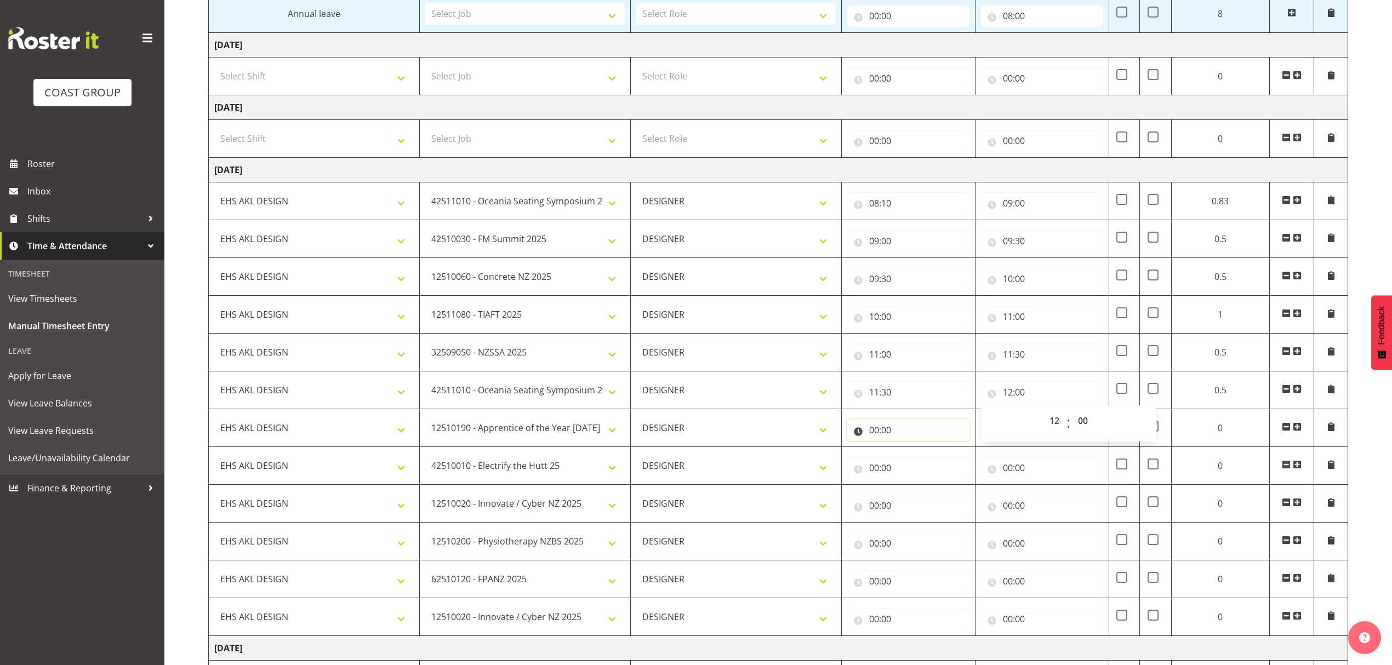
click at [915, 441] on input "00:00" at bounding box center [908, 430] width 122 height 22
click at [925, 463] on select "00 01 02 03 04 05 06 07 08 09 10 11 12 13 14 15 16 17 18 19 20 21 22 23" at bounding box center [922, 459] width 25 height 22
select select "12"
click at [925, 454] on select "00 01 02 03 04 05 06 07 08 09 10 11 12 13 14 15 16 17 18 19 20 21 22 23" at bounding box center [922, 459] width 25 height 22
type input "12:00"
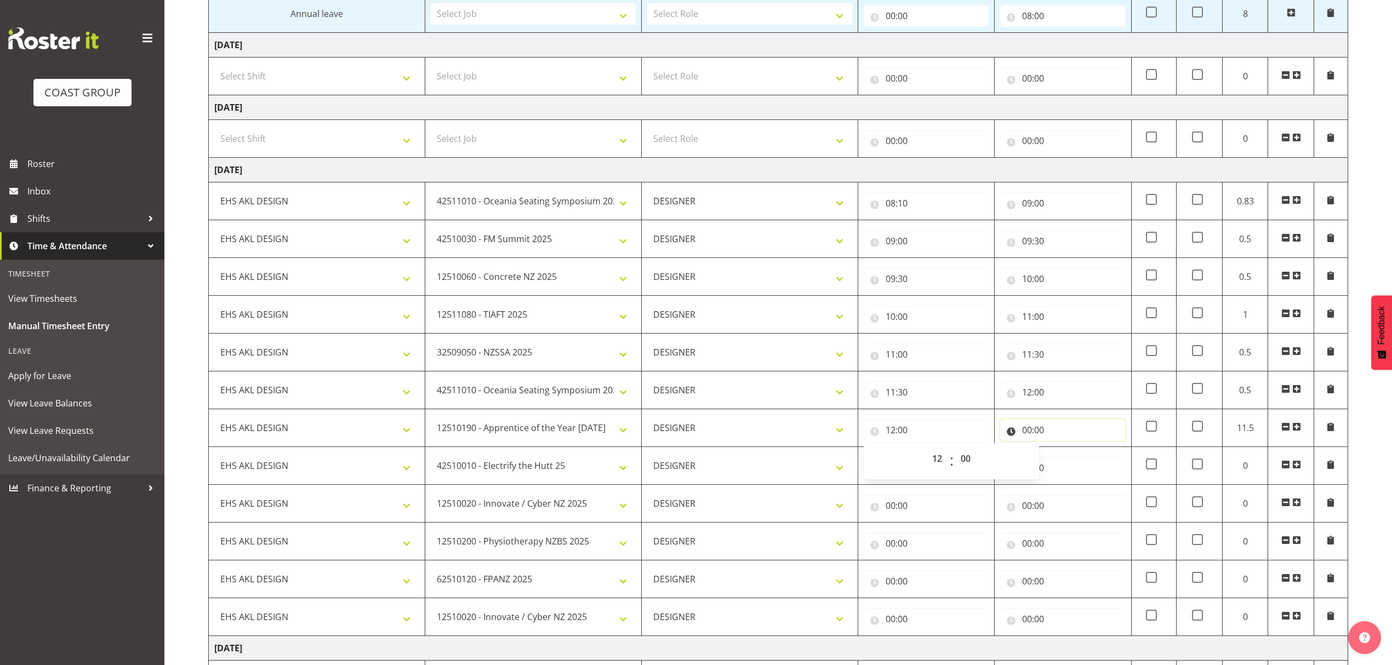
click at [1028, 433] on input "00:00" at bounding box center [1062, 430] width 125 height 22
click at [1079, 465] on select "00 01 02 03 04 05 06 07 08 09 10 11 12 13 14 15 16 17 18 19 20 21 22 23" at bounding box center [1074, 459] width 25 height 22
select select "13"
click at [1062, 454] on select "00 01 02 03 04 05 06 07 08 09 10 11 12 13 14 15 16 17 18 19 20 21 22 23" at bounding box center [1074, 459] width 25 height 22
type input "13:00"
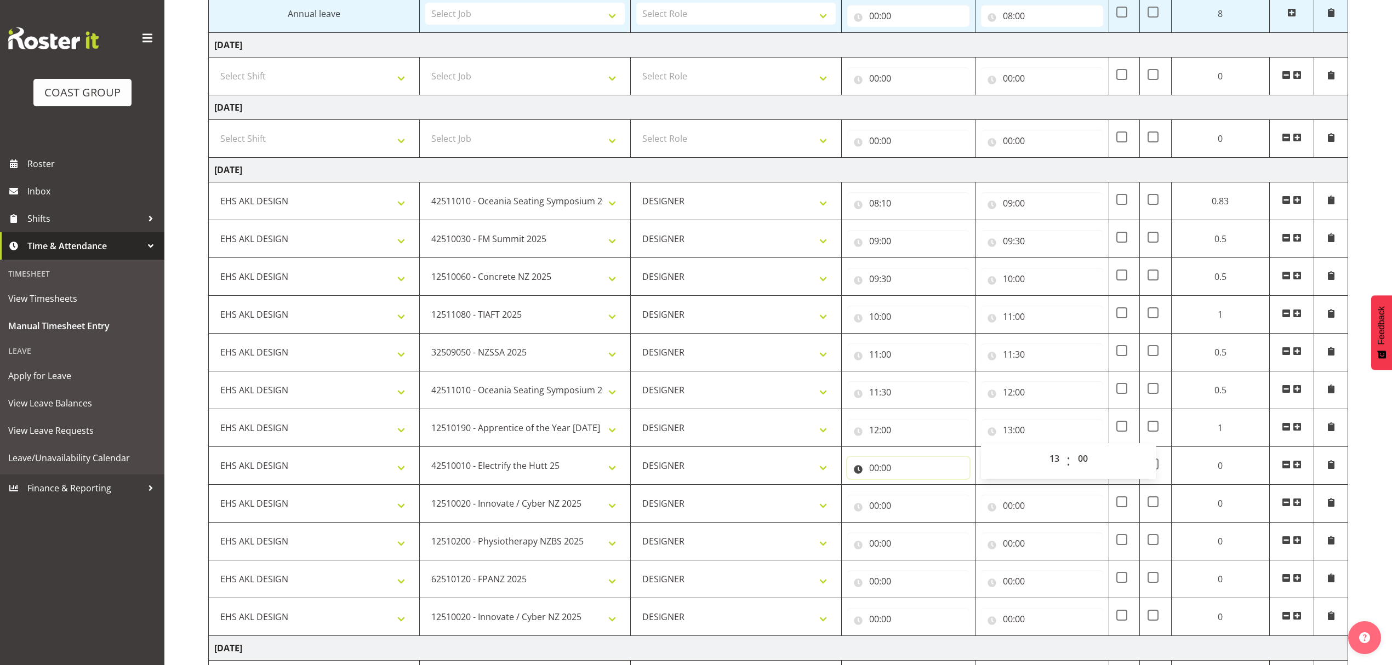
click at [904, 476] on input "00:00" at bounding box center [908, 468] width 122 height 22
click at [916, 507] on select "00 01 02 03 04 05 06 07 08 09 10 11 12 13 14 15 16 17 18 19 20 21 22 23" at bounding box center [922, 496] width 25 height 22
select select "13"
click at [925, 492] on select "00 01 02 03 04 05 06 07 08 09 10 11 12 13 14 15 16 17 18 19 20 21 22 23" at bounding box center [922, 496] width 25 height 22
type input "13:00"
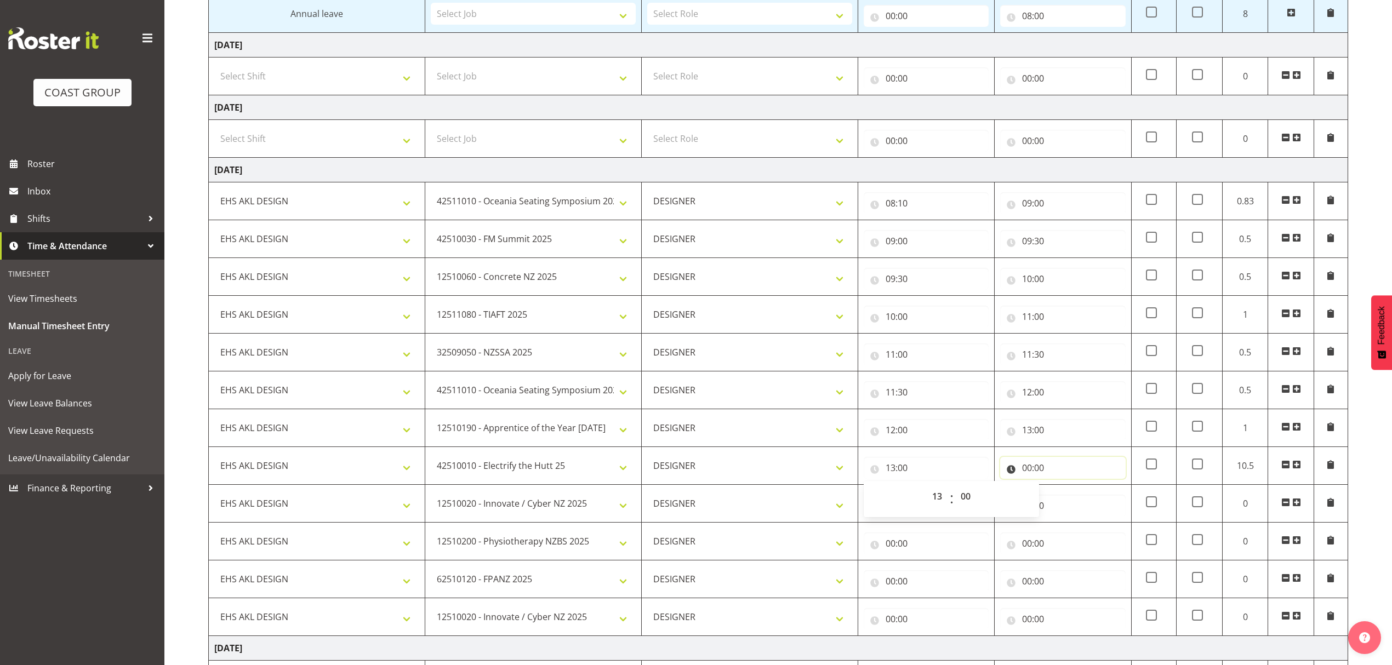
click at [1024, 479] on input "00:00" at bounding box center [1062, 468] width 125 height 22
click at [1079, 503] on select "00 01 02 03 04 05 06 07 08 09 10 11 12 13 14 15 16 17 18 19 20 21 22 23" at bounding box center [1074, 496] width 25 height 22
select select "13"
click at [1062, 492] on select "00 01 02 03 04 05 06 07 08 09 10 11 12 13 14 15 16 17 18 19 20 21 22 23" at bounding box center [1074, 496] width 25 height 22
type input "13:00"
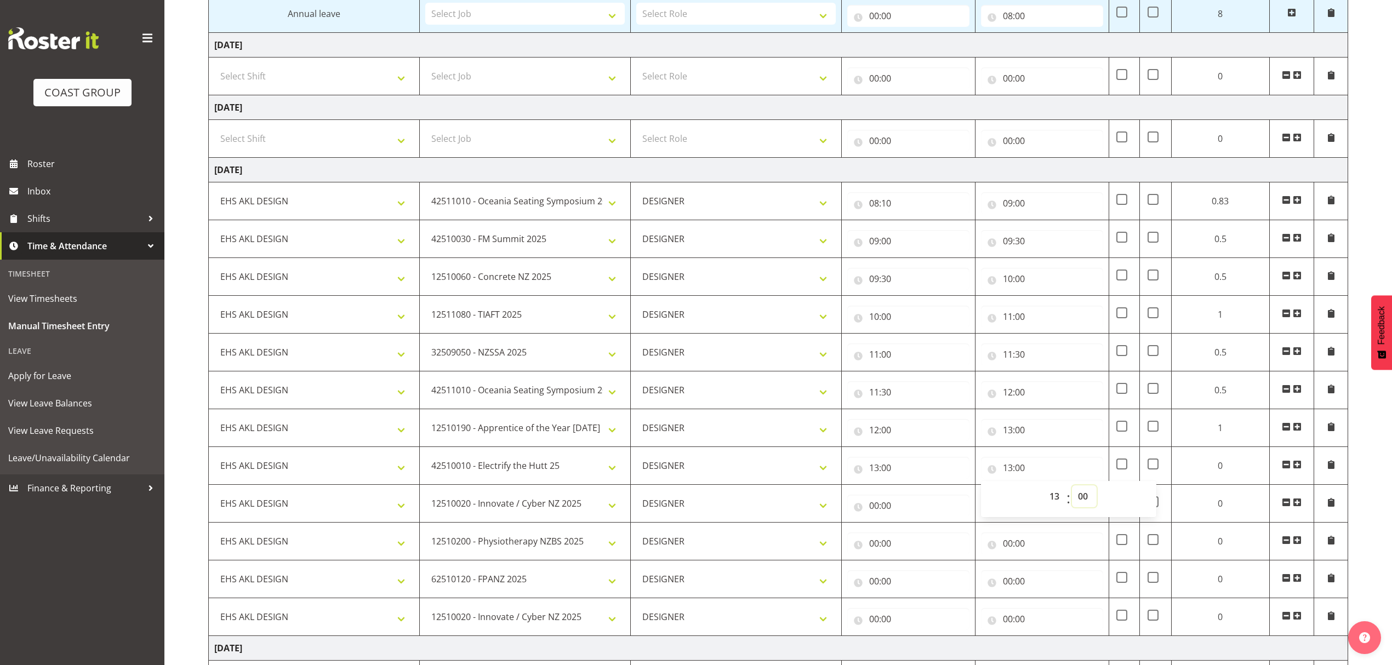
click at [1079, 502] on select "00 01 02 03 04 05 06 07 08 09 10 11 12 13 14 15 16 17 18 19 20 21 22 23 24 25 2…" at bounding box center [1084, 496] width 25 height 22
select select "30"
click at [1072, 492] on select "00 01 02 03 04 05 06 07 08 09 10 11 12 13 14 15 16 17 18 19 20 21 22 23 24 25 2…" at bounding box center [1084, 496] width 25 height 22
type input "13:30"
click at [914, 511] on input "00:00" at bounding box center [908, 506] width 122 height 22
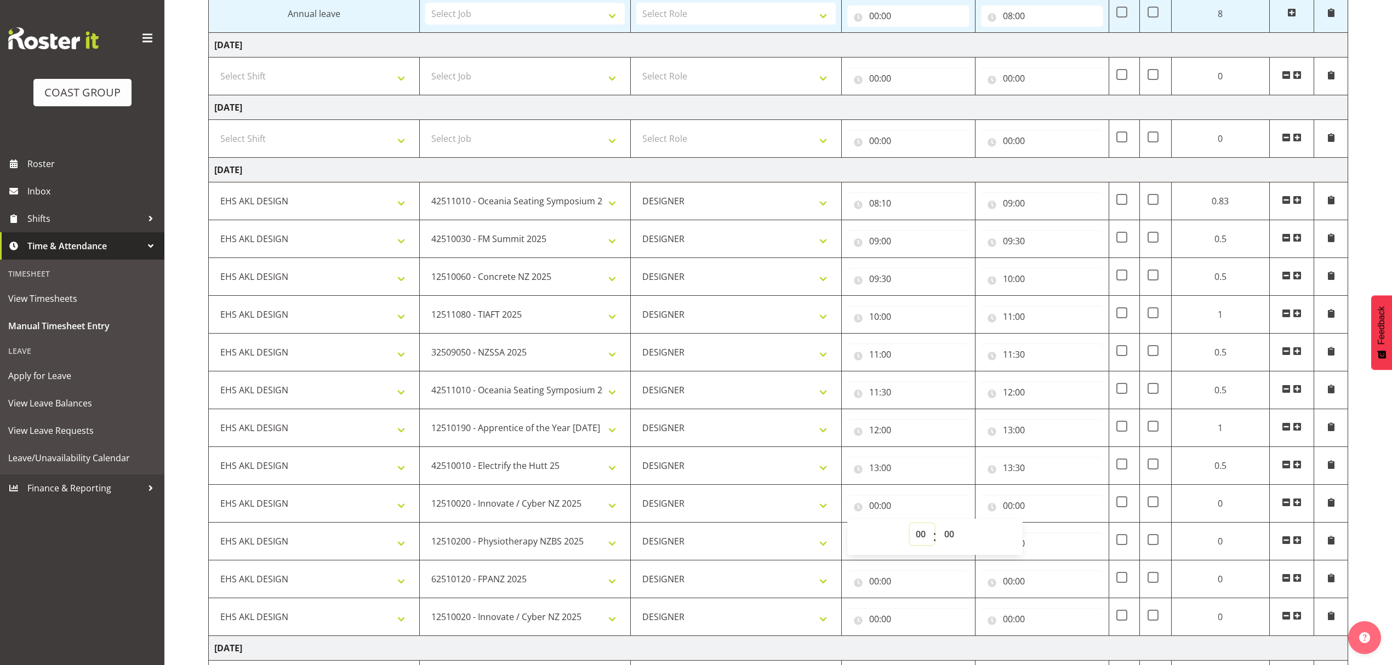
click at [923, 538] on select "00 01 02 03 04 05 06 07 08 09 10 11 12 13 14 15 16 17 18 19 20 21 22 23" at bounding box center [922, 534] width 25 height 22
select select "13"
click at [925, 530] on select "00 01 02 03 04 05 06 07 08 09 10 11 12 13 14 15 16 17 18 19 20 21 22 23" at bounding box center [922, 534] width 25 height 22
type input "13:00"
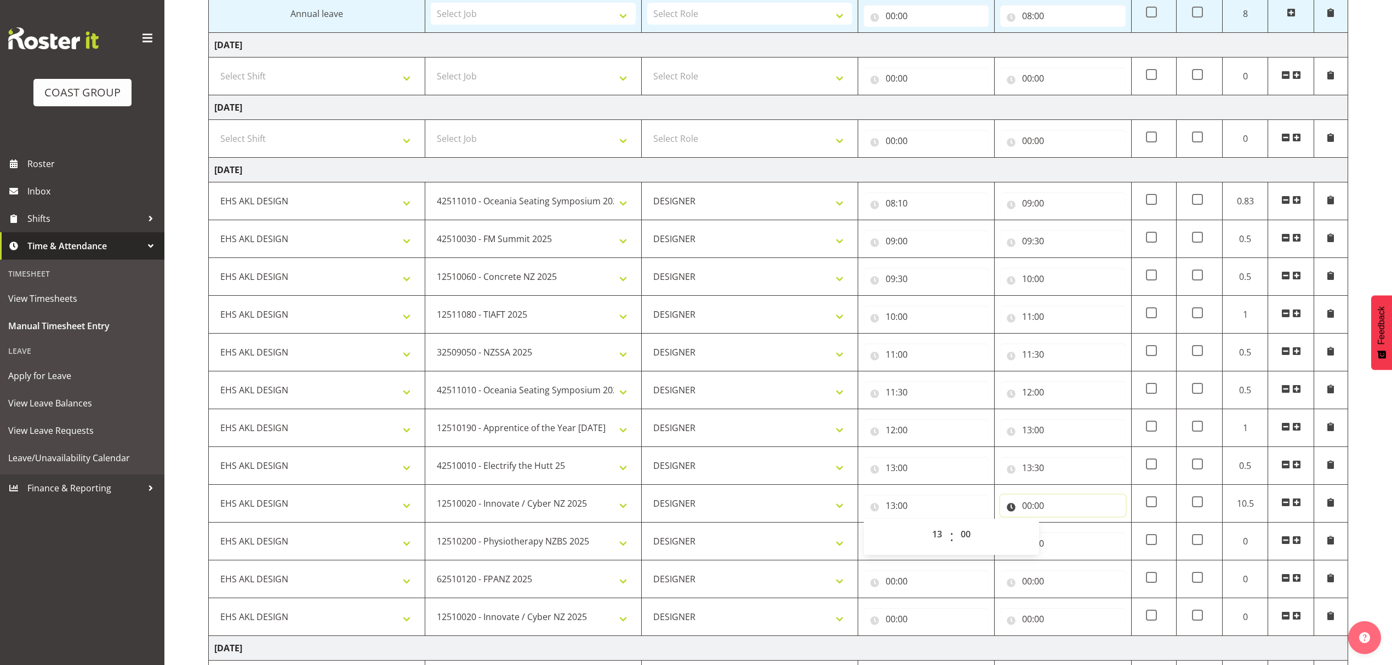
click at [1050, 515] on input "00:00" at bounding box center [1062, 506] width 125 height 22
click at [941, 517] on input "13:00" at bounding box center [926, 506] width 125 height 22
click at [970, 540] on select "00 01 02 03 04 05 06 07 08 09 10 11 12 13 14 15 16 17 18 19 20 21 22 23 24 25 2…" at bounding box center [966, 534] width 25 height 22
select select "30"
click at [954, 530] on select "00 01 02 03 04 05 06 07 08 09 10 11 12 13 14 15 16 17 18 19 20 21 22 23 24 25 2…" at bounding box center [966, 534] width 25 height 22
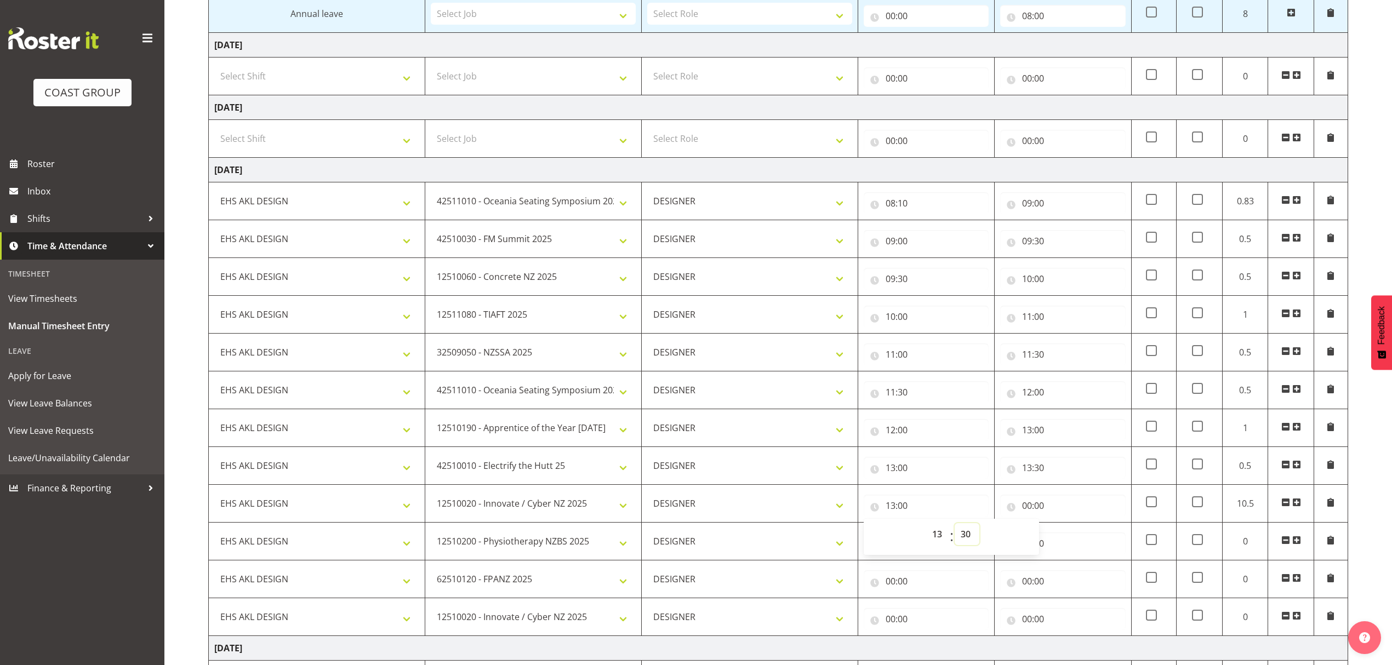
type input "13:30"
click at [1082, 515] on input "00:00" at bounding box center [1062, 506] width 125 height 22
click at [1073, 542] on select "00 01 02 03 04 05 06 07 08 09 10 11 12 13 14 15 16 17 18 19 20 21 22 23" at bounding box center [1074, 534] width 25 height 22
select select "14"
click at [1062, 530] on select "00 01 02 03 04 05 06 07 08 09 10 11 12 13 14 15 16 17 18 19 20 21 22 23" at bounding box center [1074, 534] width 25 height 22
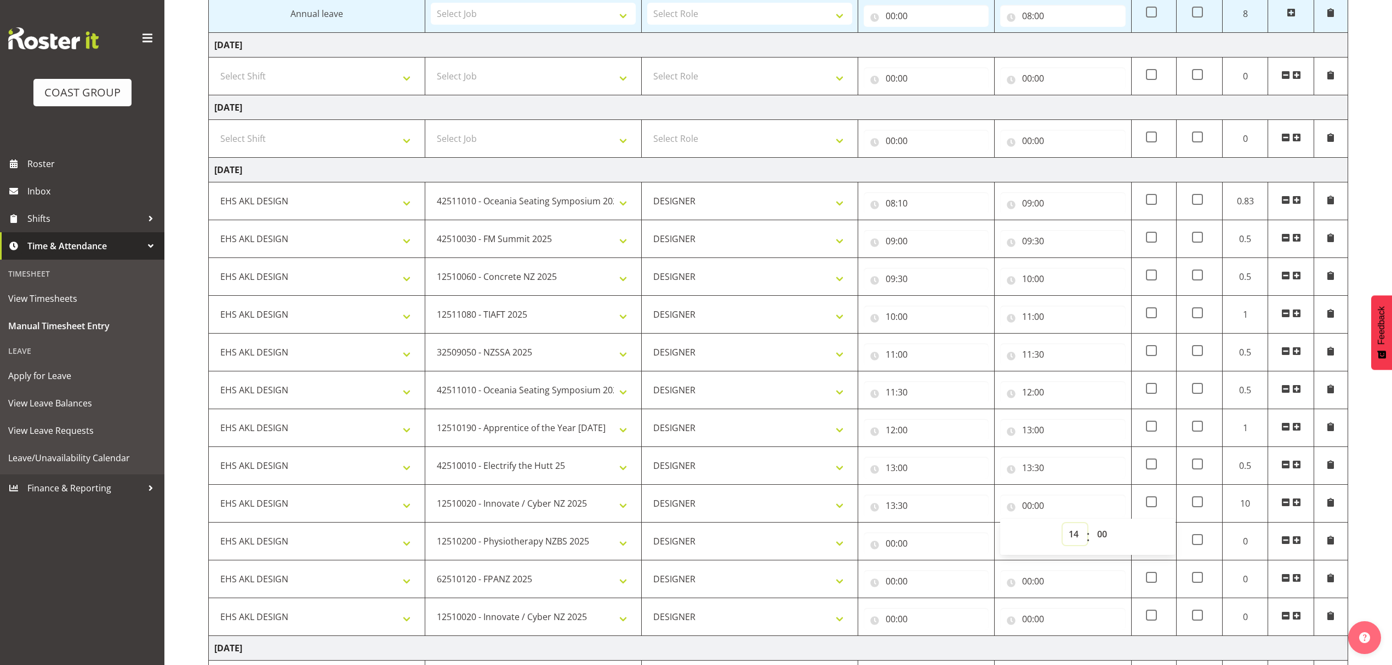
type input "14:00"
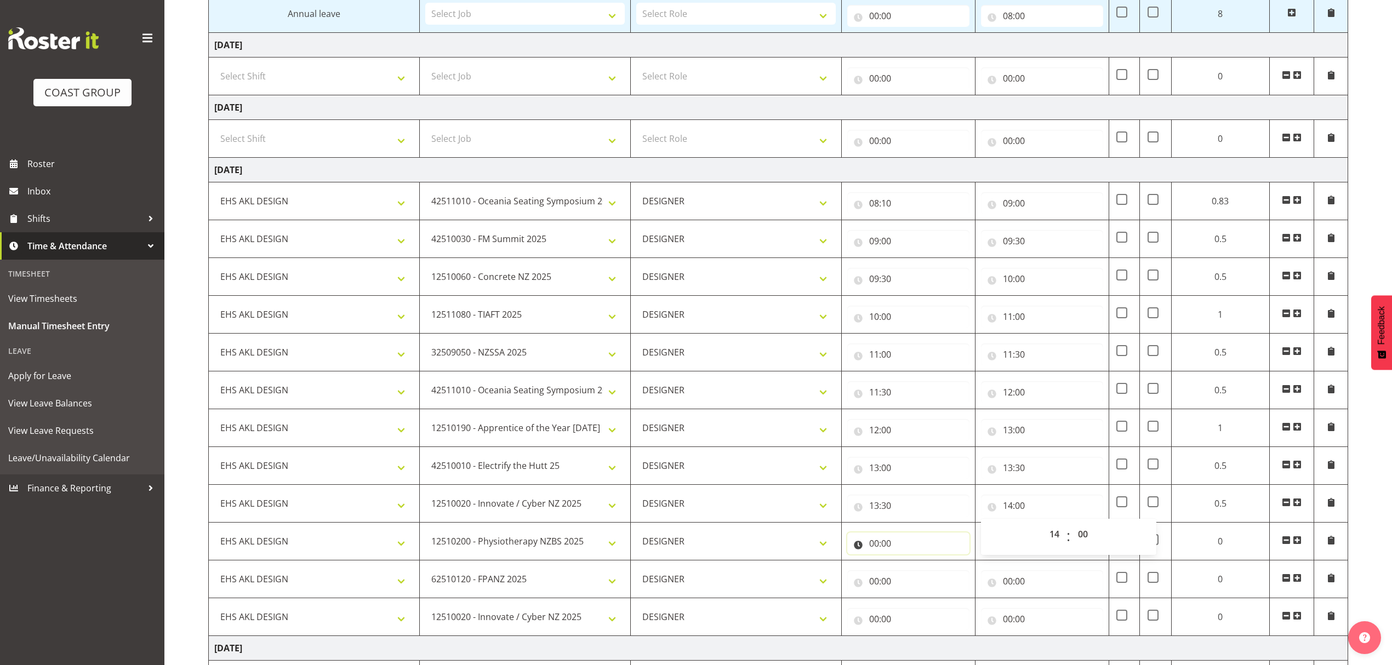
click at [892, 540] on input "00:00" at bounding box center [908, 544] width 122 height 22
click at [914, 574] on select "00 01 02 03 04 05 06 07 08 09 10 11 12 13 14 15 16 17 18 19 20 21 22 23" at bounding box center [922, 572] width 25 height 22
select select "14"
click at [925, 568] on select "00 01 02 03 04 05 06 07 08 09 10 11 12 13 14 15 16 17 18 19 20 21 22 23" at bounding box center [922, 572] width 25 height 22
type input "14:00"
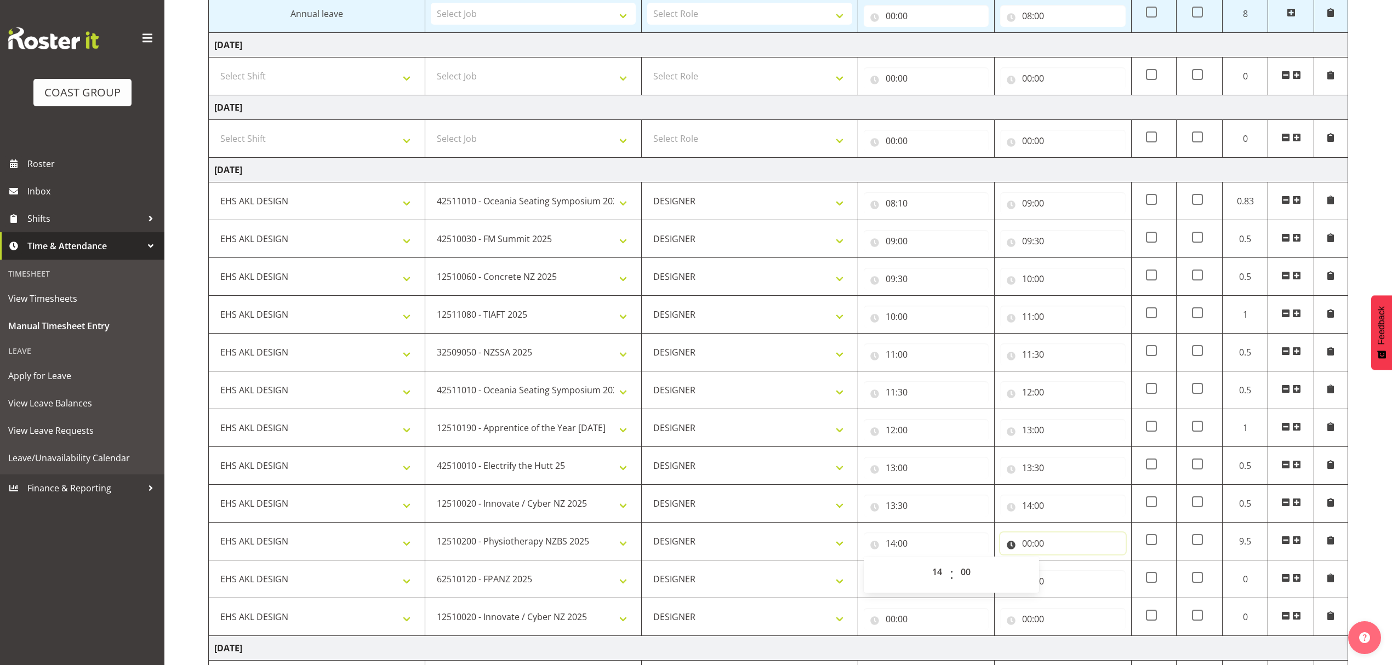
click at [1048, 551] on input "00:00" at bounding box center [1062, 544] width 125 height 22
click at [1070, 579] on select "00 01 02 03 04 05 06 07 08 09 10 11 12 13 14 15 16 17 18 19 20 21 22 23" at bounding box center [1074, 572] width 25 height 22
select select "15"
click at [1062, 568] on select "00 01 02 03 04 05 06 07 08 09 10 11 12 13 14 15 16 17 18 19 20 21 22 23" at bounding box center [1074, 572] width 25 height 22
type input "15:00"
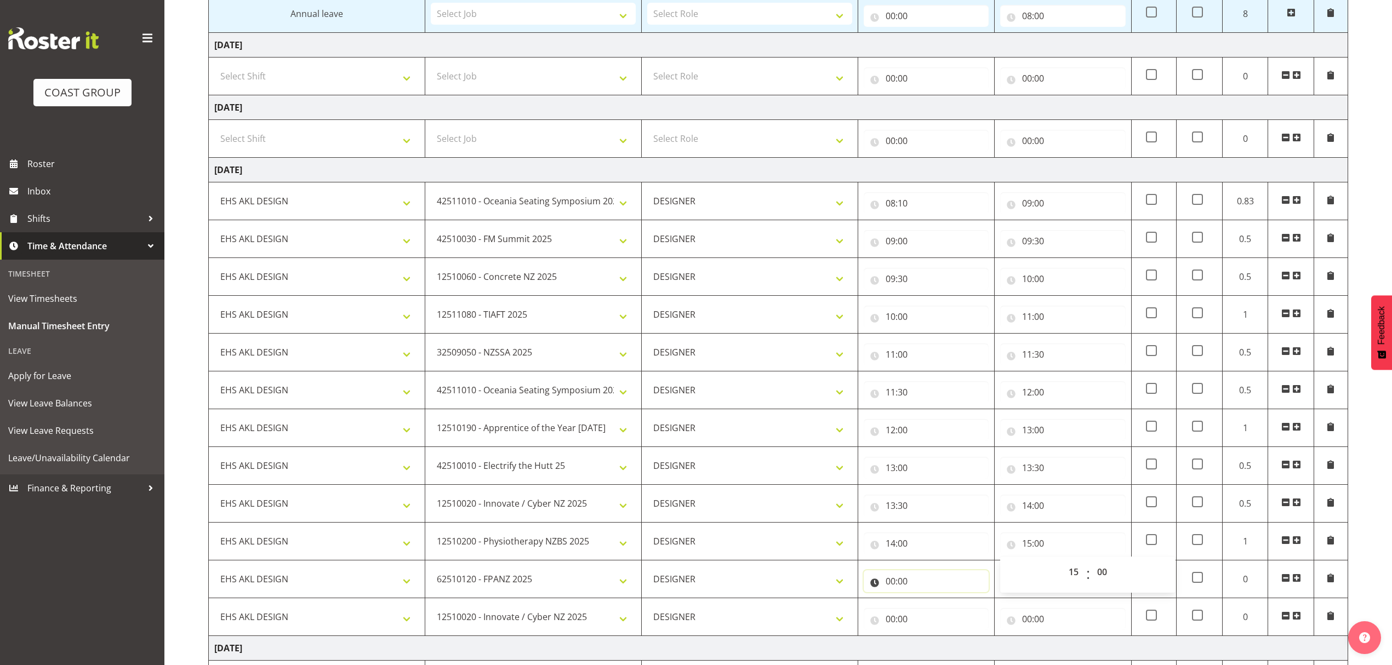
drag, startPoint x: 888, startPoint y: 586, endPoint x: 922, endPoint y: 587, distance: 34.0
click at [887, 586] on input "00:00" at bounding box center [926, 581] width 125 height 22
click at [935, 617] on select "00 01 02 03 04 05 06 07 08 09 10 11 12 13 14 15 16 17 18 19 20 21 22 23" at bounding box center [938, 610] width 25 height 22
select select "15"
click at [926, 606] on select "00 01 02 03 04 05 06 07 08 09 10 11 12 13 14 15 16 17 18 19 20 21 22 23" at bounding box center [938, 610] width 25 height 22
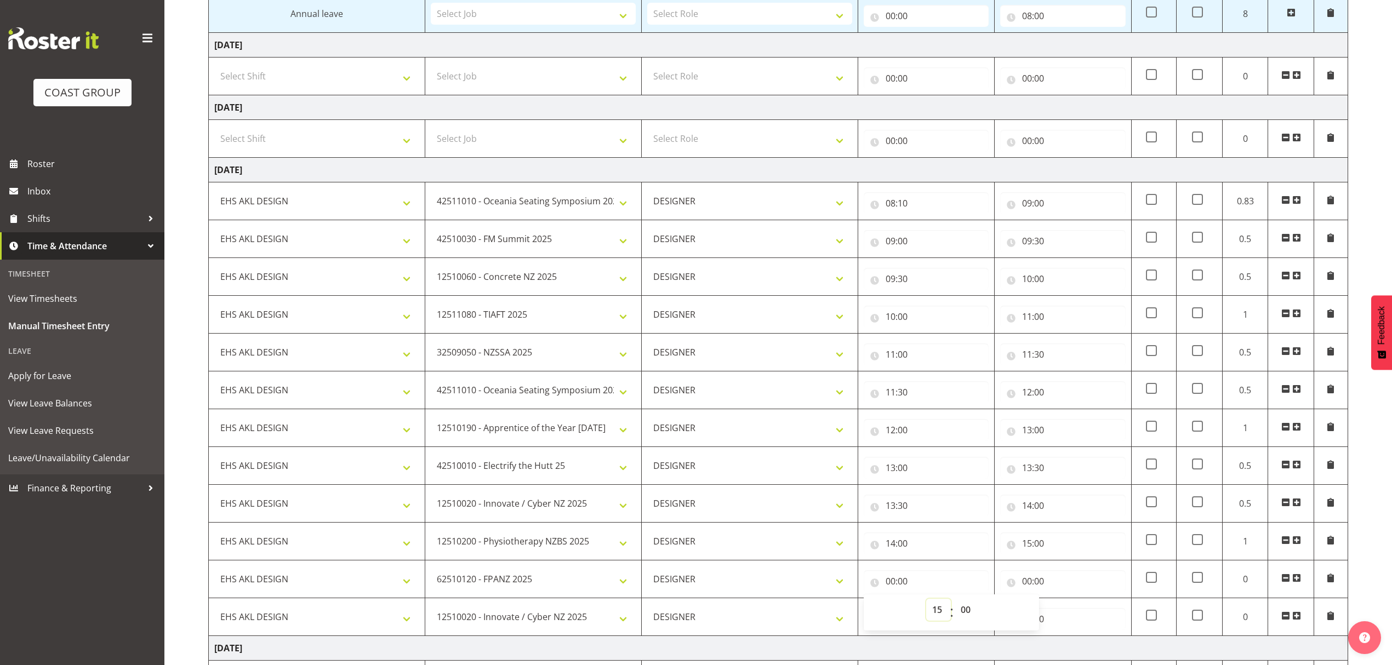
type input "15:00"
click at [969, 615] on select "00 01 02 03 04 05 06 07 08 09 10 11 12 13 14 15 16 17 18 19 20 21 22 23 24 25 2…" at bounding box center [966, 610] width 25 height 22
select select "30"
click at [954, 606] on select "00 01 02 03 04 05 06 07 08 09 10 11 12 13 14 15 16 17 18 19 20 21 22 23 24 25 2…" at bounding box center [966, 610] width 25 height 22
type input "15:30"
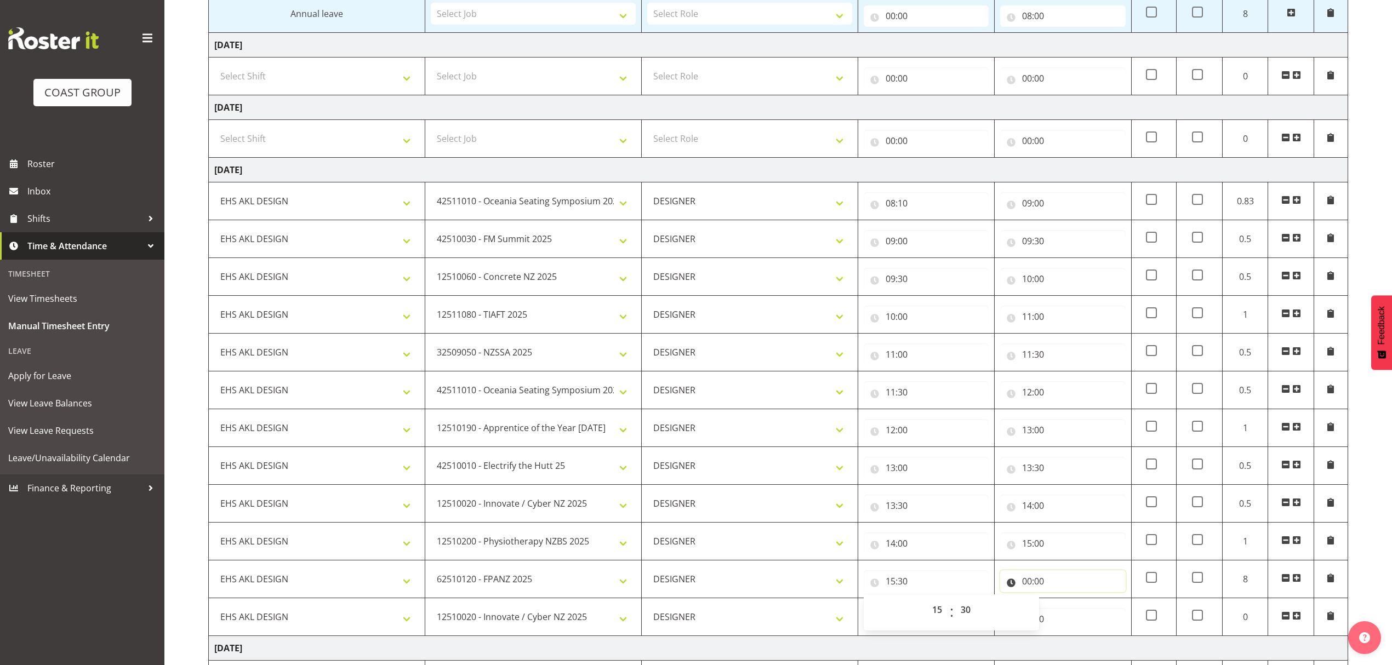
click at [1051, 592] on input "00:00" at bounding box center [1062, 581] width 125 height 22
click at [1073, 617] on select "00 01 02 03 04 05 06 07 08 09 10 11 12 13 14 15 16 17 18 19 20 21 22 23" at bounding box center [1074, 610] width 25 height 22
select select "15"
click at [1062, 606] on select "00 01 02 03 04 05 06 07 08 09 10 11 12 13 14 15 16 17 18 19 20 21 22 23" at bounding box center [1074, 610] width 25 height 22
type input "15:00"
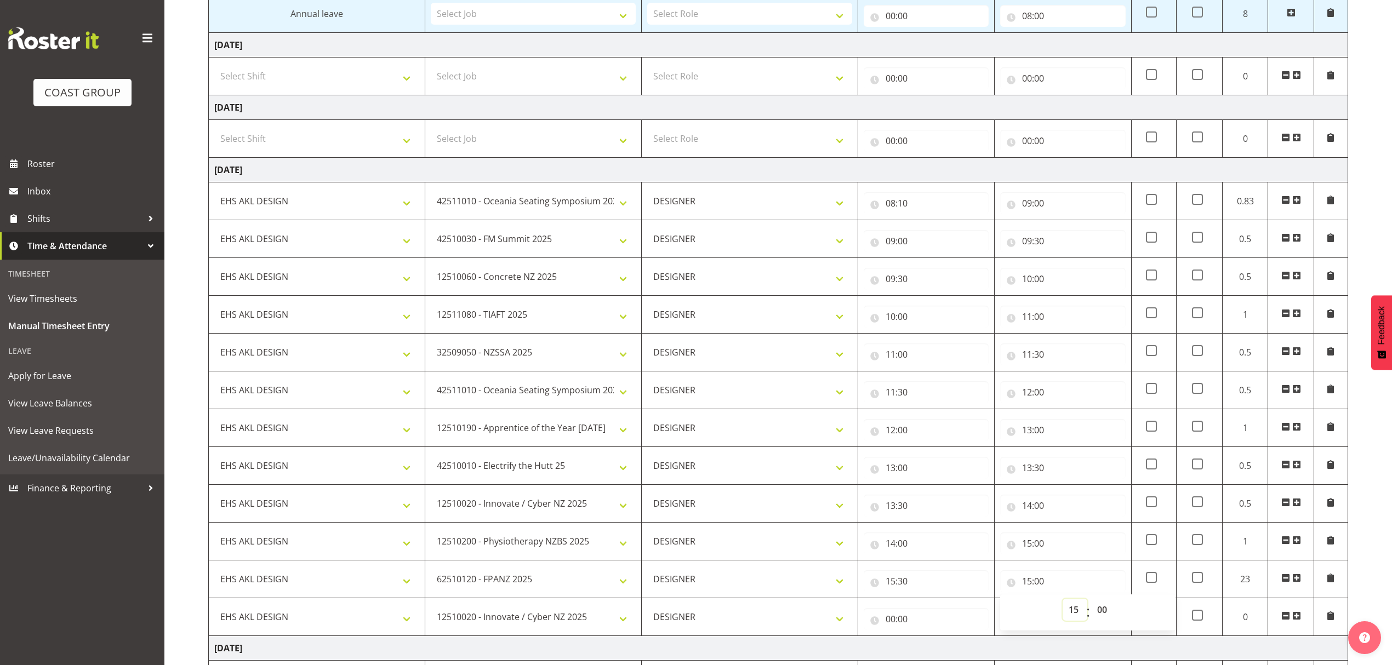
click at [1077, 613] on select "00 01 02 03 04 05 06 07 08 09 10 11 12 13 14 15 16 17 18 19 20 21 22 23" at bounding box center [1074, 610] width 25 height 22
click at [1110, 619] on select "00 01 02 03 04 05 06 07 08 09 10 11 12 13 14 15 16 17 18 19 20 21 22 23 24 25 2…" at bounding box center [1103, 610] width 25 height 22
select select "30"
click at [1091, 606] on select "00 01 02 03 04 05 06 07 08 09 10 11 12 13 14 15 16 17 18 19 20 21 22 23 24 25 2…" at bounding box center [1103, 610] width 25 height 22
type input "15:30"
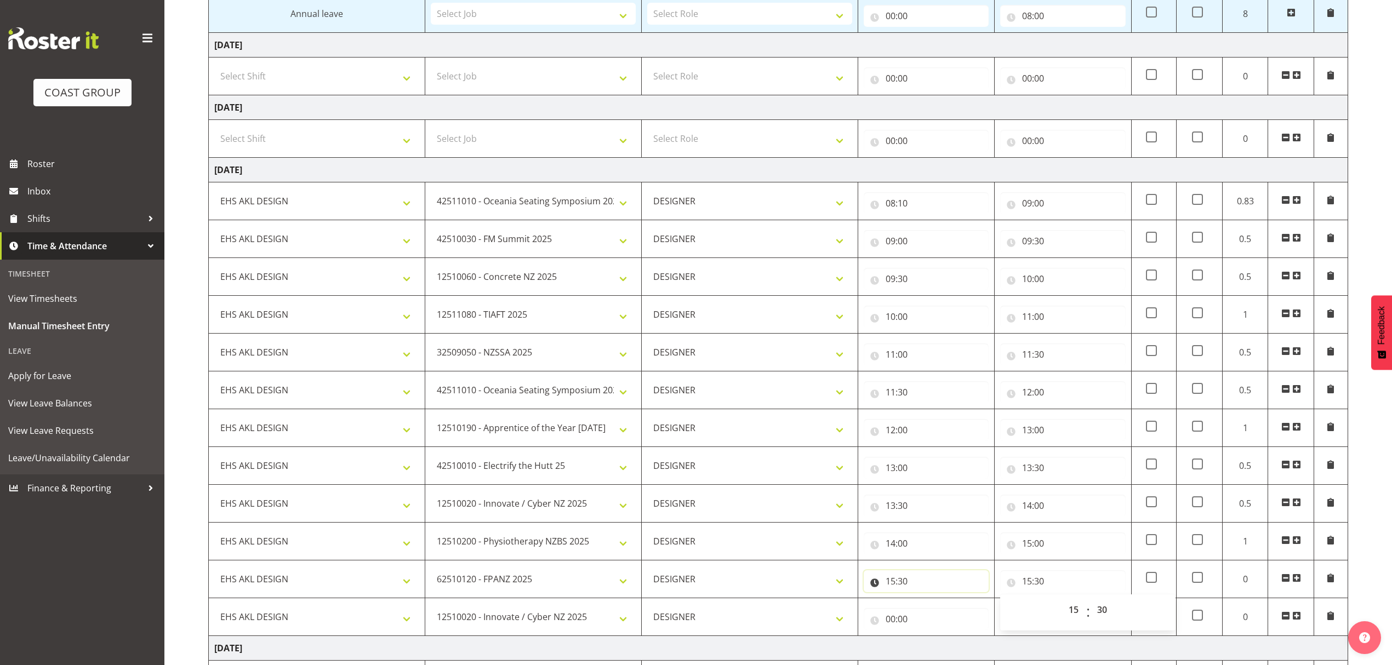
click at [933, 588] on input "15:30" at bounding box center [926, 581] width 125 height 22
click at [962, 616] on select "00 01 02 03 04 05 06 07 08 09 10 11 12 13 14 15 16 17 18 19 20 21 22 23 24 25 2…" at bounding box center [966, 610] width 25 height 22
select select "0"
click at [954, 606] on select "00 01 02 03 04 05 06 07 08 09 10 11 12 13 14 15 16 17 18 19 20 21 22 23 24 25 2…" at bounding box center [966, 610] width 25 height 22
type input "15:00"
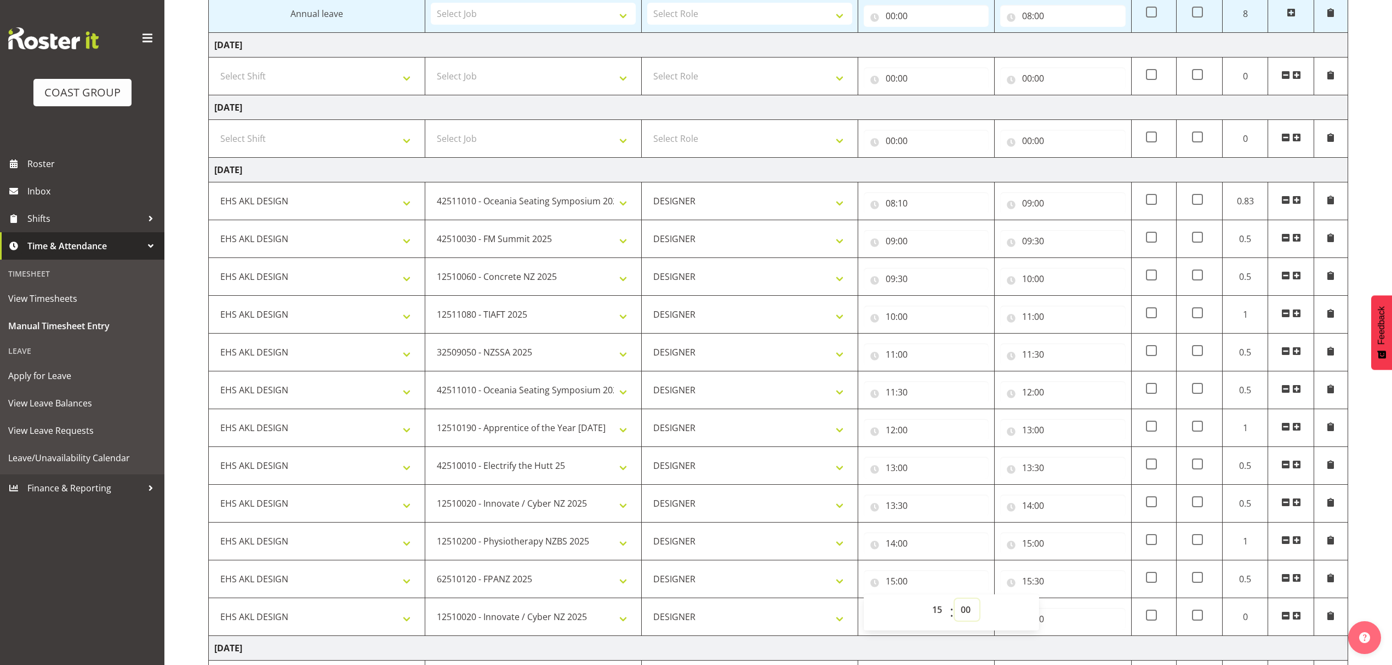
scroll to position [1006, 0]
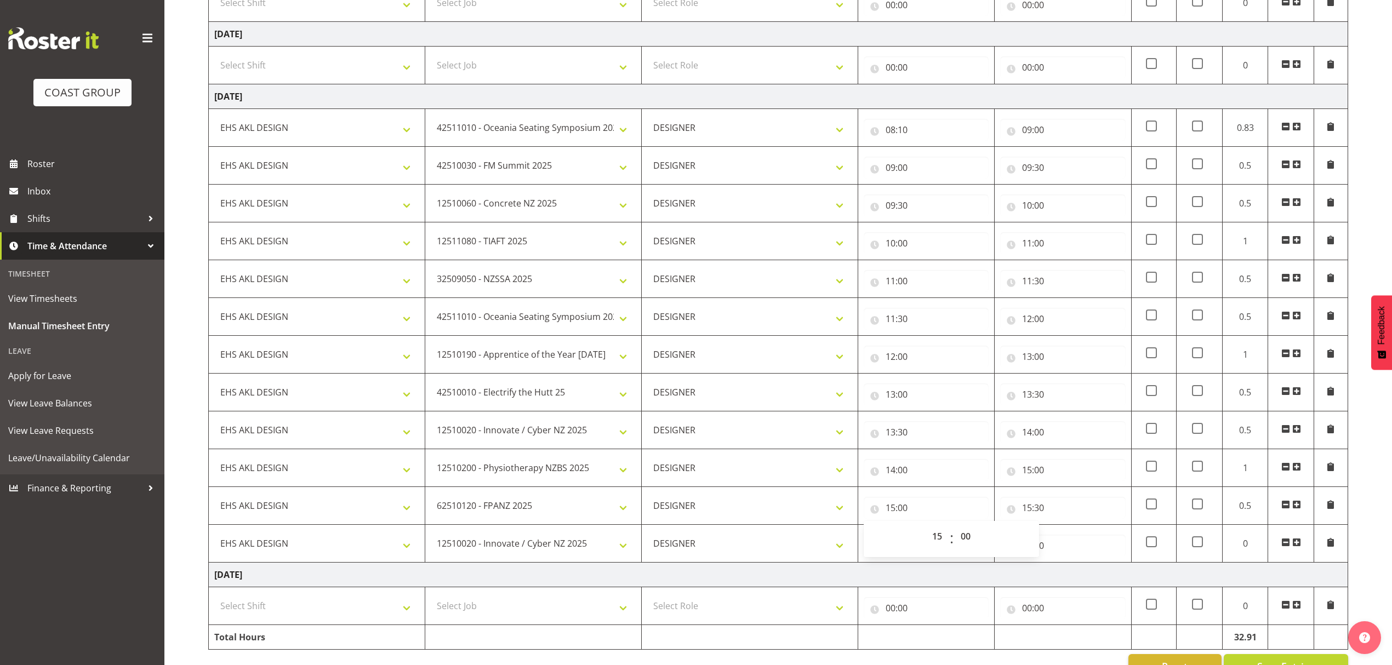
click at [836, 583] on td "Tuesday 30th September 2025" at bounding box center [778, 575] width 1139 height 25
click at [906, 553] on input "00:00" at bounding box center [926, 546] width 125 height 22
click at [938, 575] on select "00 01 02 03 04 05 06 07 08 09 10 11 12 13 14 15 16 17 18 19 20 21 22 23" at bounding box center [938, 574] width 25 height 22
select select "15"
click at [926, 571] on select "00 01 02 03 04 05 06 07 08 09 10 11 12 13 14 15 16 17 18 19 20 21 22 23" at bounding box center [938, 574] width 25 height 22
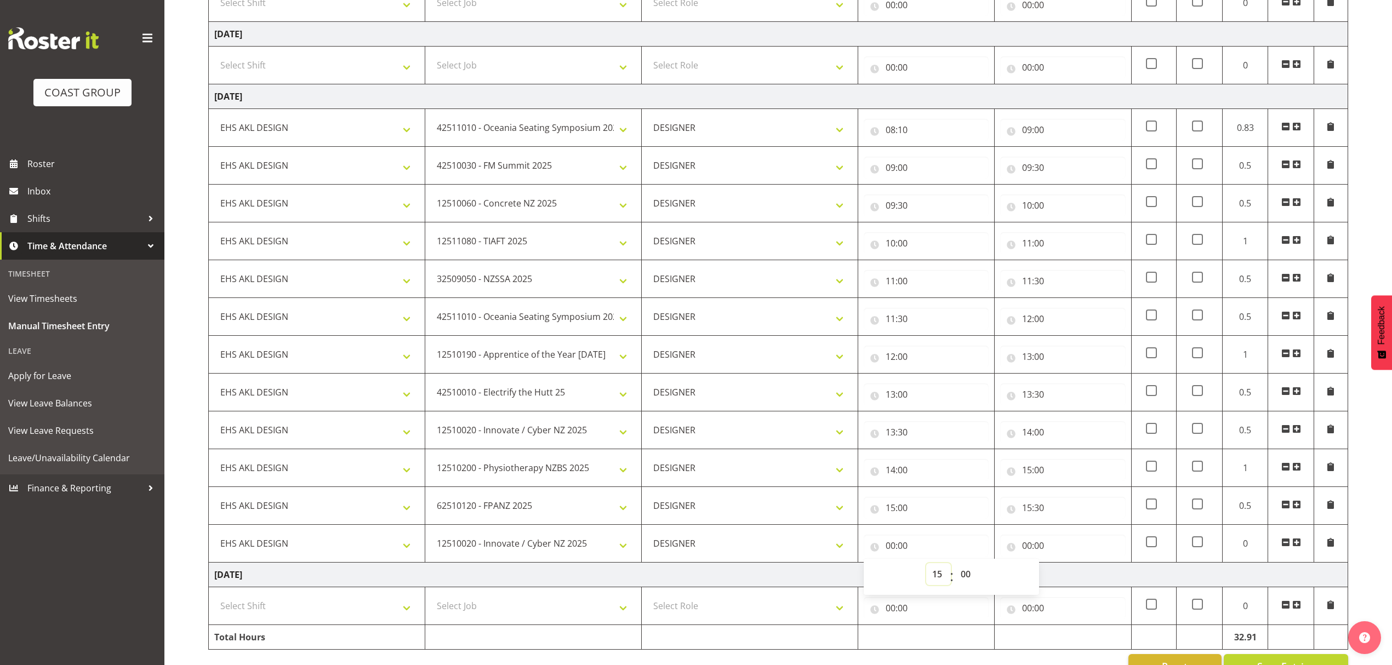
type input "15:00"
click at [950, 578] on span ":" at bounding box center [952, 576] width 4 height 27
click at [963, 582] on select "00 01 02 03 04 05 06 07 08 09 10 11 12 13 14 15 16 17 18 19 20 21 22 23 24 25 2…" at bounding box center [966, 574] width 25 height 22
select select "30"
click at [954, 571] on select "00 01 02 03 04 05 06 07 08 09 10 11 12 13 14 15 16 17 18 19 20 21 22 23 24 25 2…" at bounding box center [966, 574] width 25 height 22
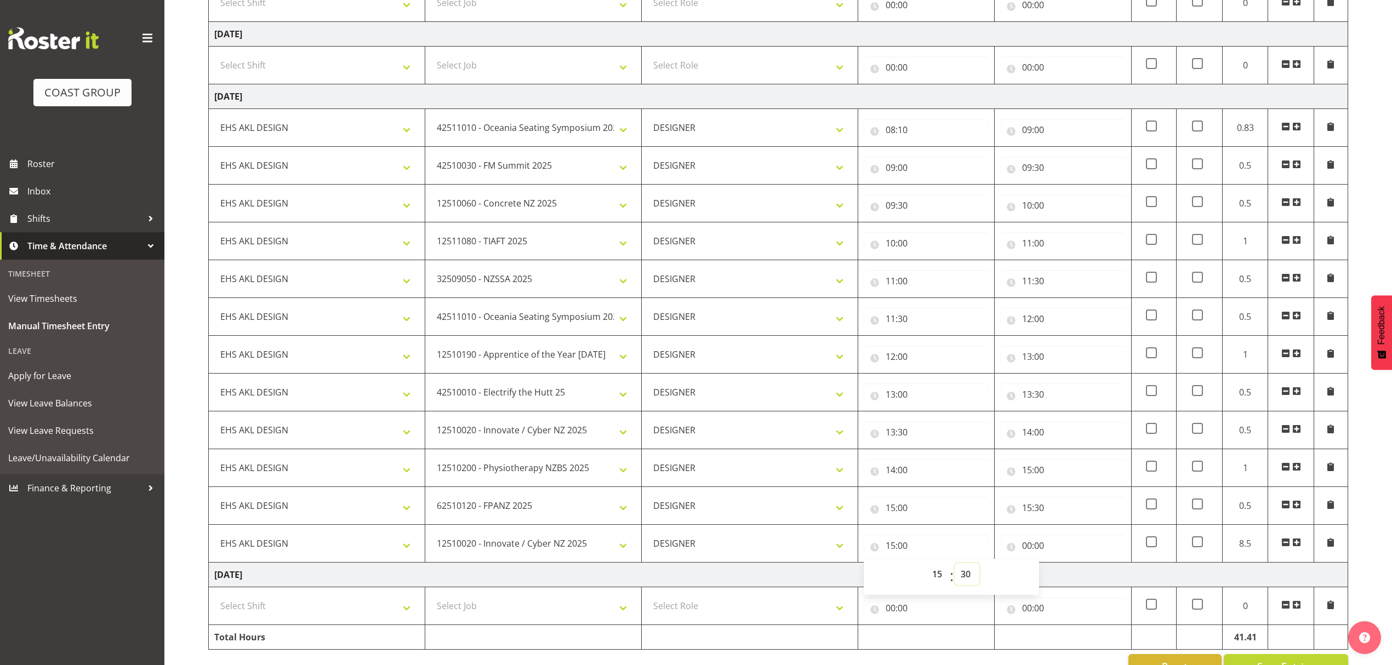
type input "15:30"
click at [1058, 557] on input "00:00" at bounding box center [1062, 546] width 125 height 22
click at [1071, 581] on select "00 01 02 03 04 05 06 07 08 09 10 11 12 13 14 15 16 17 18 19 20 21 22 23" at bounding box center [1074, 574] width 25 height 22
select select "16"
click at [1062, 571] on select "00 01 02 03 04 05 06 07 08 09 10 11 12 13 14 15 16 17 18 19 20 21 22 23" at bounding box center [1074, 574] width 25 height 22
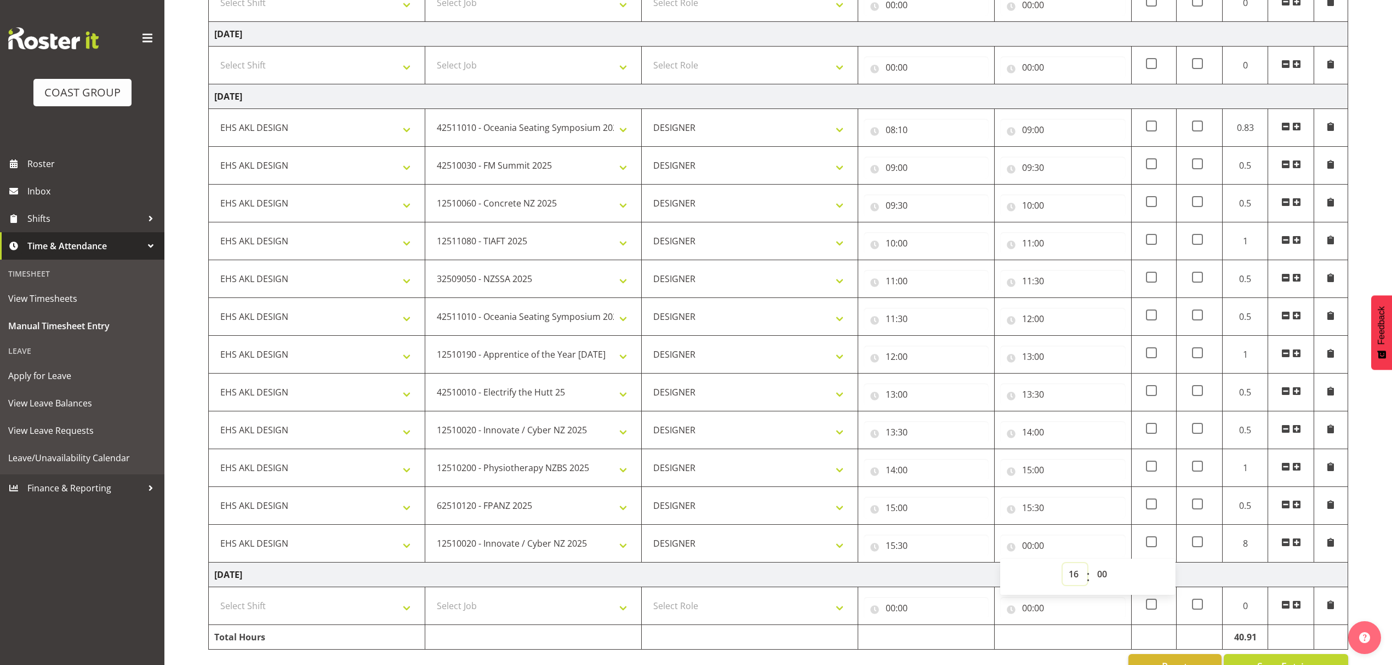
type input "16:00"
click at [856, 587] on td "Tuesday 30th September 2025" at bounding box center [778, 575] width 1139 height 25
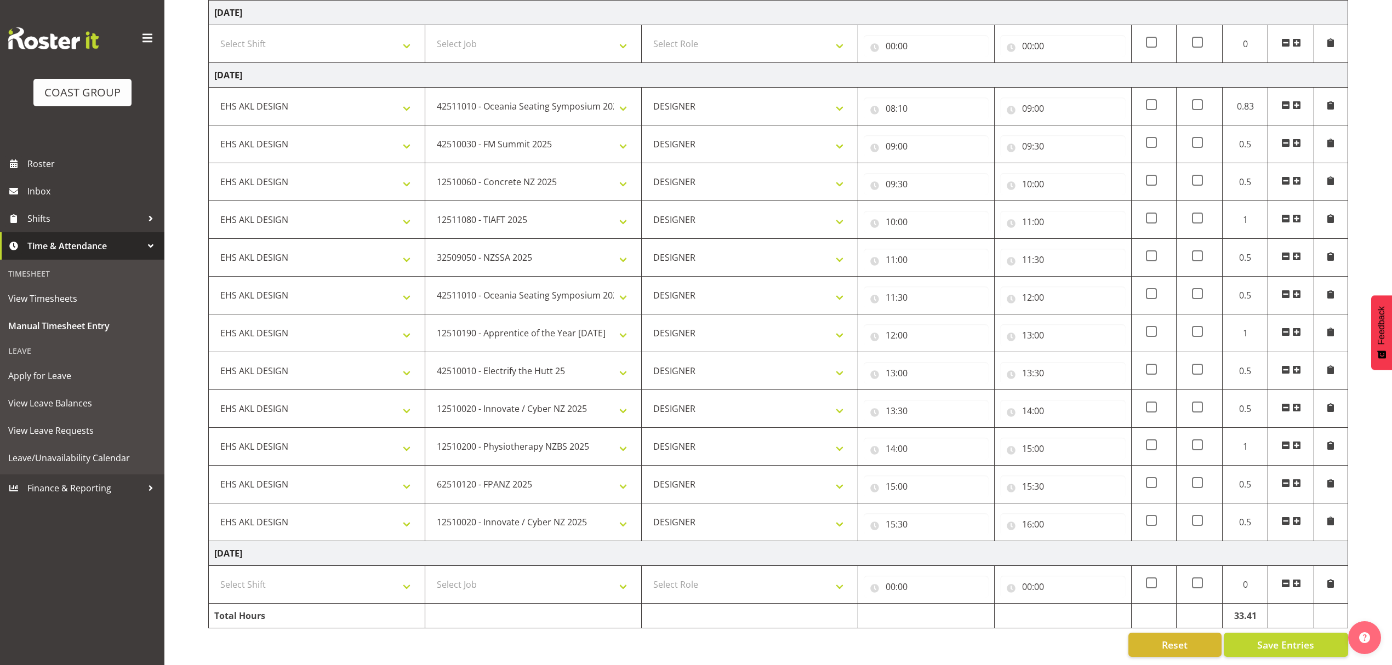
scroll to position [1047, 0]
click at [1262, 638] on span "Save Entries" at bounding box center [1285, 645] width 57 height 14
